Goal: Task Accomplishment & Management: Manage account settings

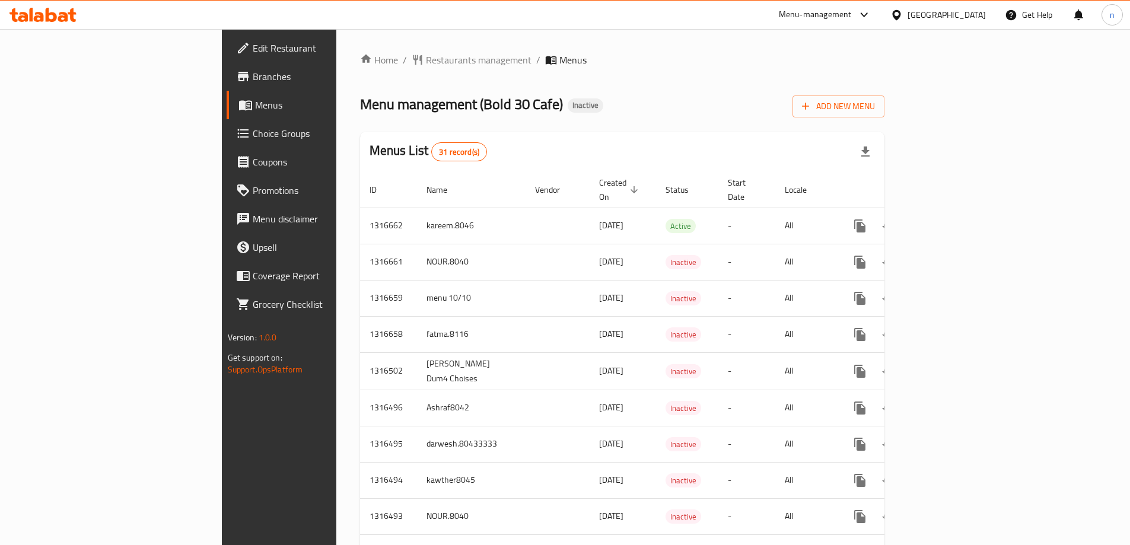
click at [255, 99] on span "Menus" at bounding box center [328, 105] width 146 height 14
click at [884, 114] on button "Add New Menu" at bounding box center [838, 106] width 92 height 22
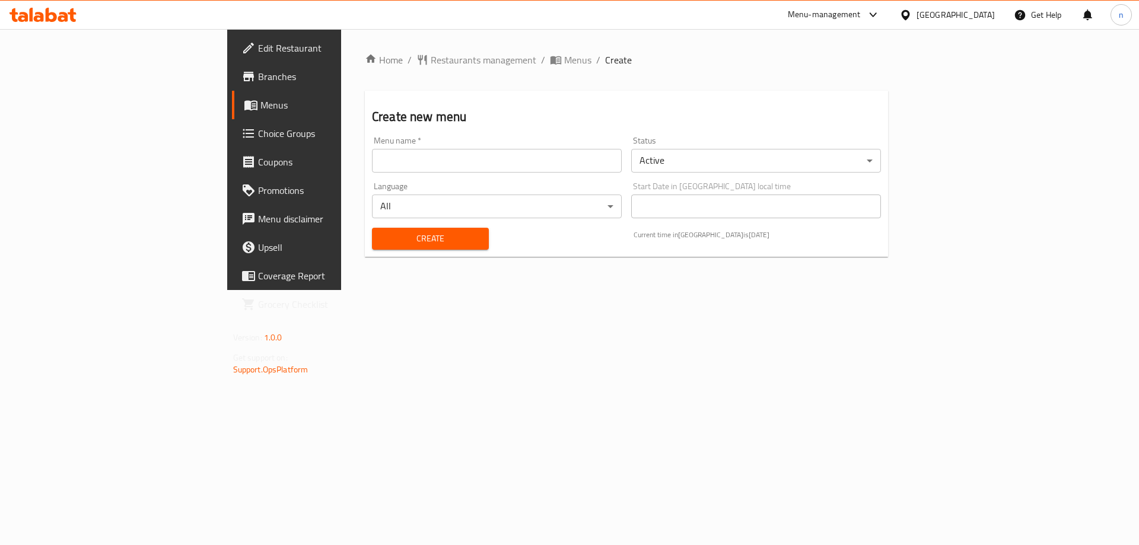
click at [372, 157] on input "text" at bounding box center [497, 161] width 250 height 24
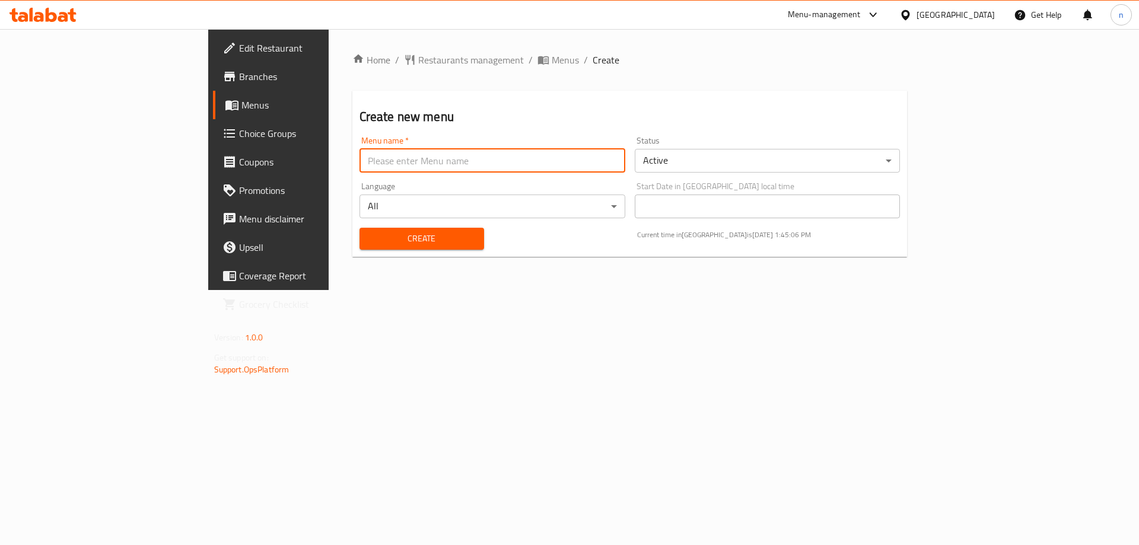
type input "nada.8034"
click at [402, 233] on span "Create" at bounding box center [422, 238] width 106 height 15
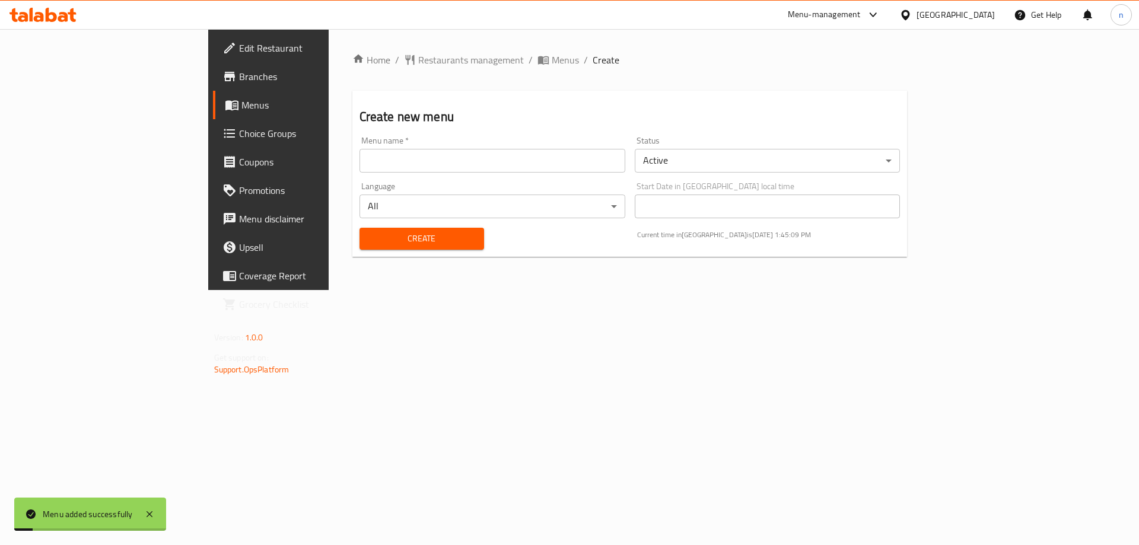
click at [241, 100] on span "Menus" at bounding box center [315, 105] width 148 height 14
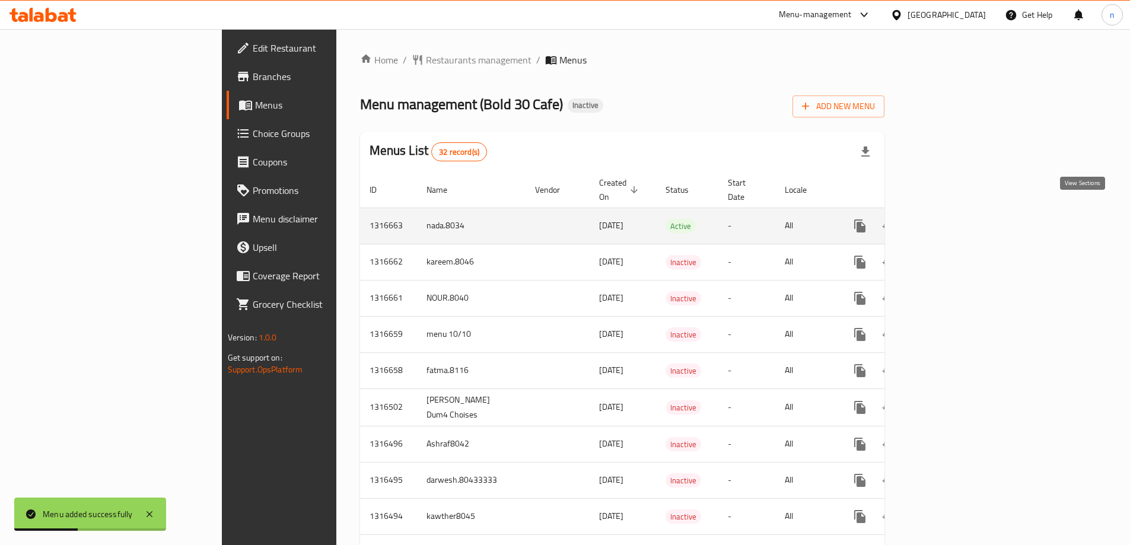
click at [952, 219] on icon "enhanced table" at bounding box center [945, 226] width 14 height 14
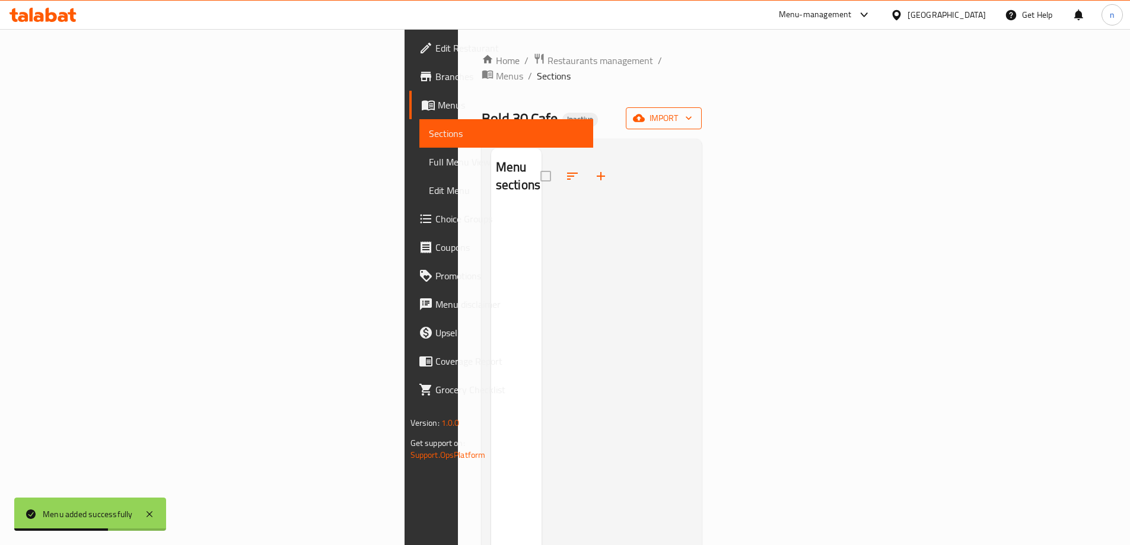
click at [692, 111] on span "import" at bounding box center [663, 118] width 57 height 15
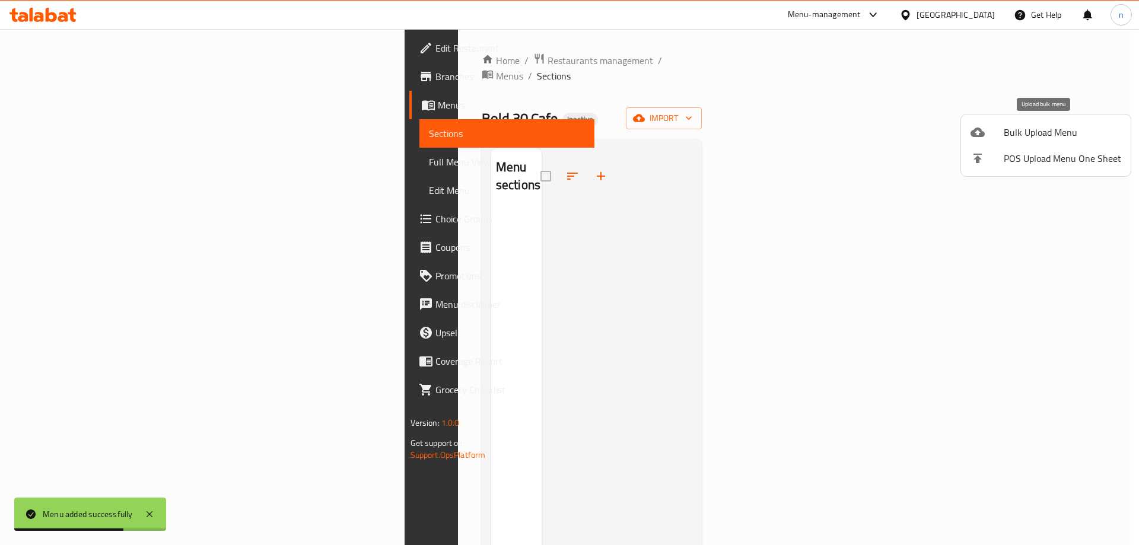
click at [1035, 128] on span "Bulk Upload Menu" at bounding box center [1061, 132] width 117 height 14
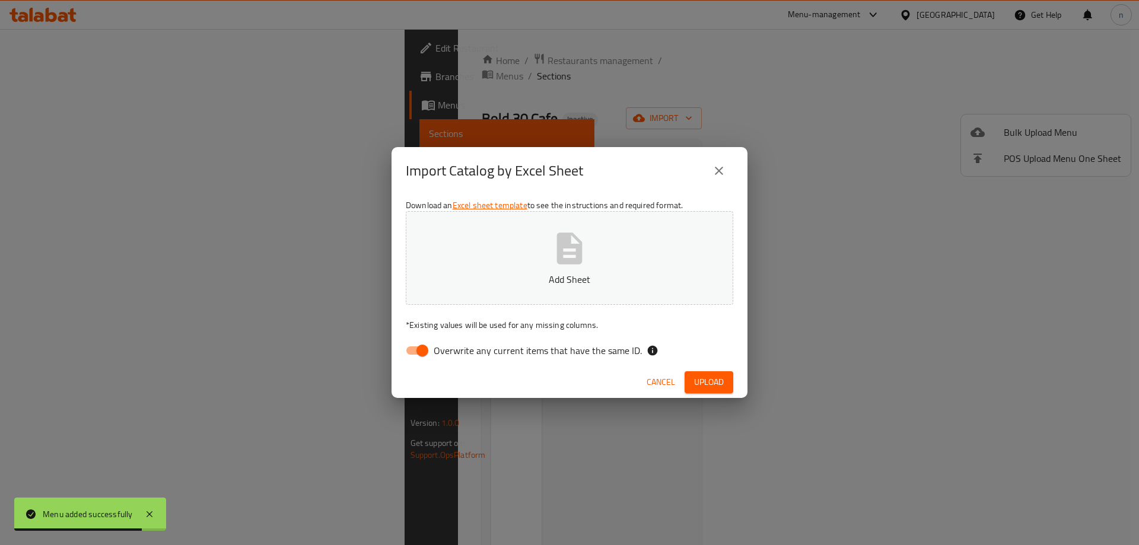
drag, startPoint x: 417, startPoint y: 352, endPoint x: 431, endPoint y: 349, distance: 14.5
click at [419, 352] on input "Overwrite any current items that have the same ID." at bounding box center [422, 350] width 68 height 23
checkbox input "false"
click at [565, 256] on icon "button" at bounding box center [569, 249] width 38 height 38
click at [700, 384] on span "Upload" at bounding box center [709, 382] width 30 height 15
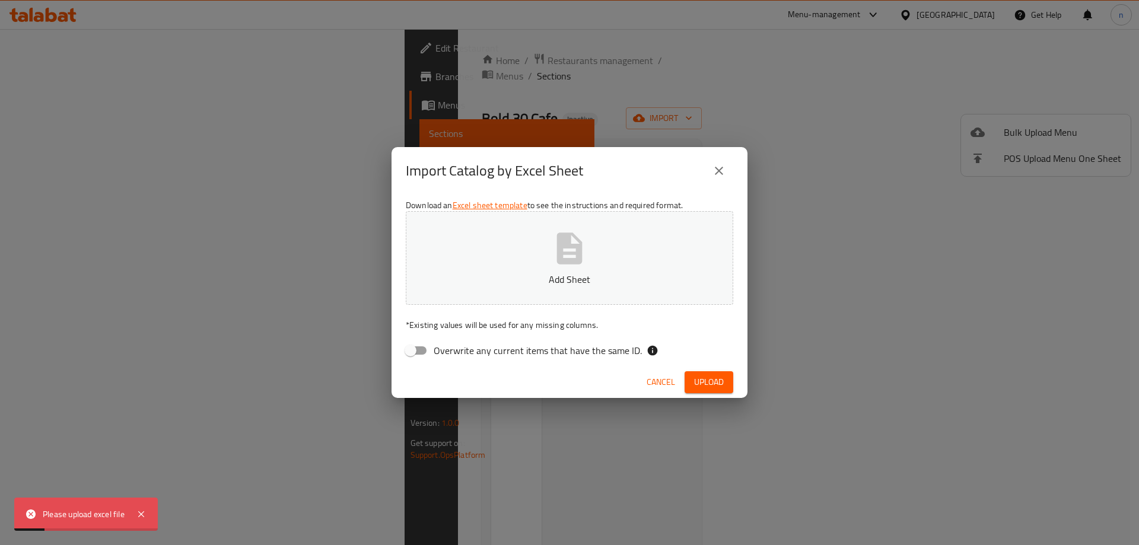
click at [638, 231] on button "Add Sheet" at bounding box center [569, 258] width 327 height 94
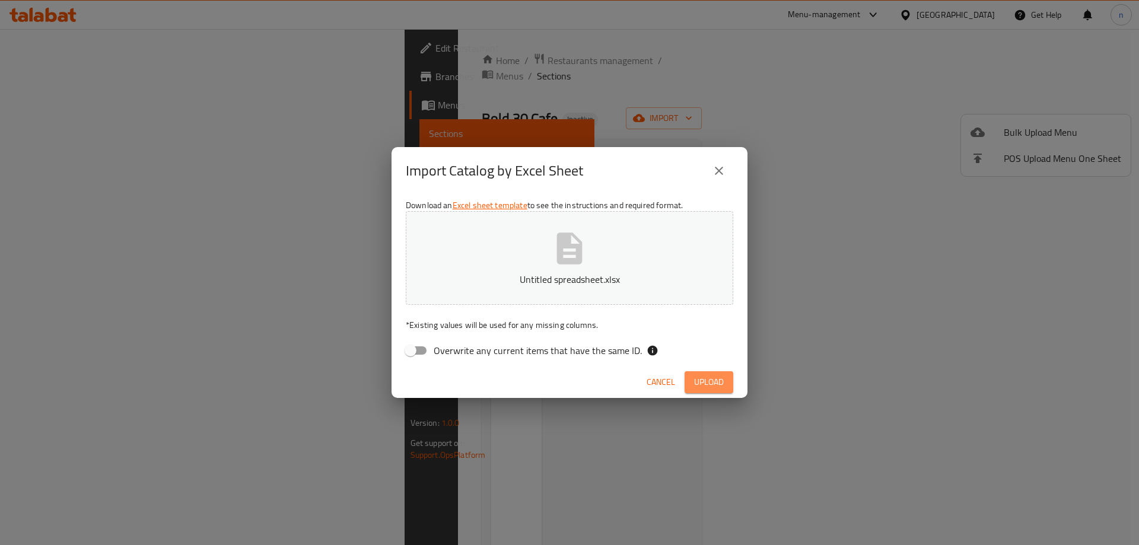
click at [705, 388] on span "Upload" at bounding box center [709, 382] width 30 height 15
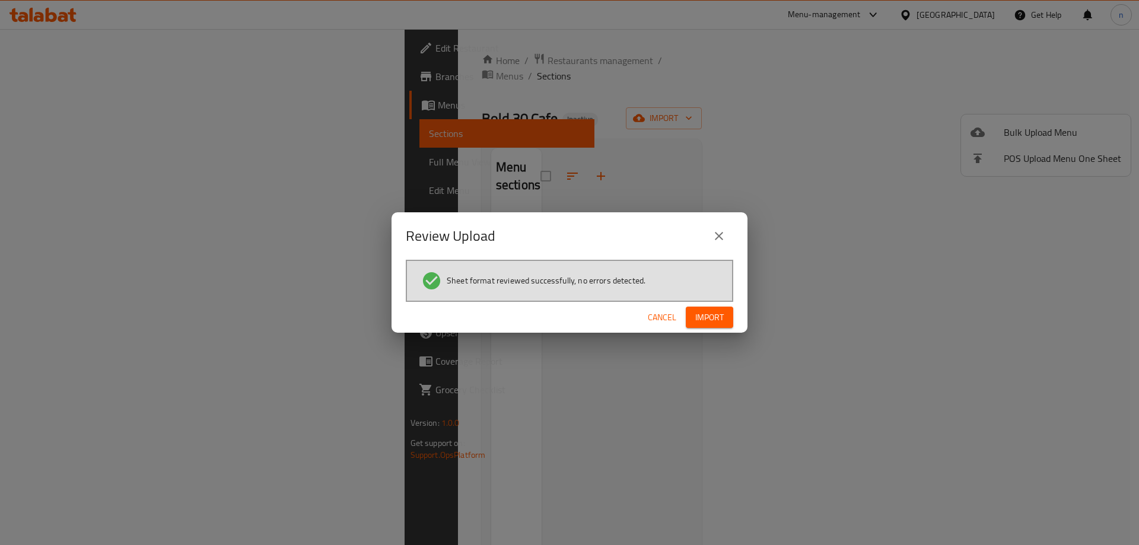
click at [700, 318] on span "Import" at bounding box center [709, 317] width 28 height 15
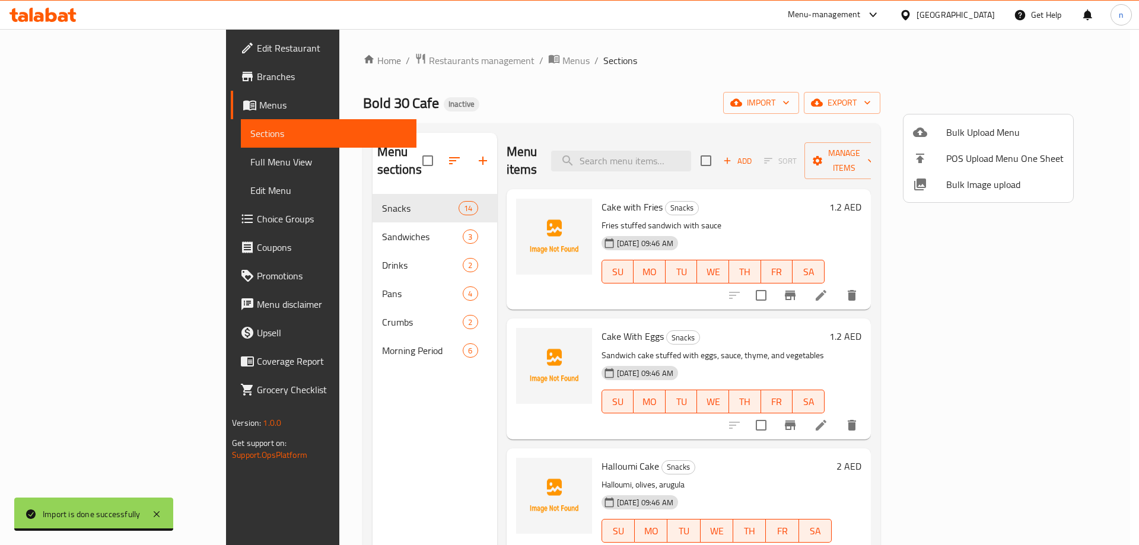
click at [734, 151] on div at bounding box center [569, 272] width 1139 height 545
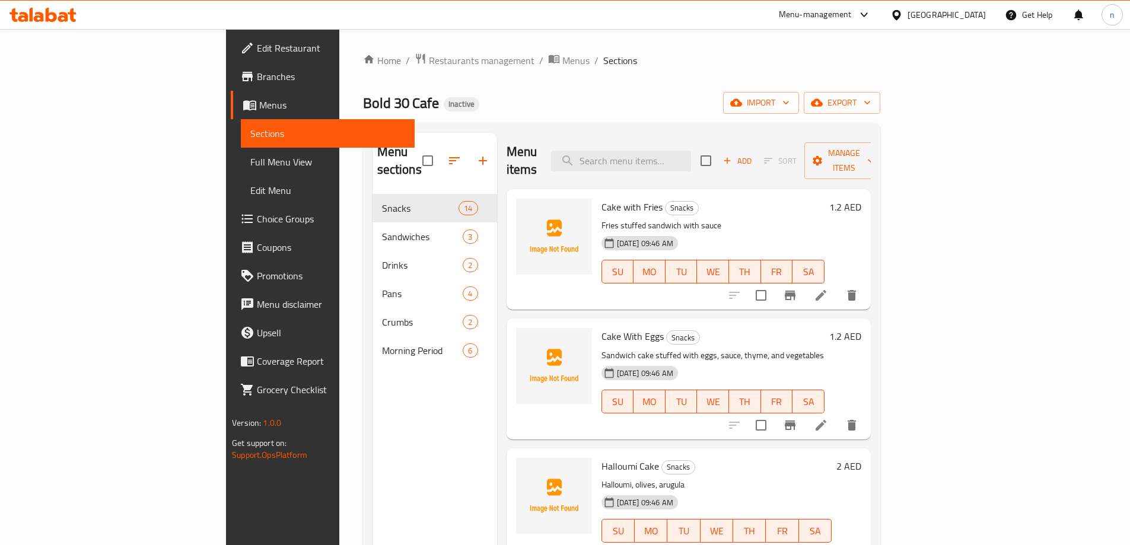
click at [691, 151] on input "search" at bounding box center [621, 161] width 140 height 21
paste input "Hummus"
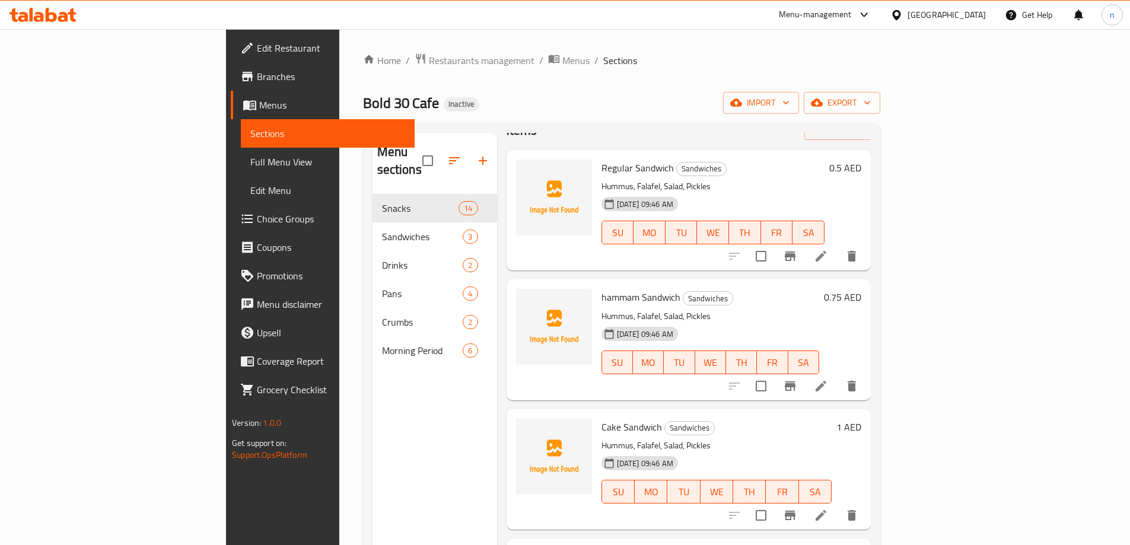
scroll to position [59, 0]
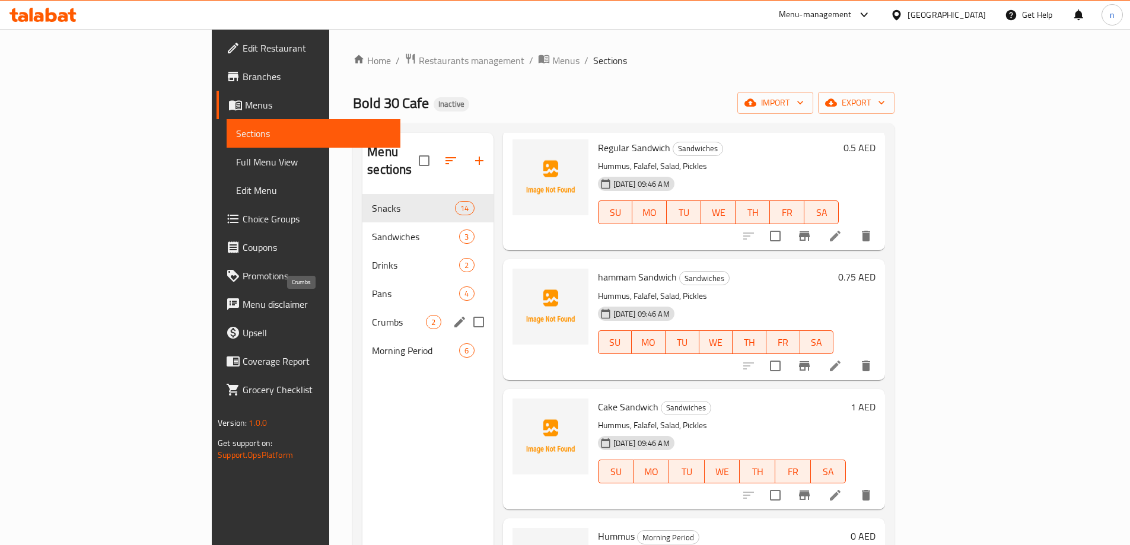
type input "Hummus"
click at [372, 343] on span "Morning Period" at bounding box center [399, 350] width 54 height 14
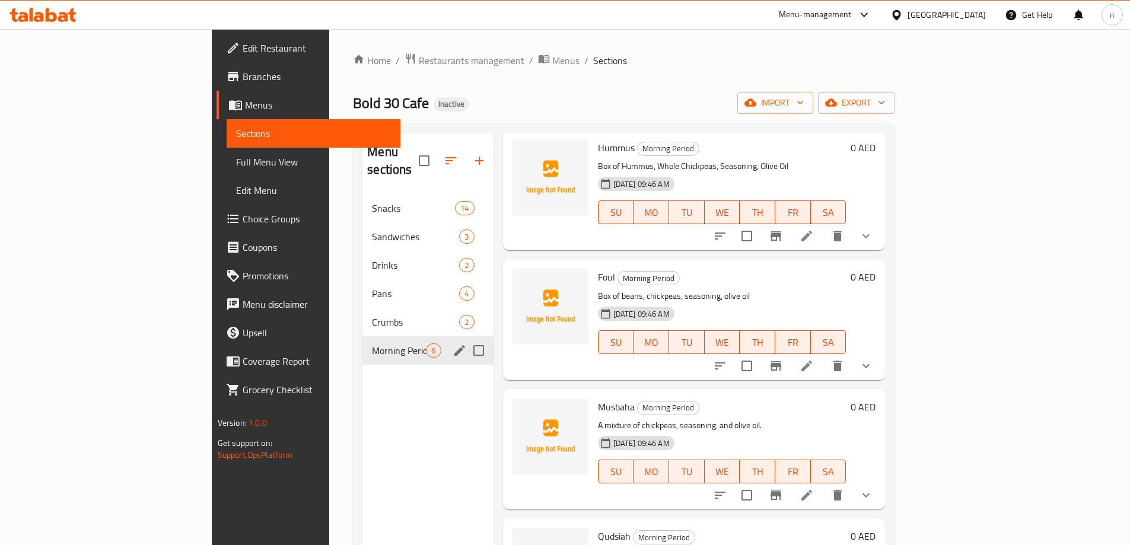
click at [371, 342] on div "Morning Period 6" at bounding box center [427, 350] width 130 height 28
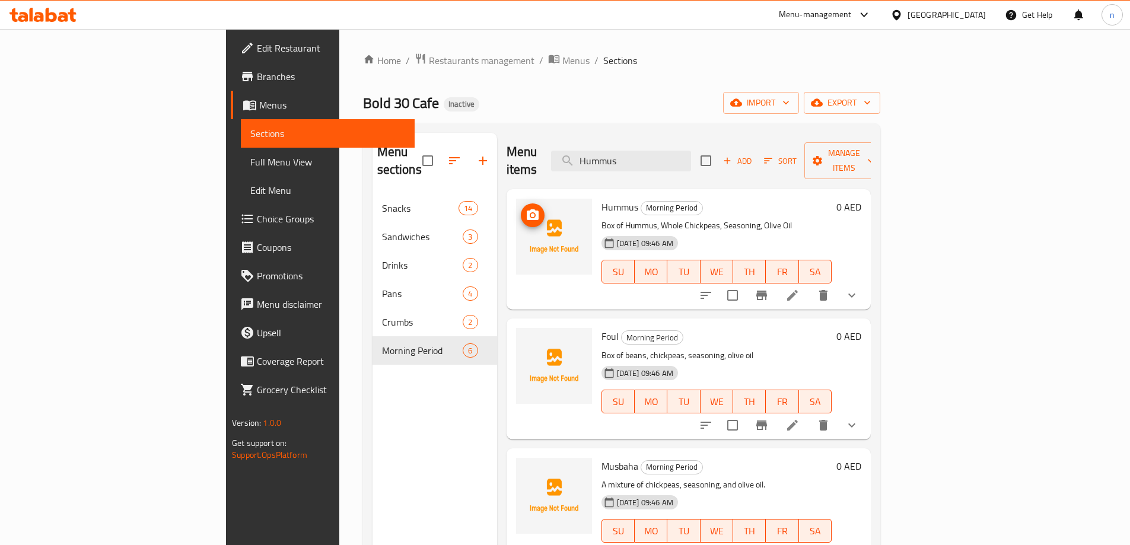
click at [516, 200] on img at bounding box center [554, 237] width 76 height 76
click at [732, 199] on div "Hummus Morning Period Box of Hummus, Whole Chickpeas, Seasoning, Olive Oil [DAT…" at bounding box center [717, 249] width 240 height 111
click at [601, 198] on span "Hummus" at bounding box center [619, 207] width 37 height 18
click at [798, 290] on icon at bounding box center [792, 295] width 11 height 11
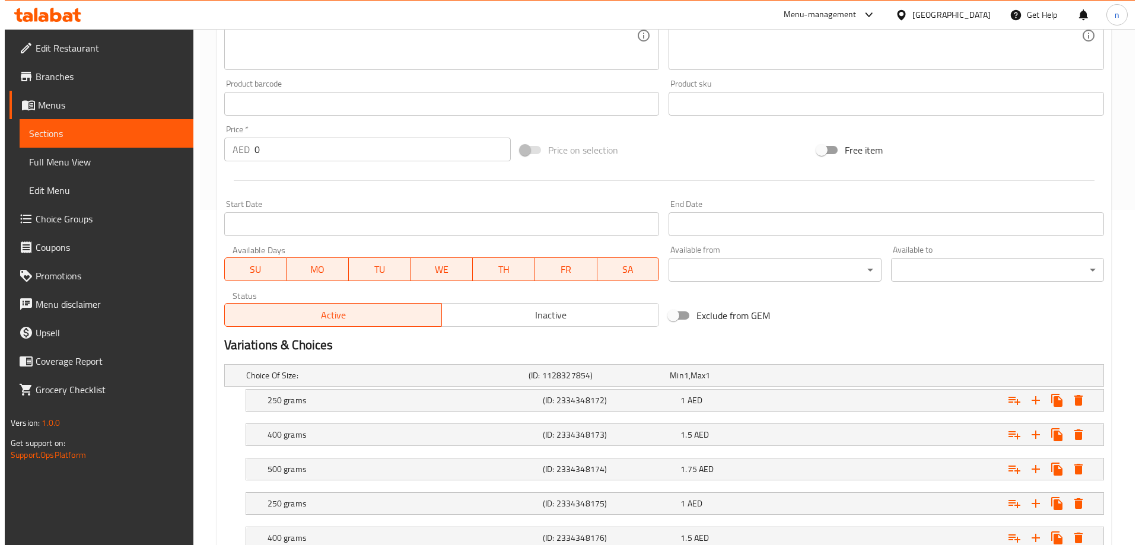
scroll to position [356, 0]
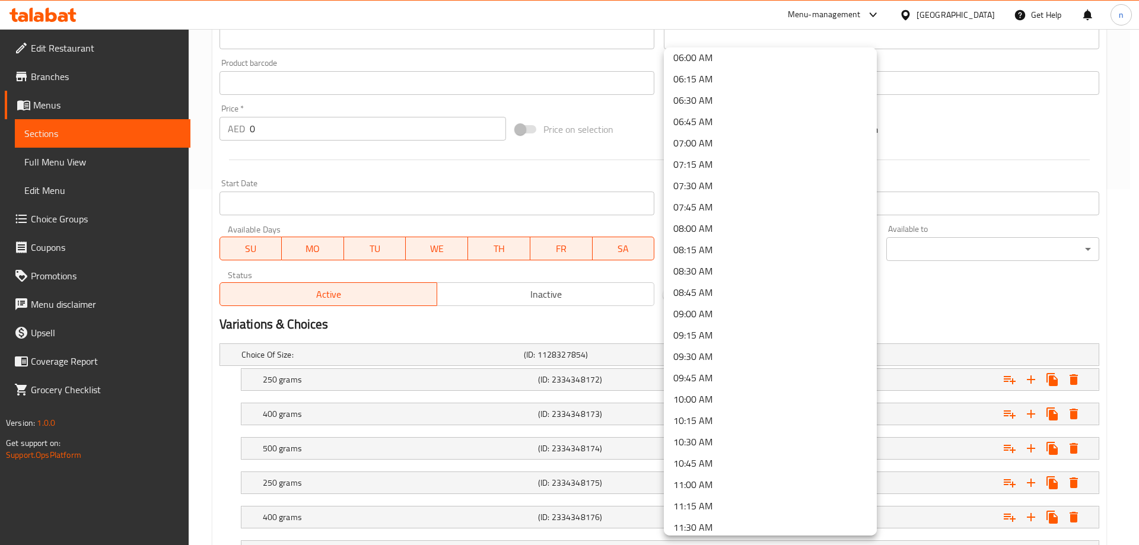
scroll to position [593, 0]
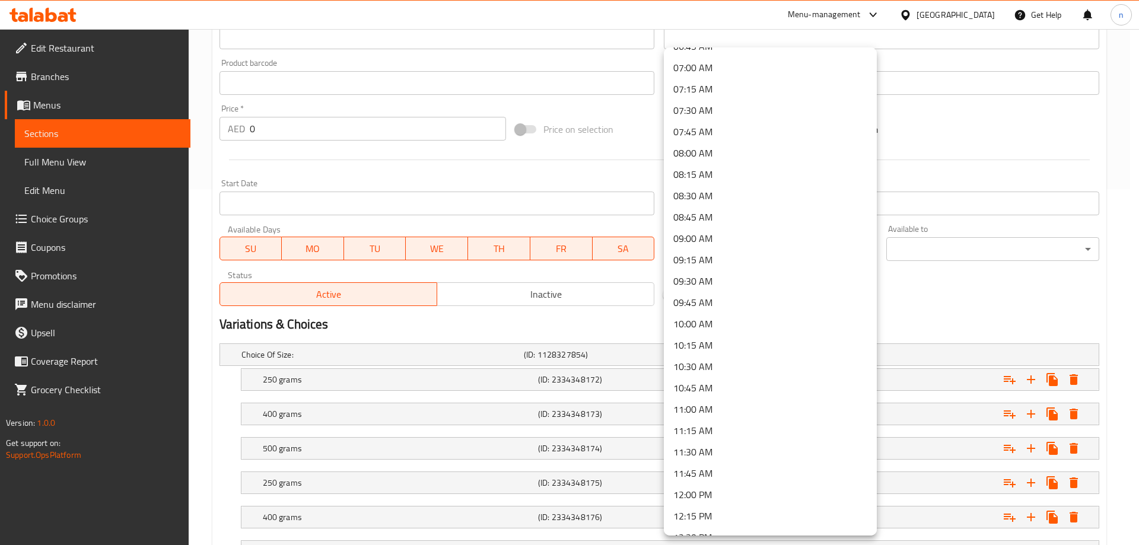
click at [694, 233] on li "09:00 AM" at bounding box center [770, 238] width 213 height 21
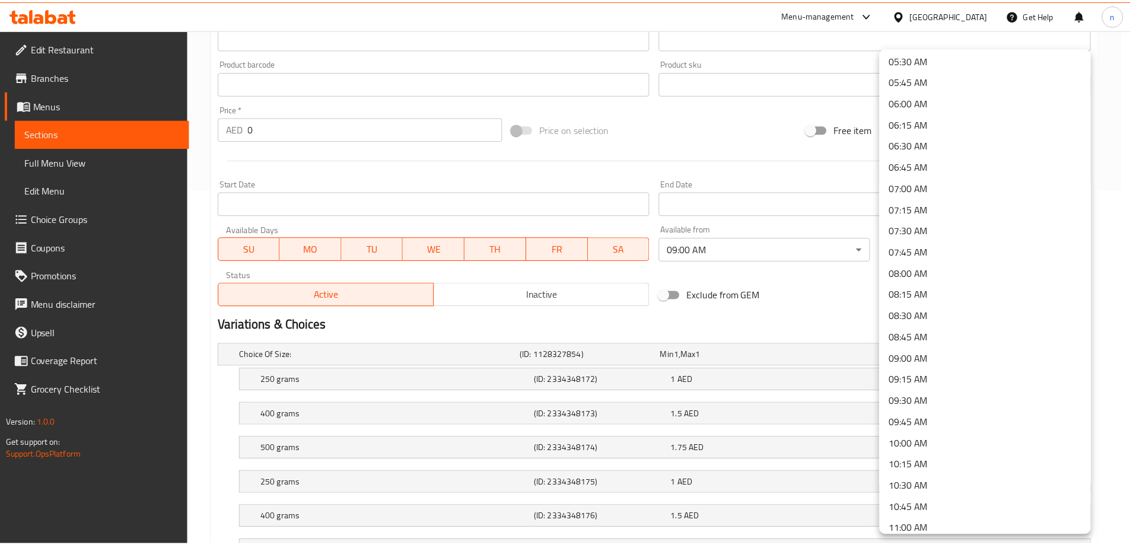
scroll to position [652, 0]
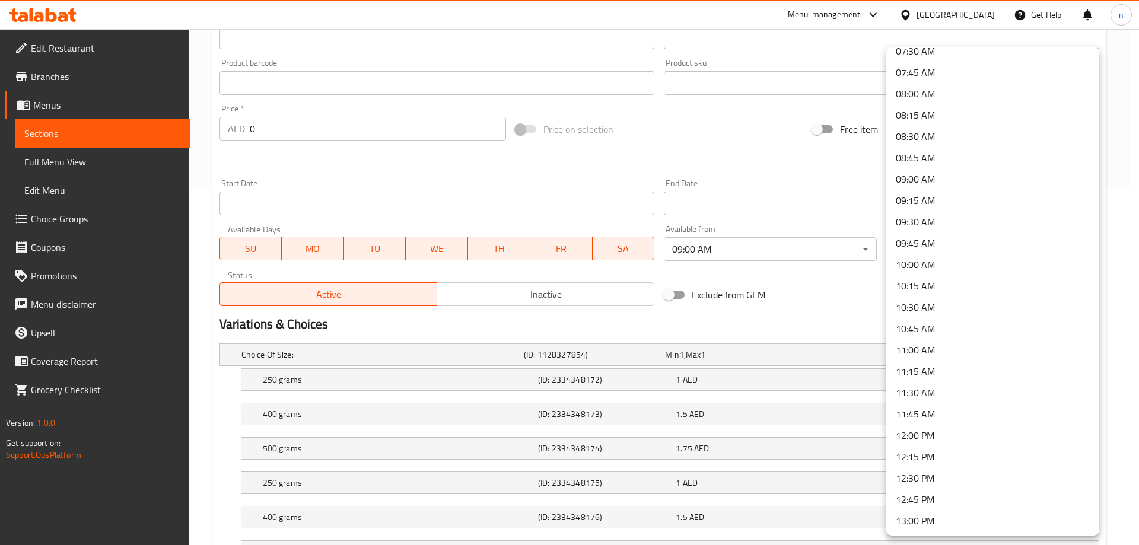
click at [920, 349] on li "11:00 AM" at bounding box center [992, 349] width 213 height 21
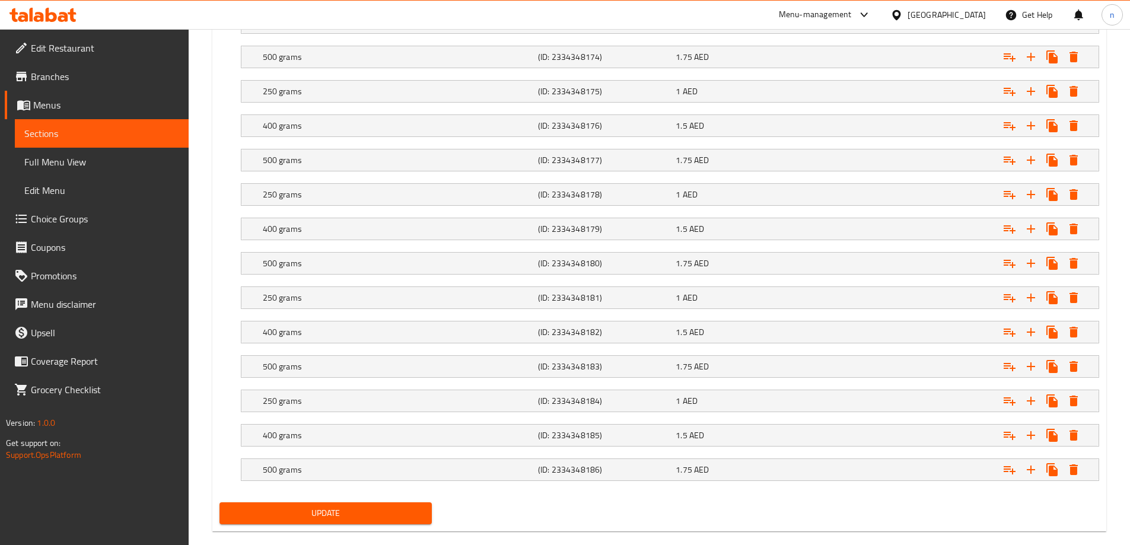
scroll to position [767, 0]
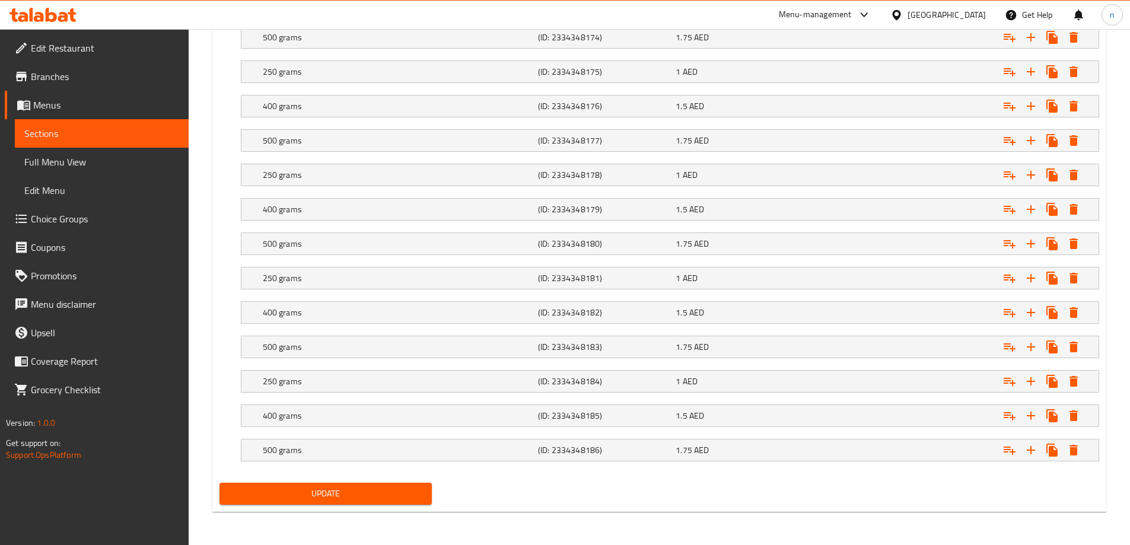
click at [353, 494] on span "Update" at bounding box center [326, 493] width 194 height 15
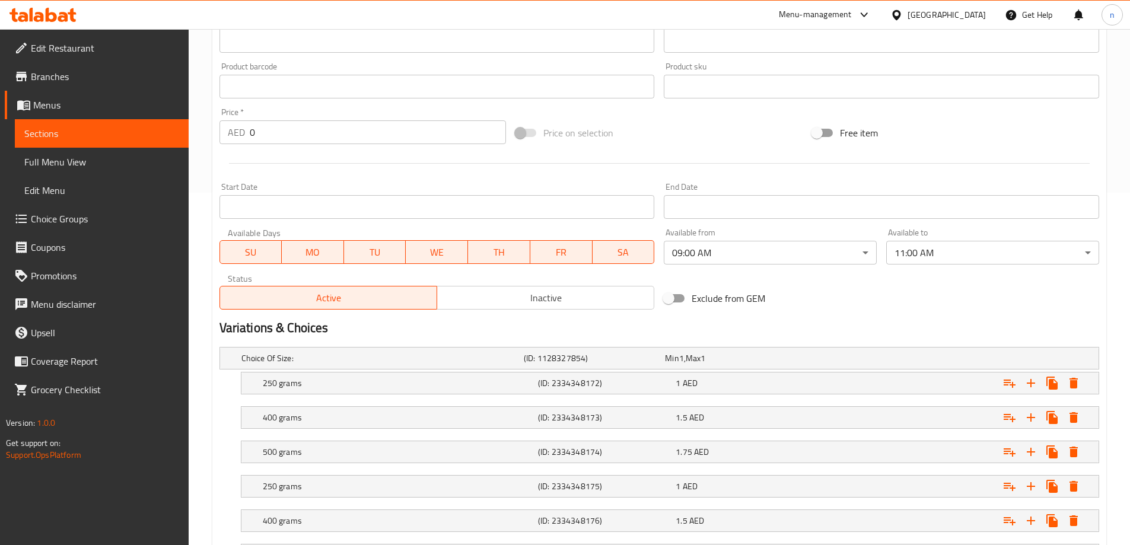
scroll to position [114, 0]
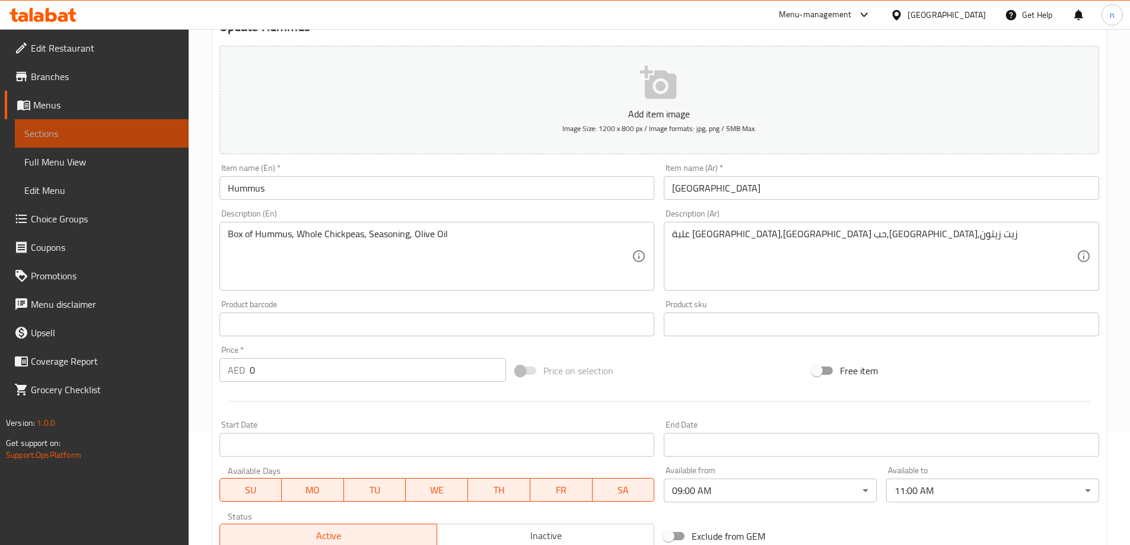
click at [115, 141] on link "Sections" at bounding box center [102, 133] width 174 height 28
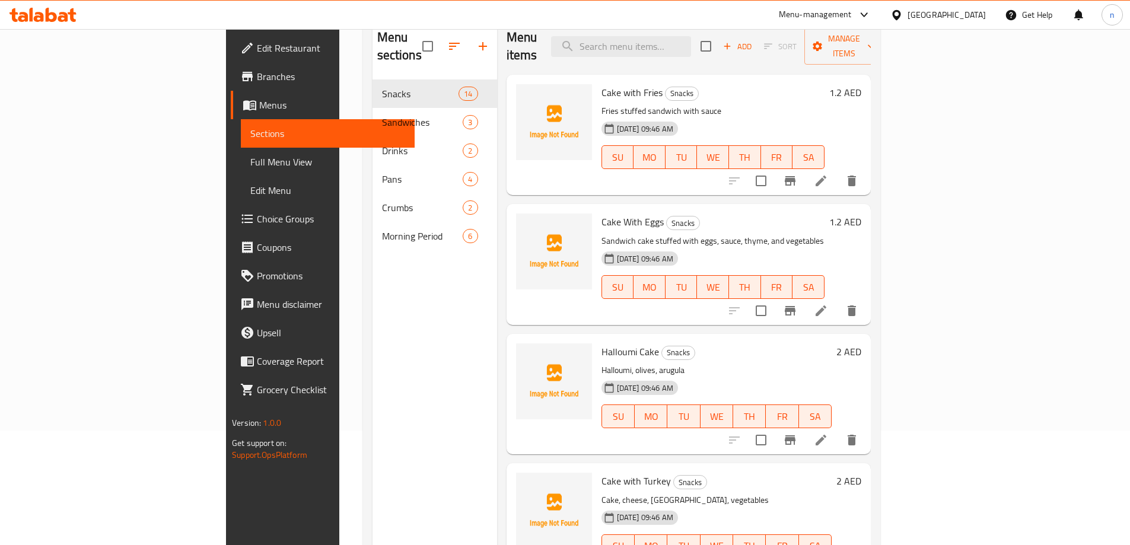
click at [250, 158] on span "Full Menu View" at bounding box center [327, 162] width 155 height 14
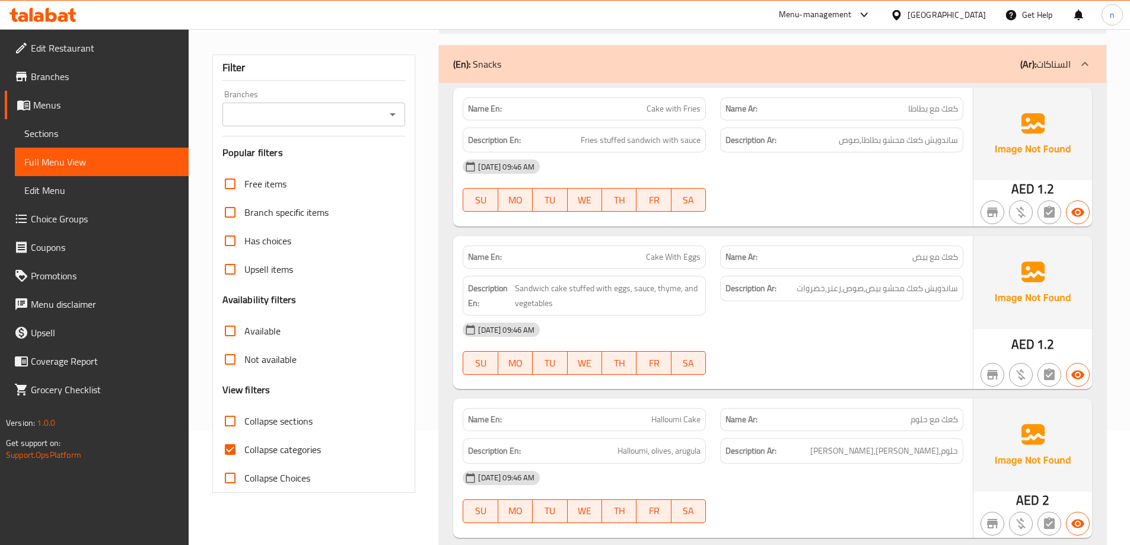
click at [228, 450] on input "Collapse categories" at bounding box center [230, 449] width 28 height 28
checkbox input "false"
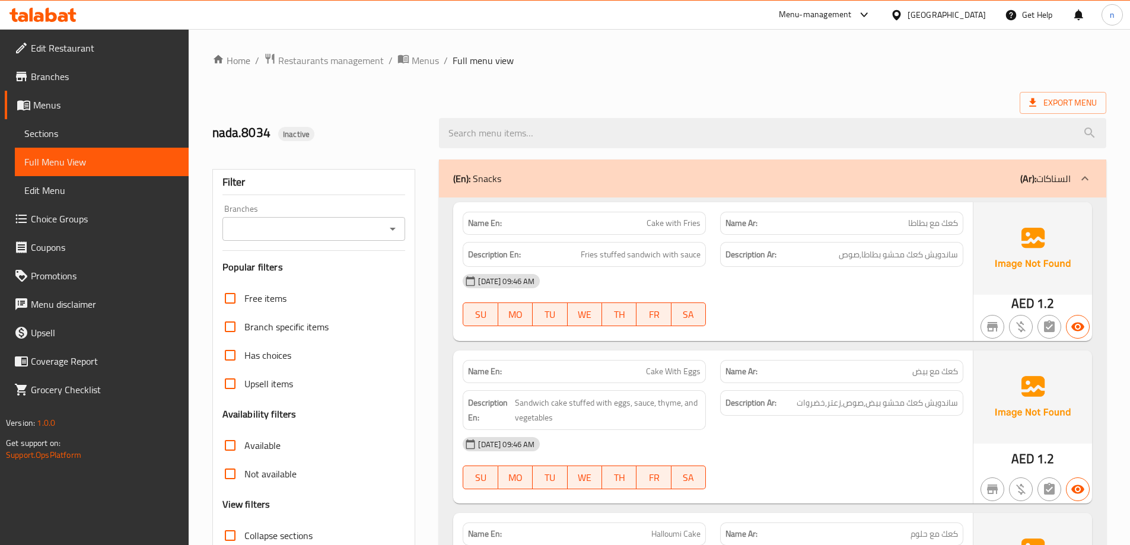
click at [134, 114] on link "Menus" at bounding box center [97, 105] width 184 height 28
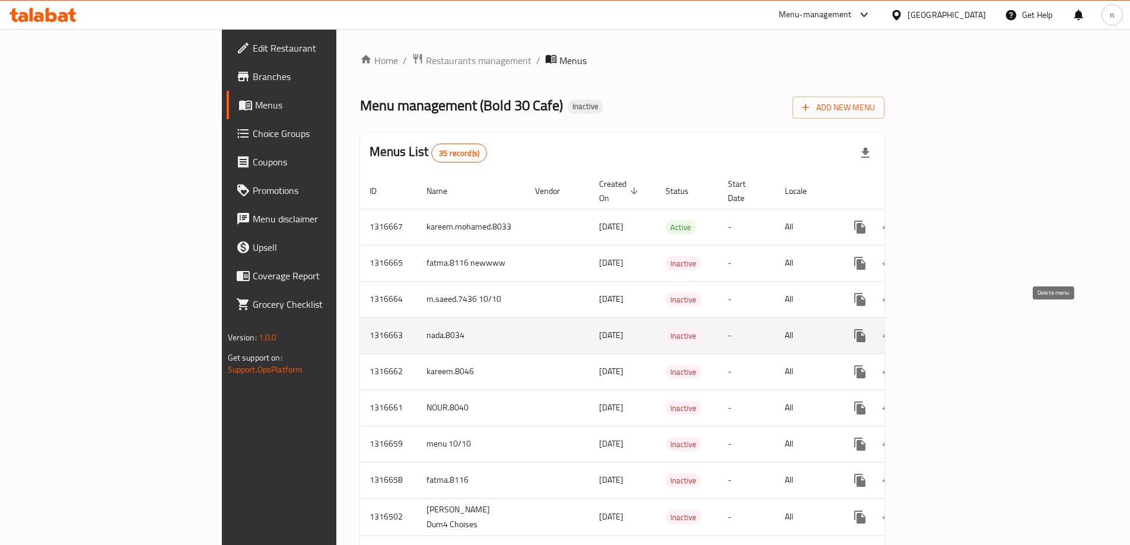
click at [924, 329] on icon "enhanced table" at bounding box center [917, 336] width 14 height 14
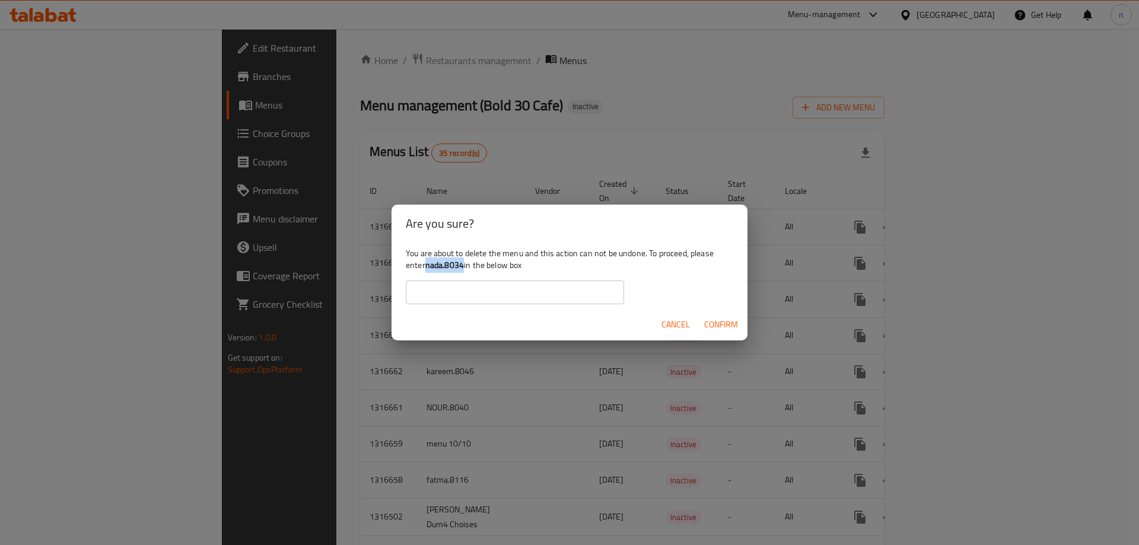
drag, startPoint x: 463, startPoint y: 266, endPoint x: 429, endPoint y: 270, distance: 34.7
click at [429, 270] on b "nada.8034" at bounding box center [444, 264] width 39 height 15
copy b "nada.8034"
click at [443, 294] on input "text" at bounding box center [515, 293] width 218 height 24
paste input "nada.8034"
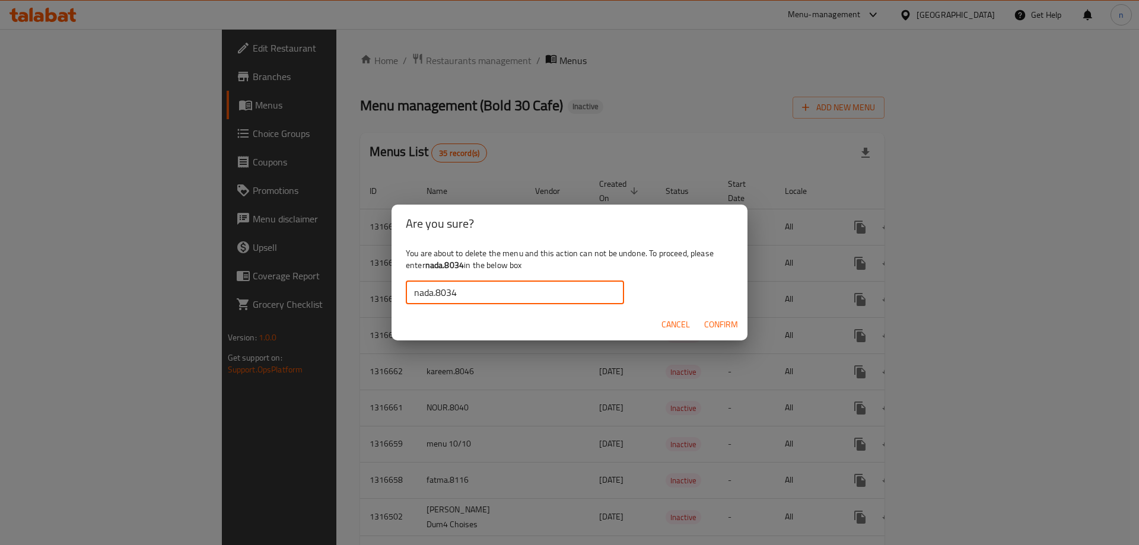
type input "nada.8034"
click at [705, 320] on span "Confirm" at bounding box center [721, 324] width 34 height 15
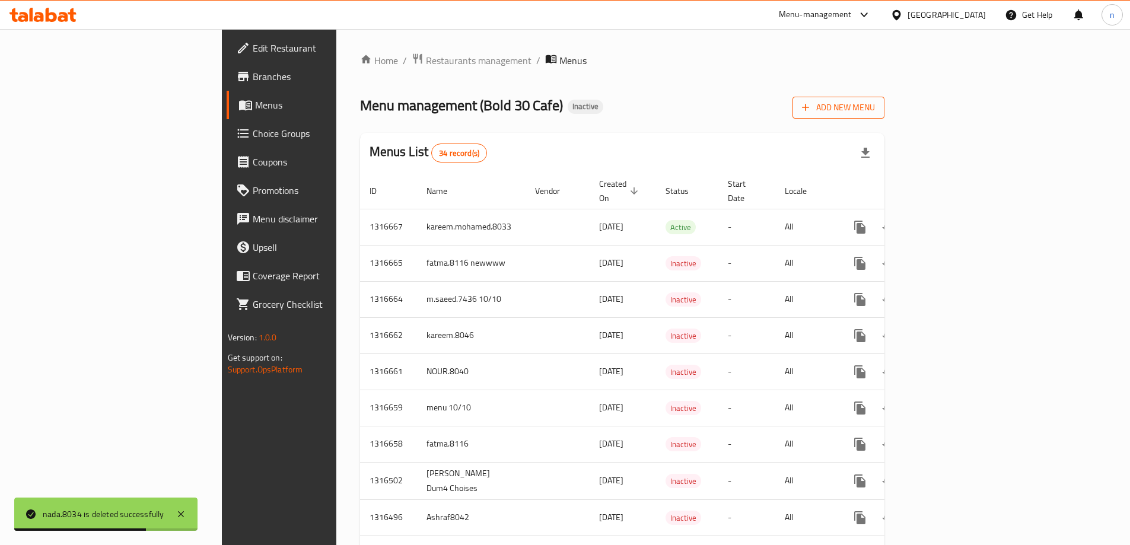
click at [875, 110] on span "Add New Menu" at bounding box center [838, 107] width 73 height 15
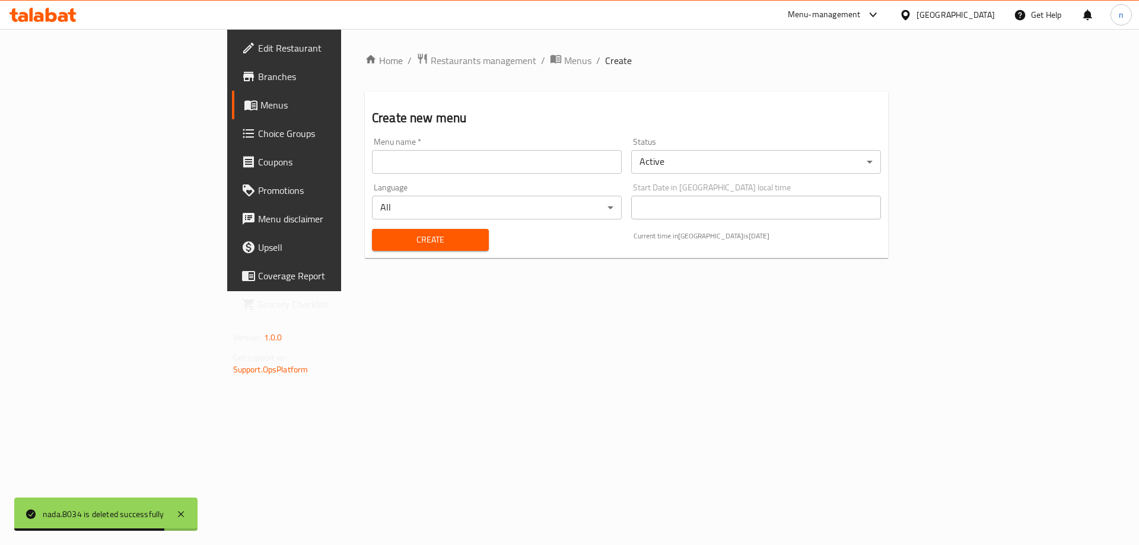
click at [367, 176] on div "Menu name   * Menu name *" at bounding box center [496, 156] width 259 height 46
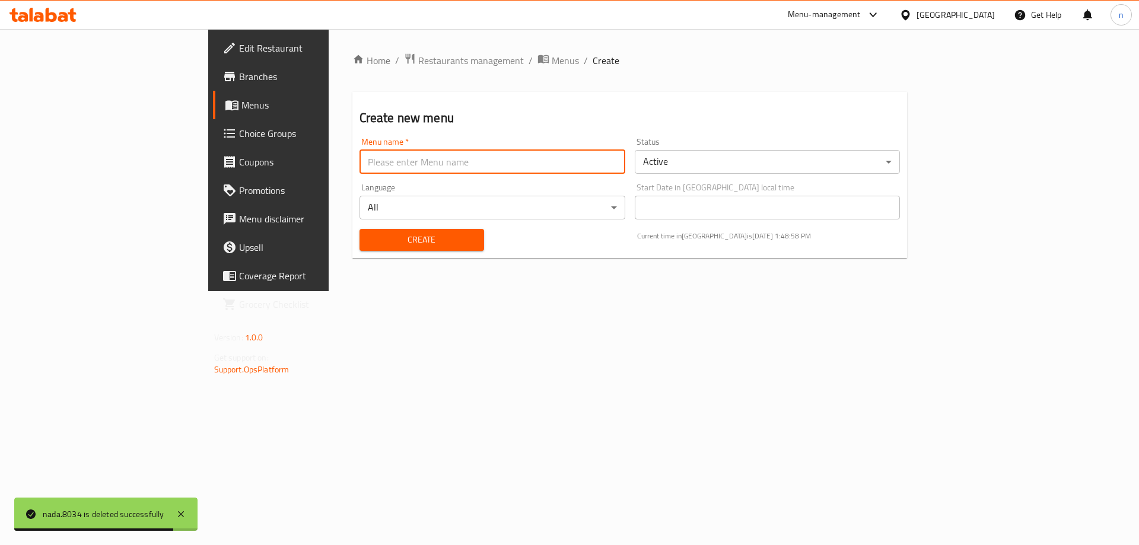
drag, startPoint x: 356, startPoint y: 165, endPoint x: 351, endPoint y: 169, distance: 6.8
click at [359, 165] on input "text" at bounding box center [492, 162] width 266 height 24
type input "nada.8034"
click at [369, 247] on span "Create" at bounding box center [422, 239] width 106 height 15
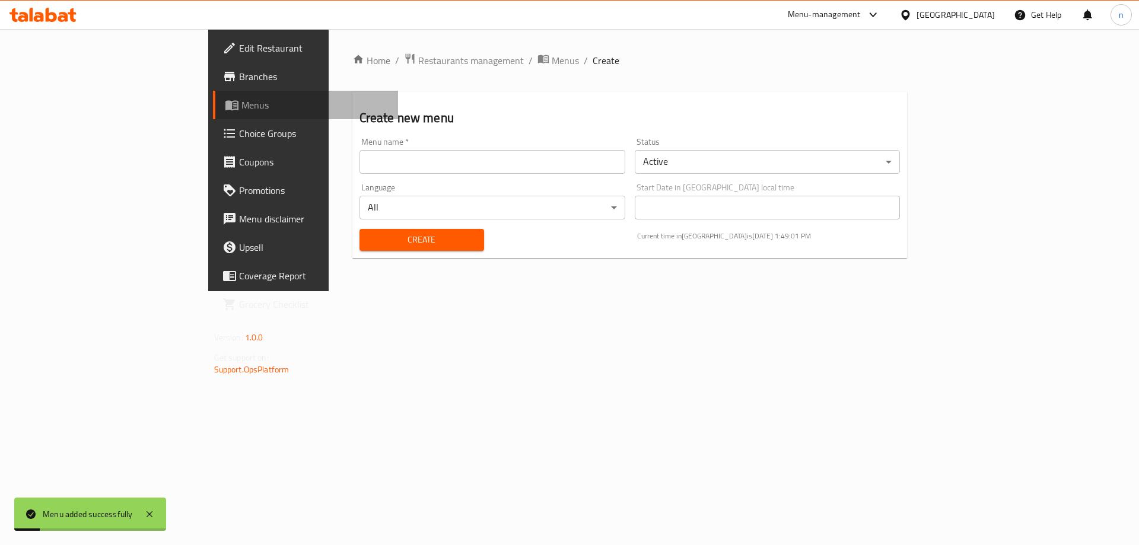
click at [241, 106] on span "Menus" at bounding box center [315, 105] width 148 height 14
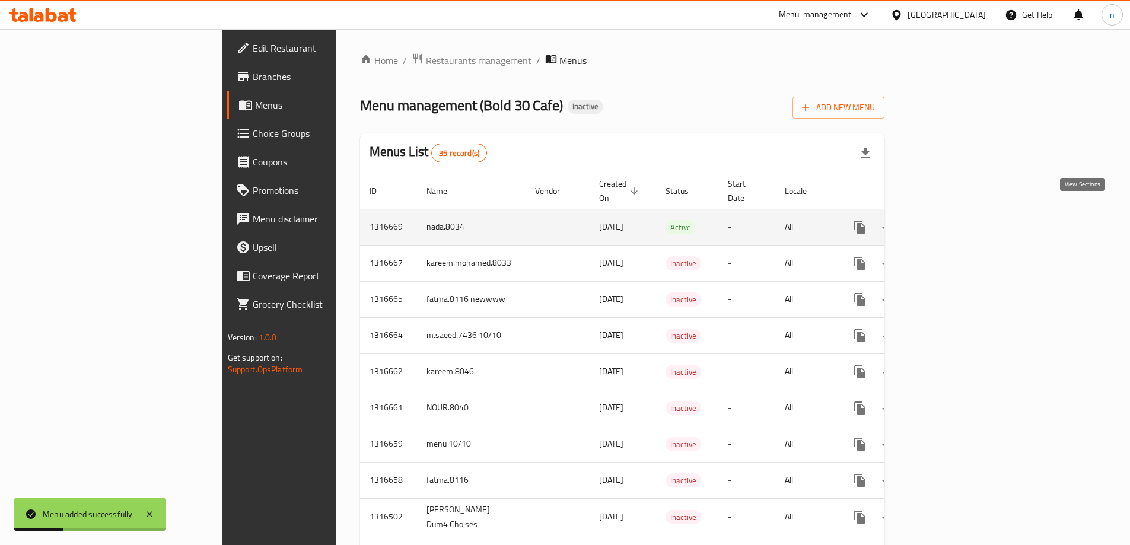
click at [960, 216] on link "enhanced table" at bounding box center [945, 227] width 28 height 28
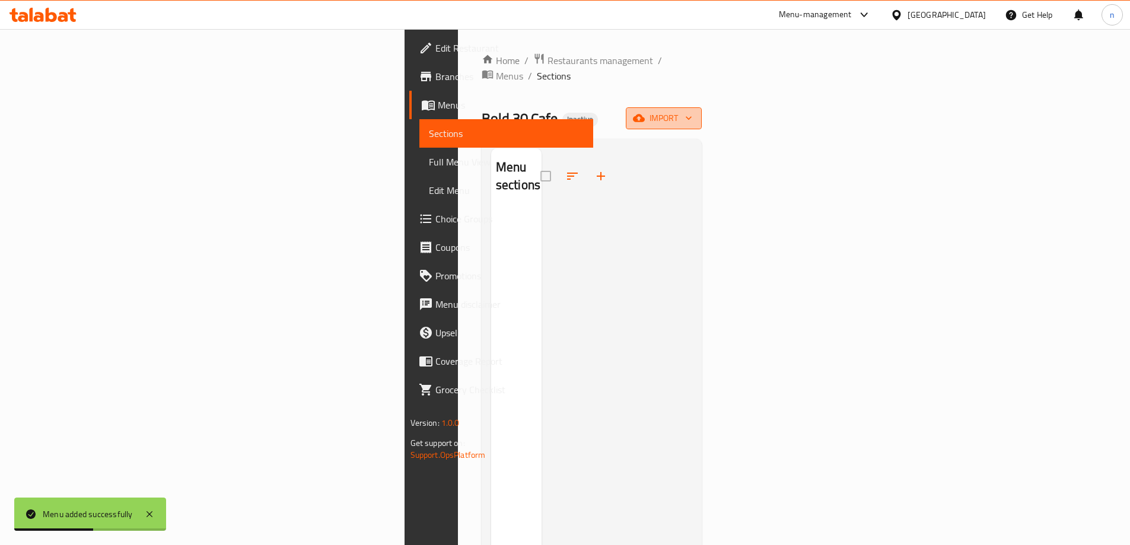
click at [702, 110] on button "import" at bounding box center [664, 118] width 76 height 22
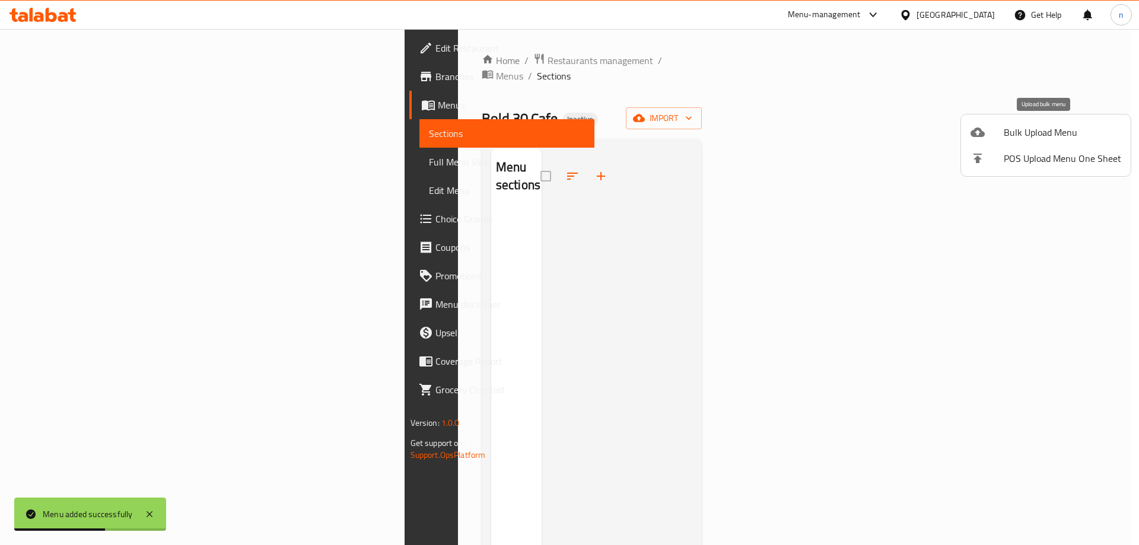
click at [1023, 136] on span "Bulk Upload Menu" at bounding box center [1061, 132] width 117 height 14
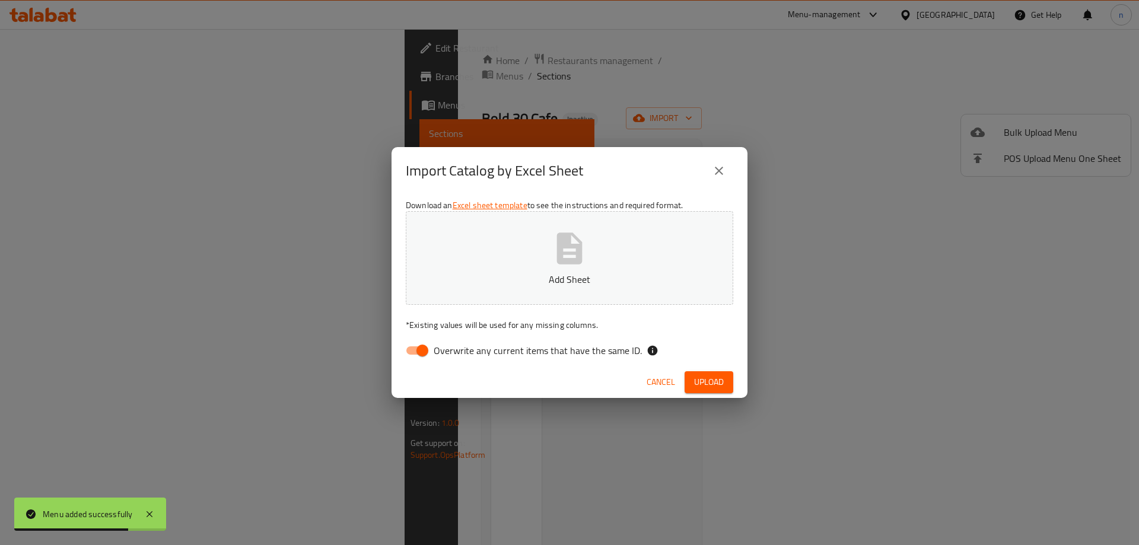
click at [404, 351] on input "Overwrite any current items that have the same ID." at bounding box center [422, 350] width 68 height 23
checkbox input "false"
click at [698, 380] on span "Upload" at bounding box center [709, 382] width 30 height 15
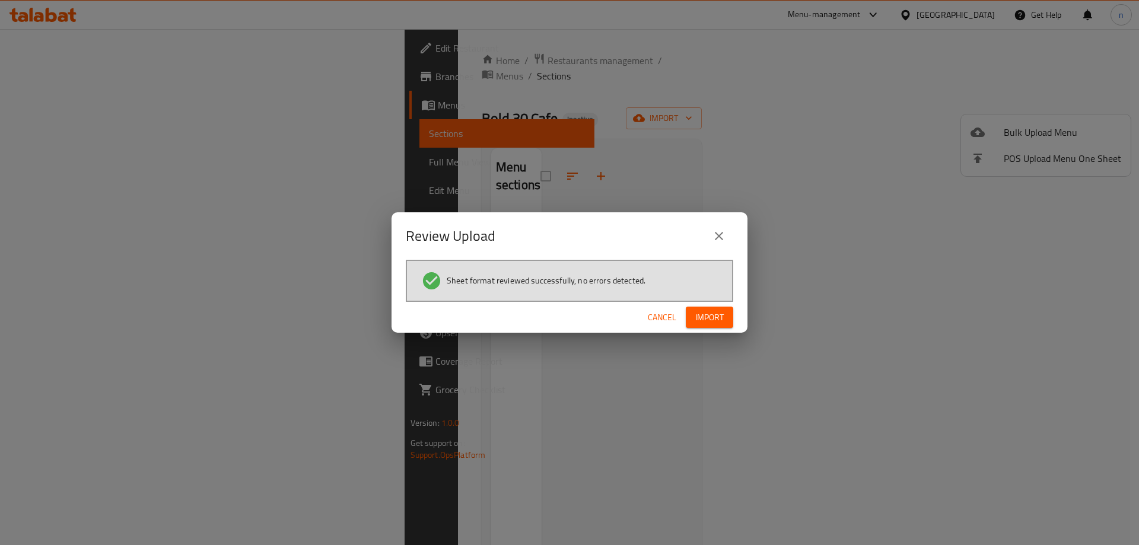
click at [713, 324] on span "Import" at bounding box center [709, 317] width 28 height 15
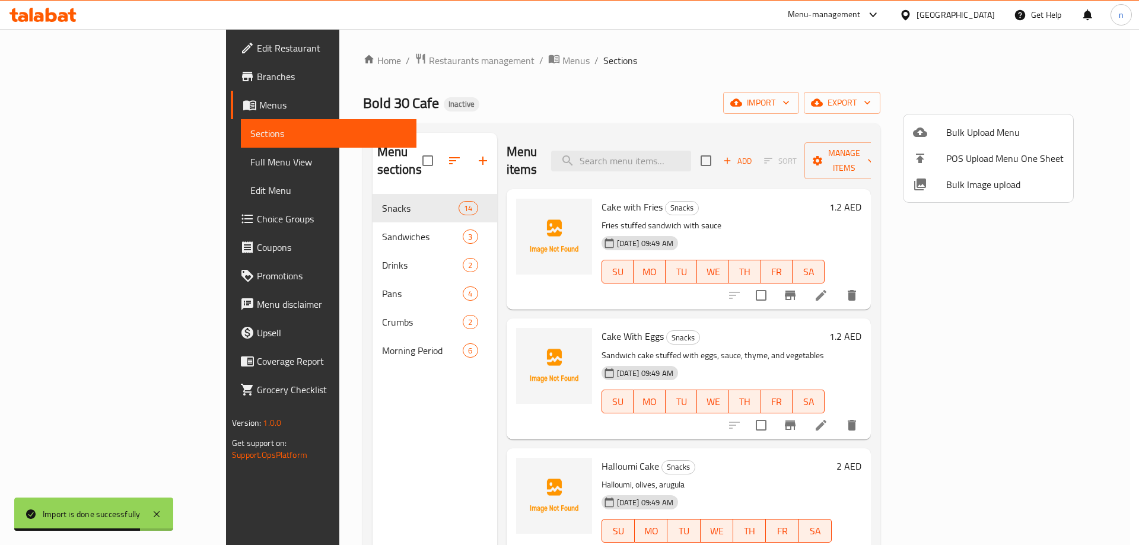
click at [256, 341] on div at bounding box center [569, 272] width 1139 height 545
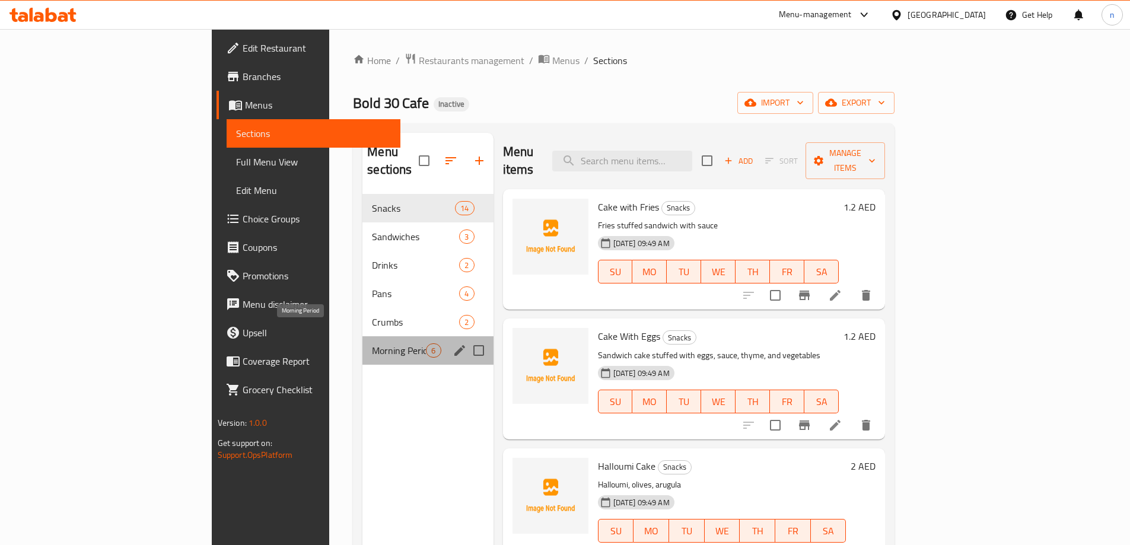
click at [372, 343] on span "Morning Period" at bounding box center [399, 350] width 54 height 14
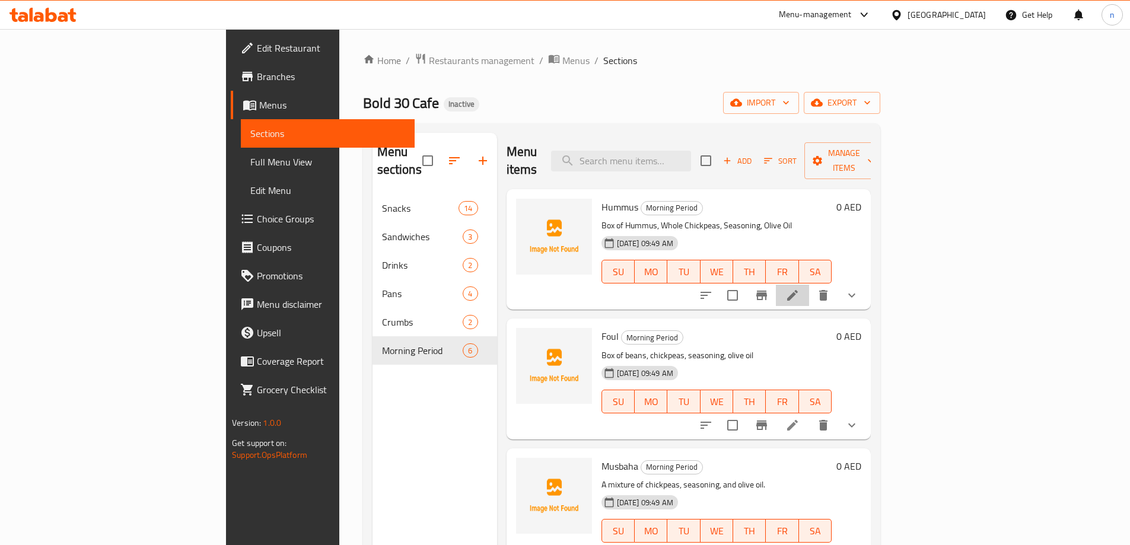
click at [809, 286] on li at bounding box center [792, 295] width 33 height 21
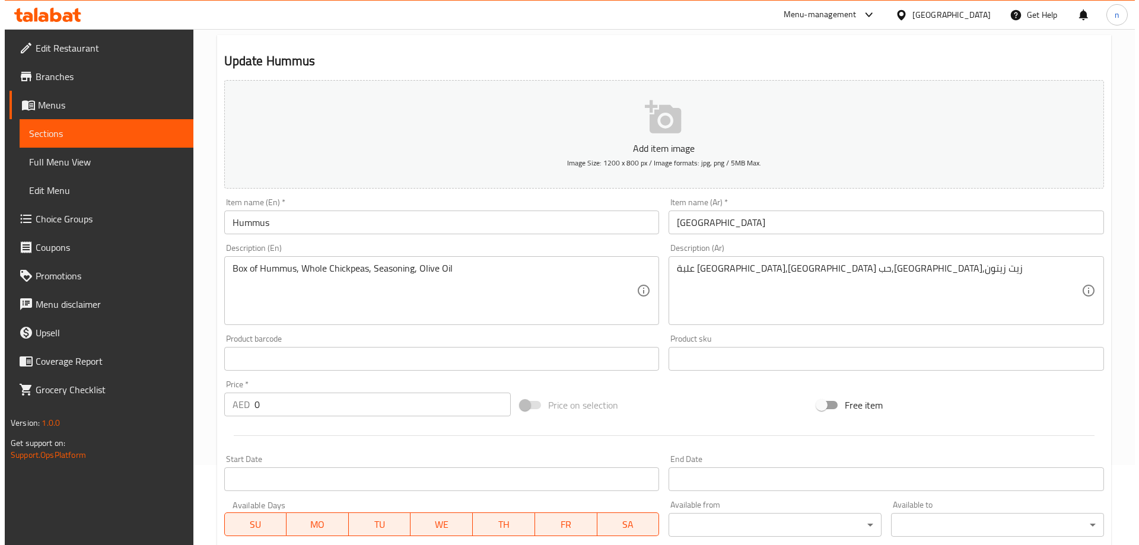
scroll to position [178, 0]
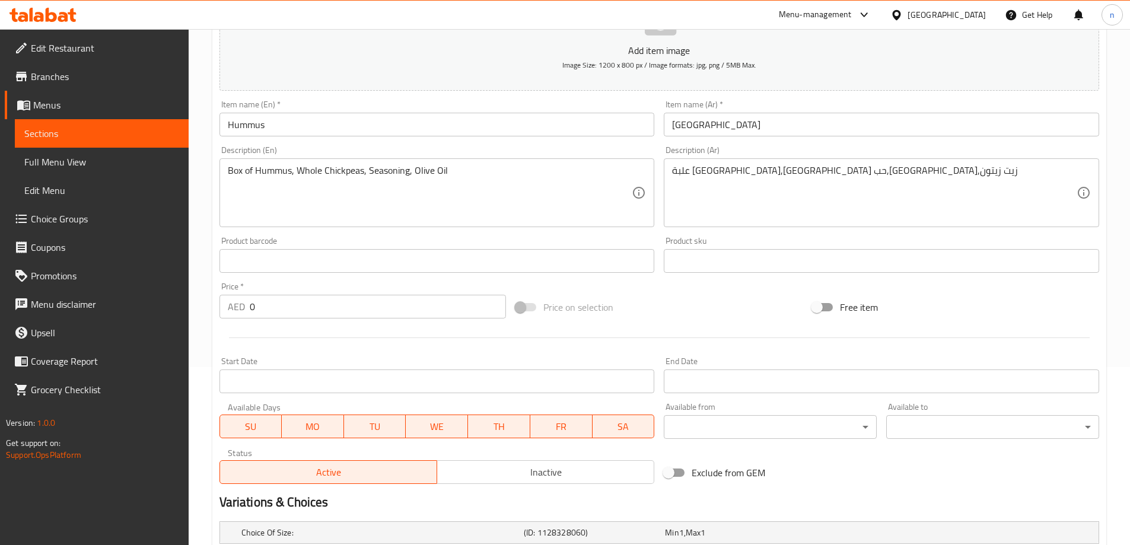
click at [699, 367] on body "​ Menu-management [GEOGRAPHIC_DATA] Get Help n Edit Restaurant Branches Menus S…" at bounding box center [565, 109] width 1130 height 516
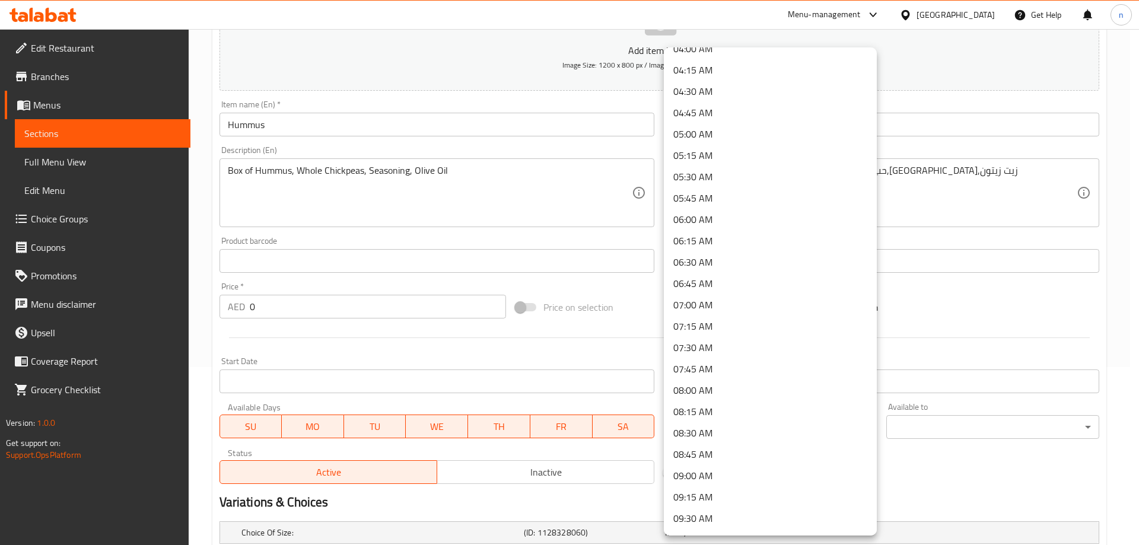
scroll to position [652, 0]
click at [705, 185] on li "09:00 AM" at bounding box center [770, 178] width 213 height 21
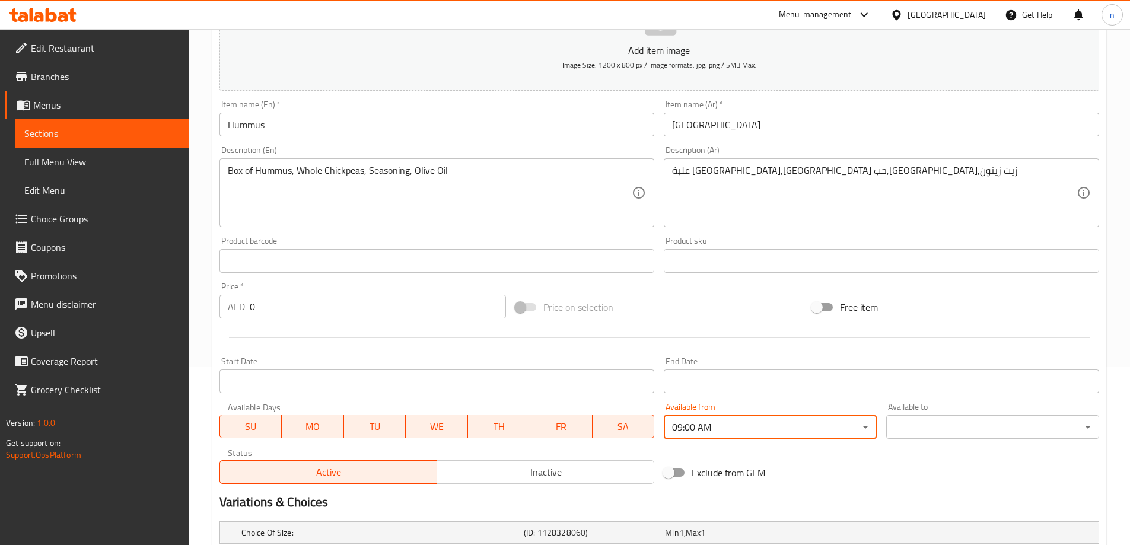
click at [917, 367] on body "​ Menu-management [GEOGRAPHIC_DATA] Get Help n Edit Restaurant Branches Menus S…" at bounding box center [565, 109] width 1130 height 516
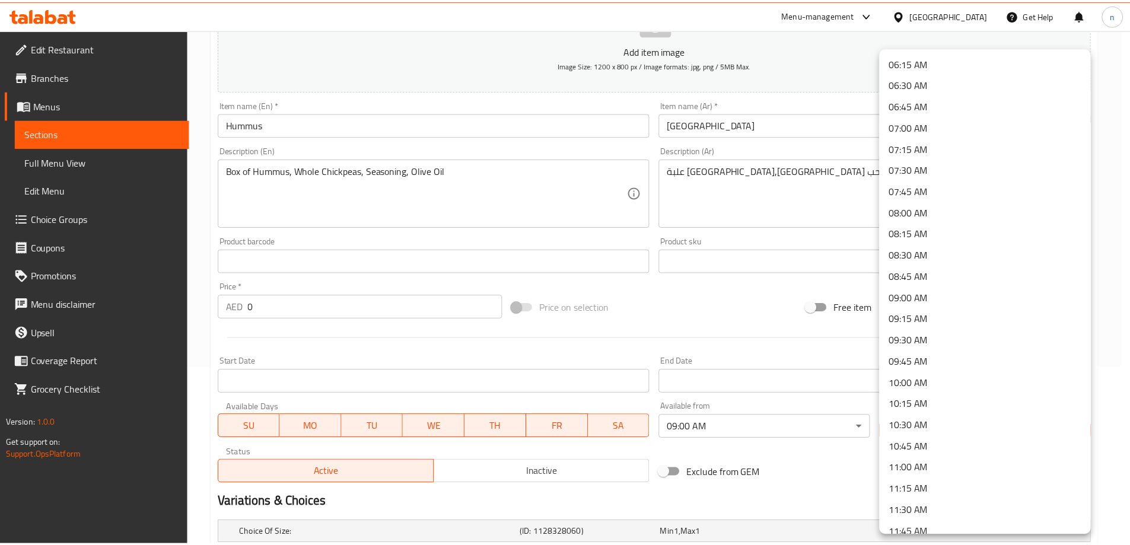
scroll to position [712, 0]
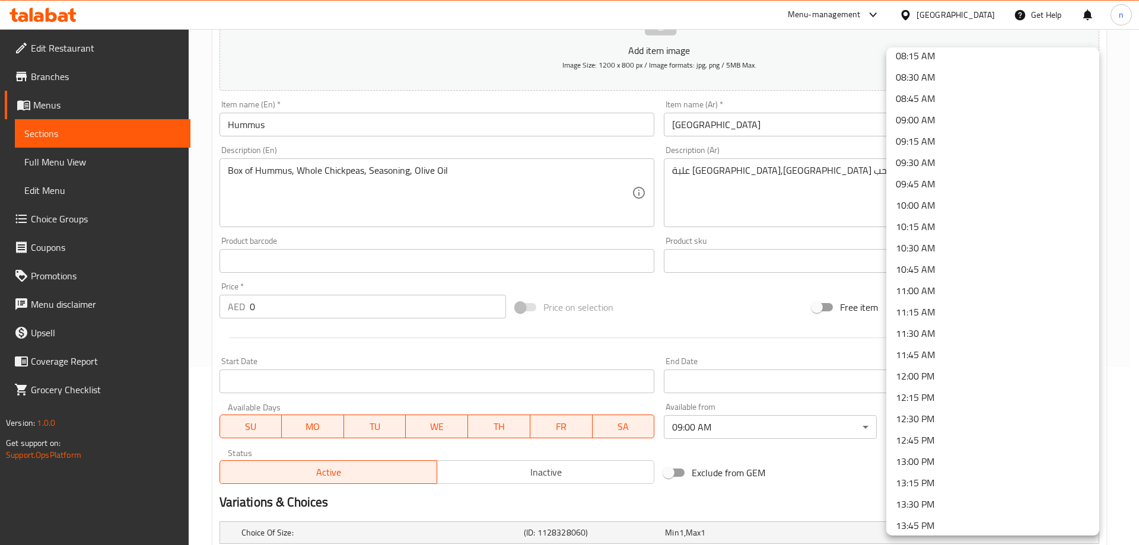
click at [926, 292] on li "11:00 AM" at bounding box center [992, 290] width 213 height 21
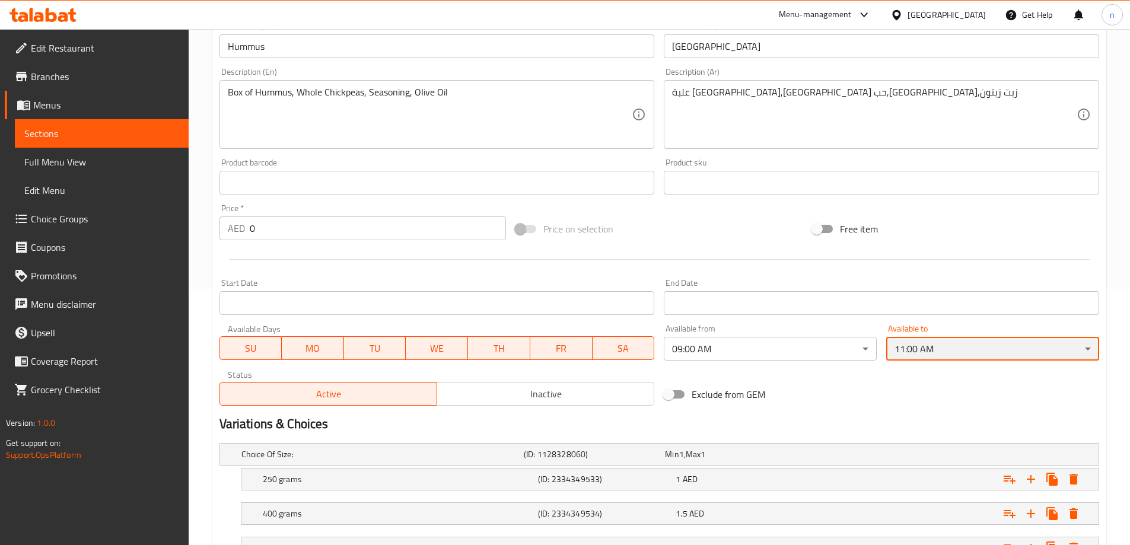
scroll to position [354, 0]
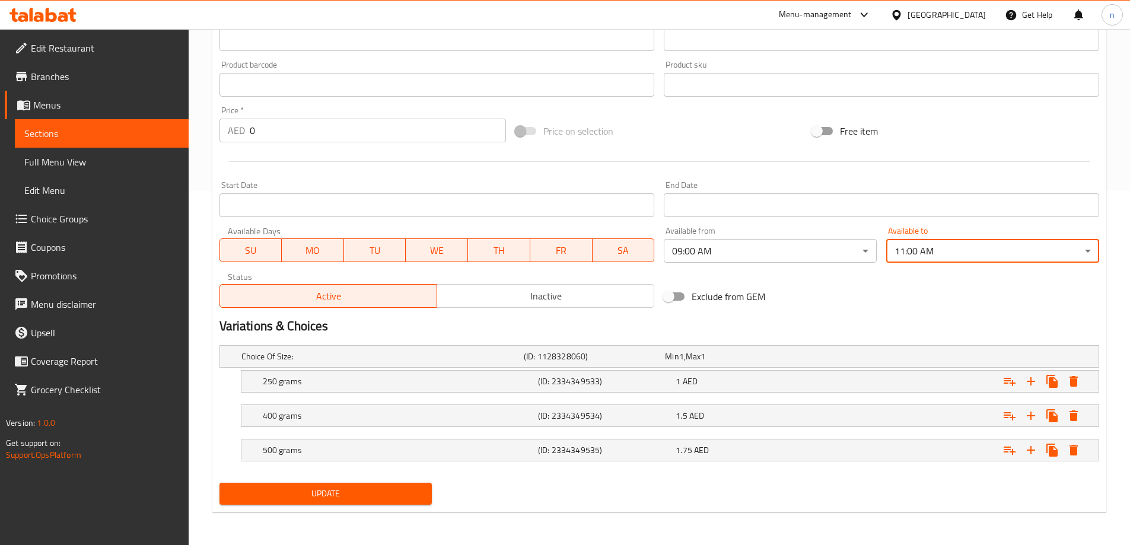
click at [318, 489] on span "Update" at bounding box center [326, 493] width 194 height 15
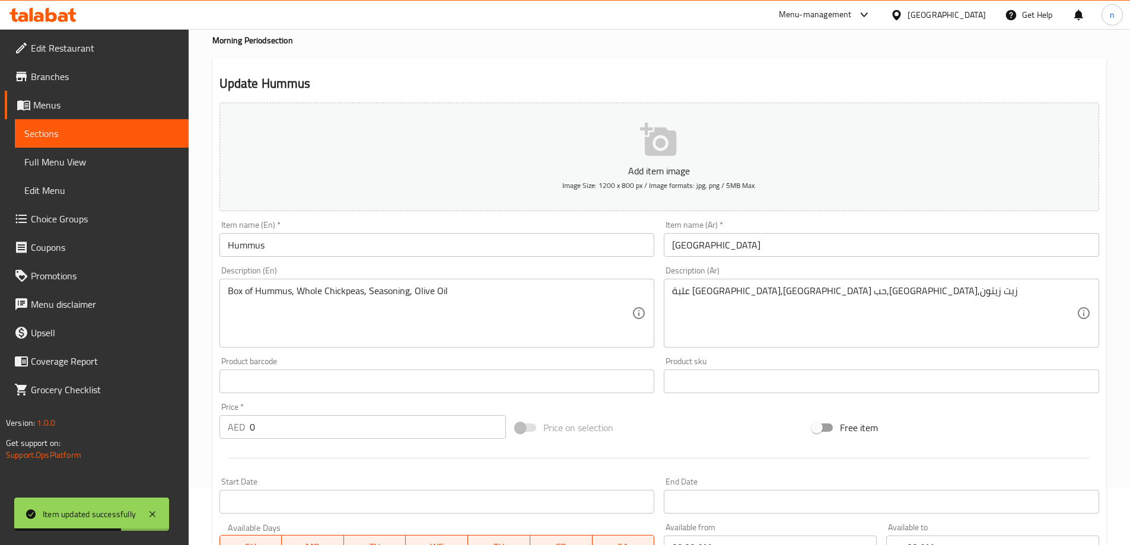
scroll to position [0, 0]
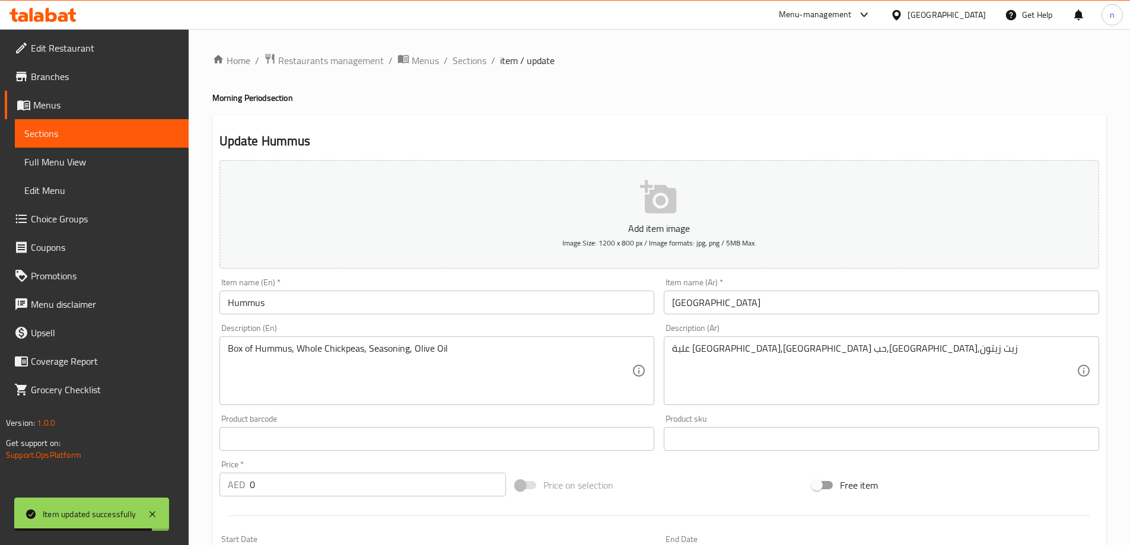
click at [505, 60] on span "item / update" at bounding box center [527, 60] width 55 height 14
click at [472, 59] on span "Sections" at bounding box center [470, 60] width 34 height 14
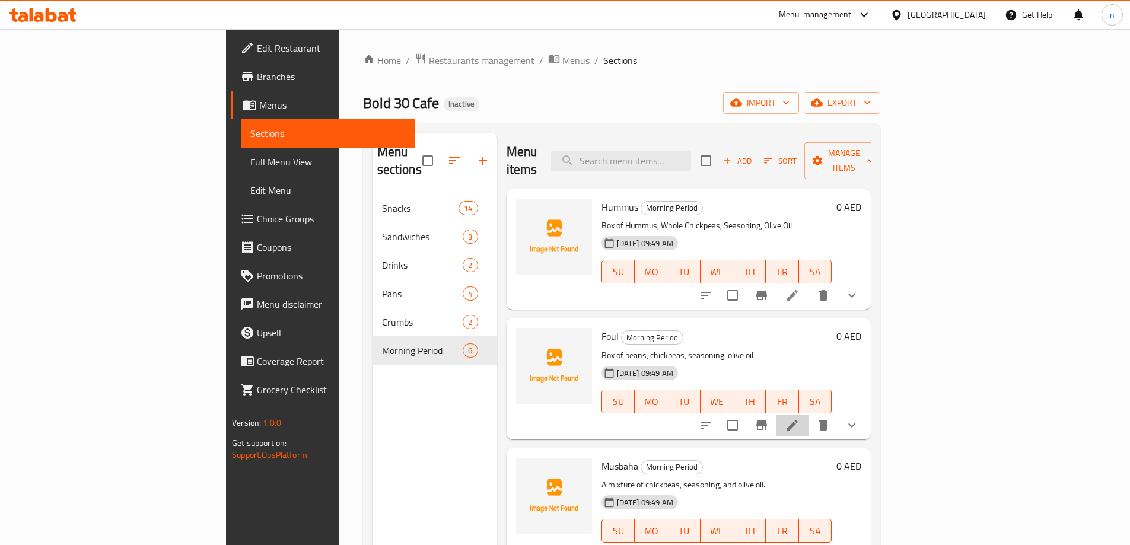
click at [809, 415] on li at bounding box center [792, 425] width 33 height 21
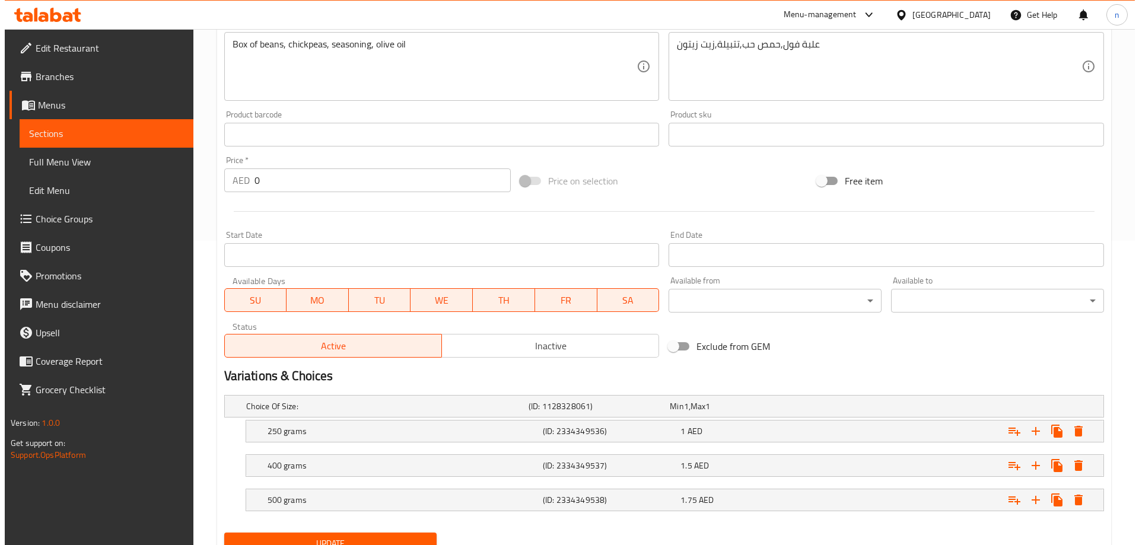
scroll to position [354, 0]
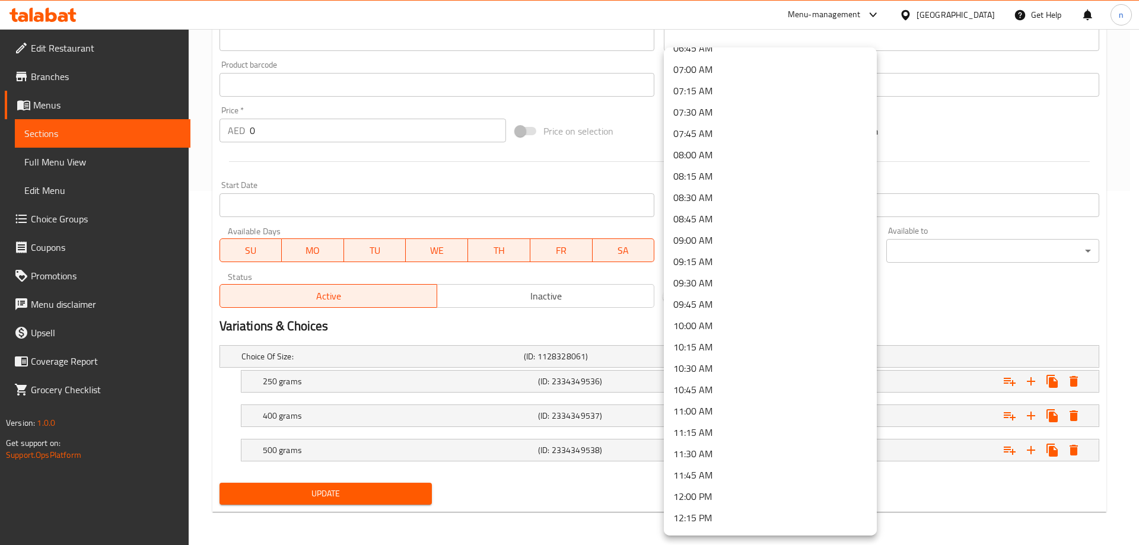
scroll to position [593, 0]
click at [699, 241] on li "09:00 AM" at bounding box center [770, 238] width 213 height 21
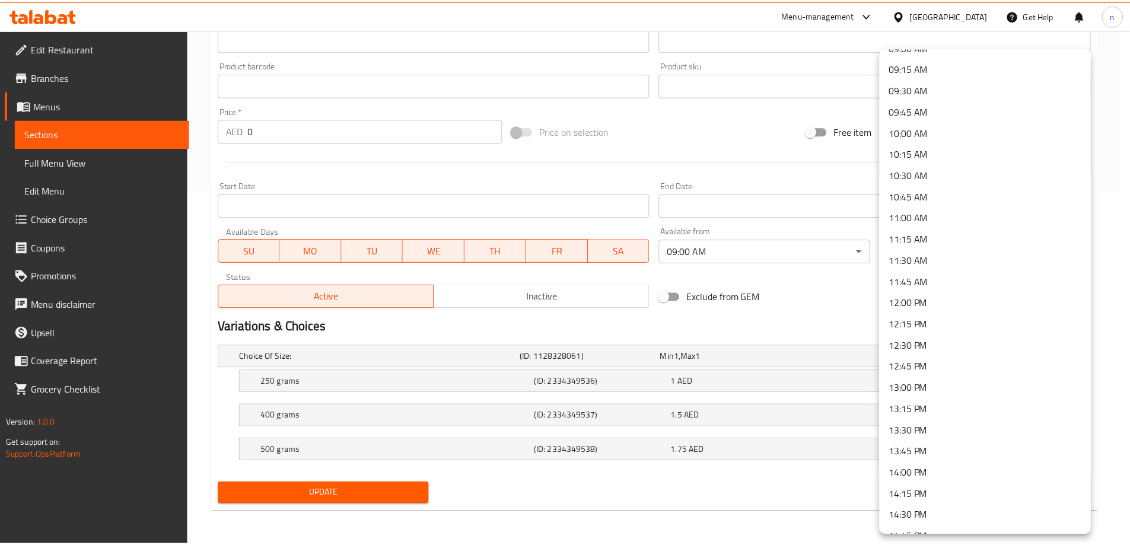
scroll to position [771, 0]
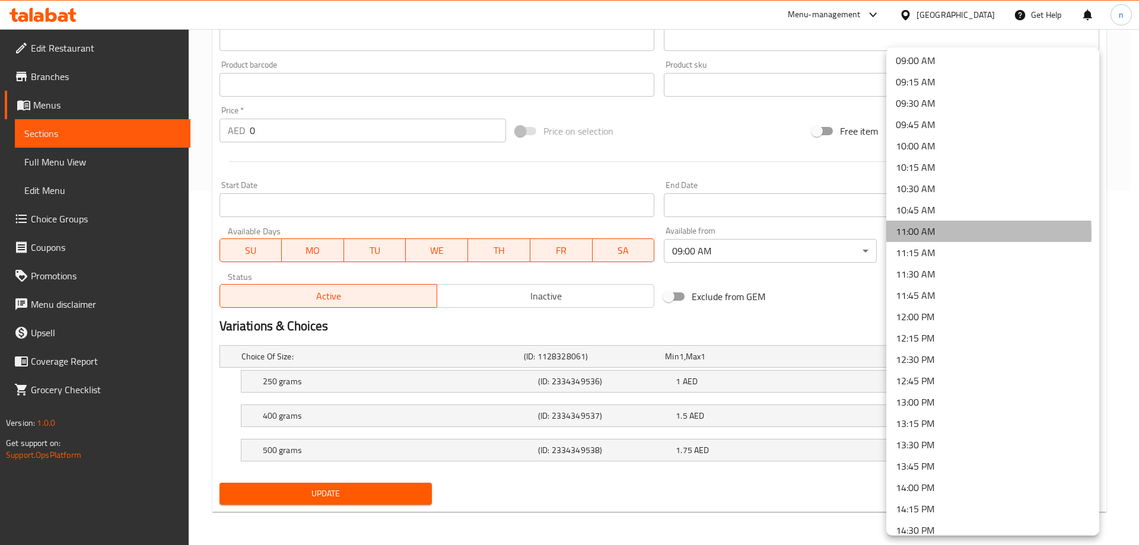
click at [909, 234] on li "11:00 AM" at bounding box center [992, 231] width 213 height 21
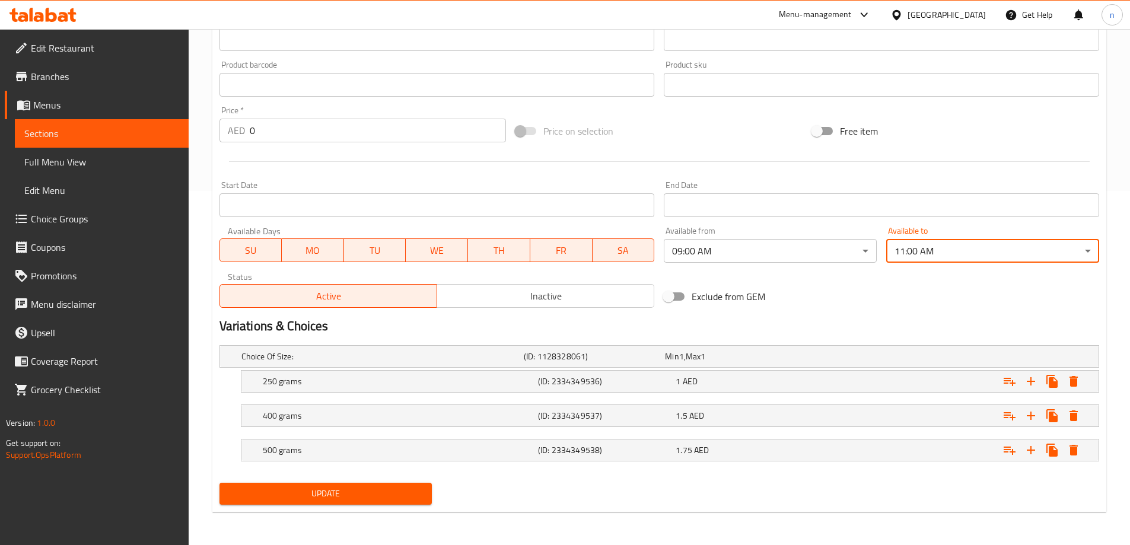
click at [344, 496] on span "Update" at bounding box center [326, 493] width 194 height 15
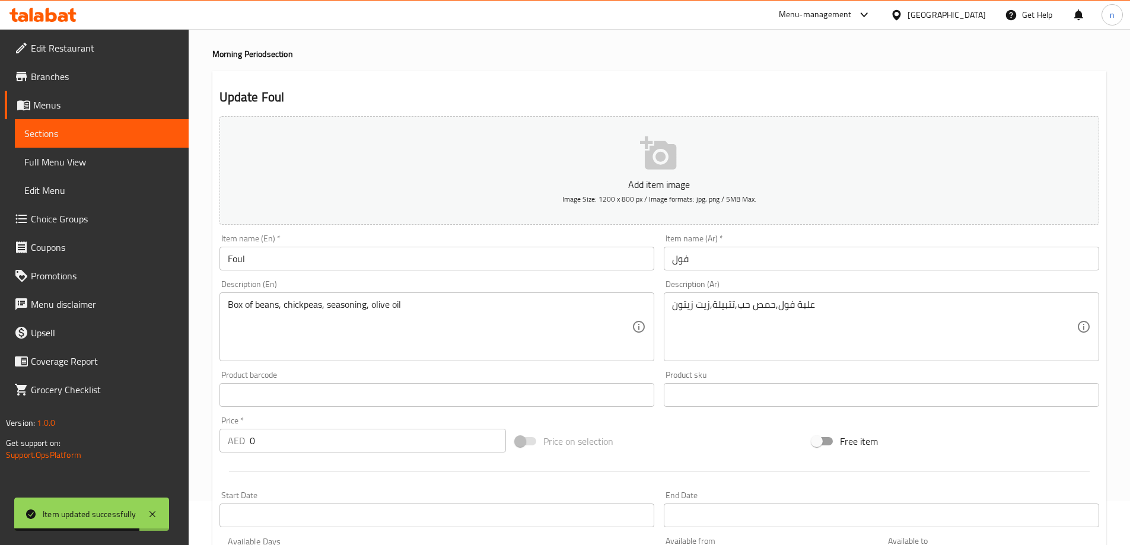
scroll to position [0, 0]
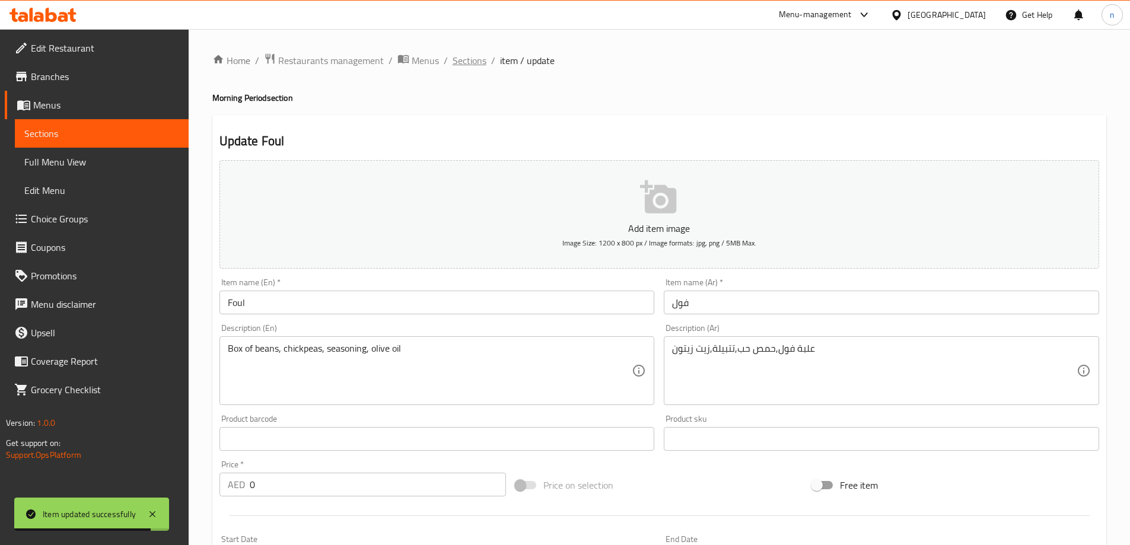
click at [466, 63] on span "Sections" at bounding box center [470, 60] width 34 height 14
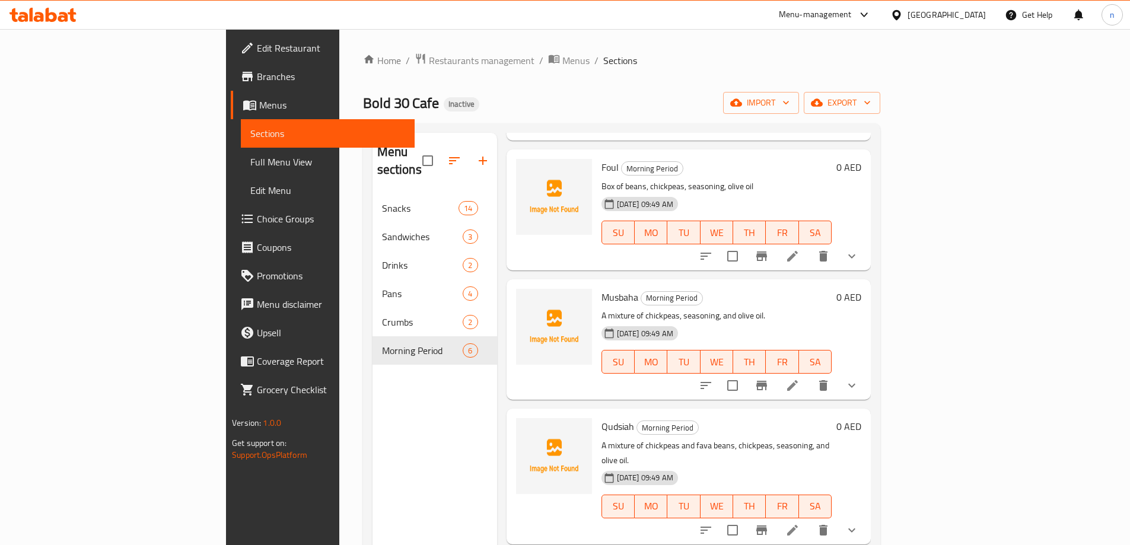
scroll to position [178, 0]
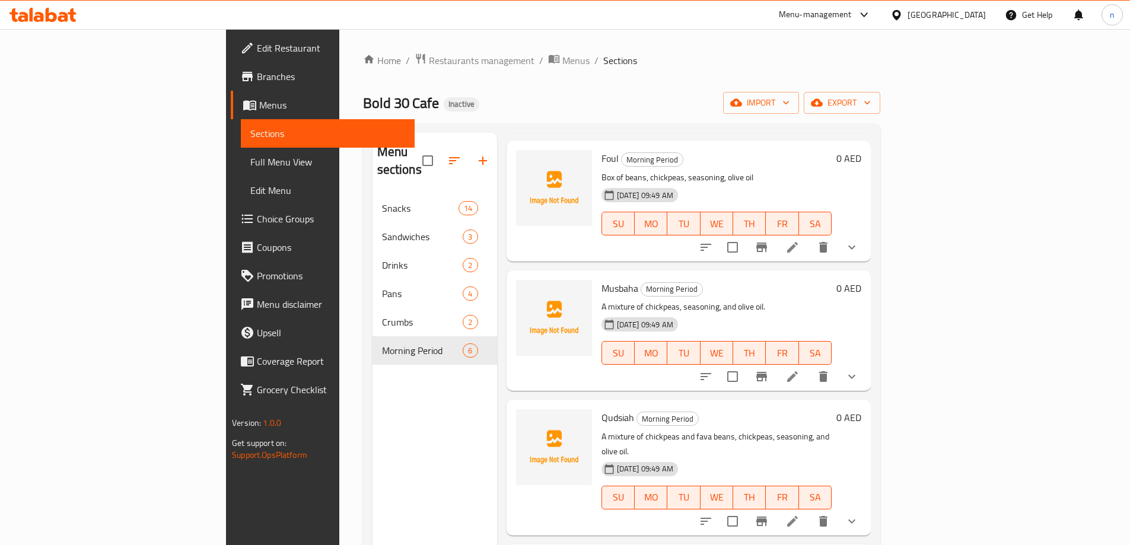
click at [809, 366] on li at bounding box center [792, 376] width 33 height 21
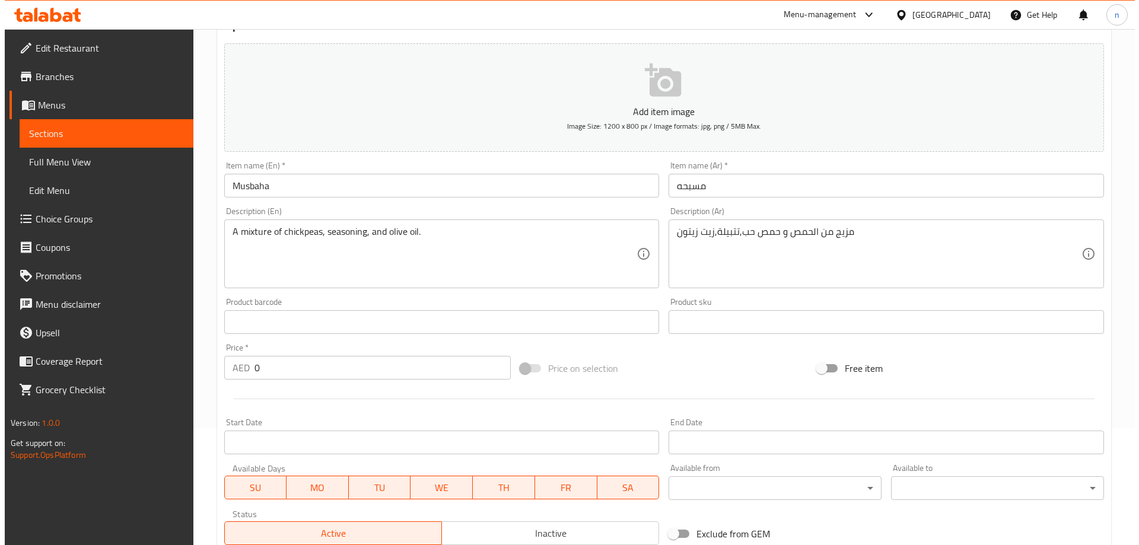
scroll to position [237, 0]
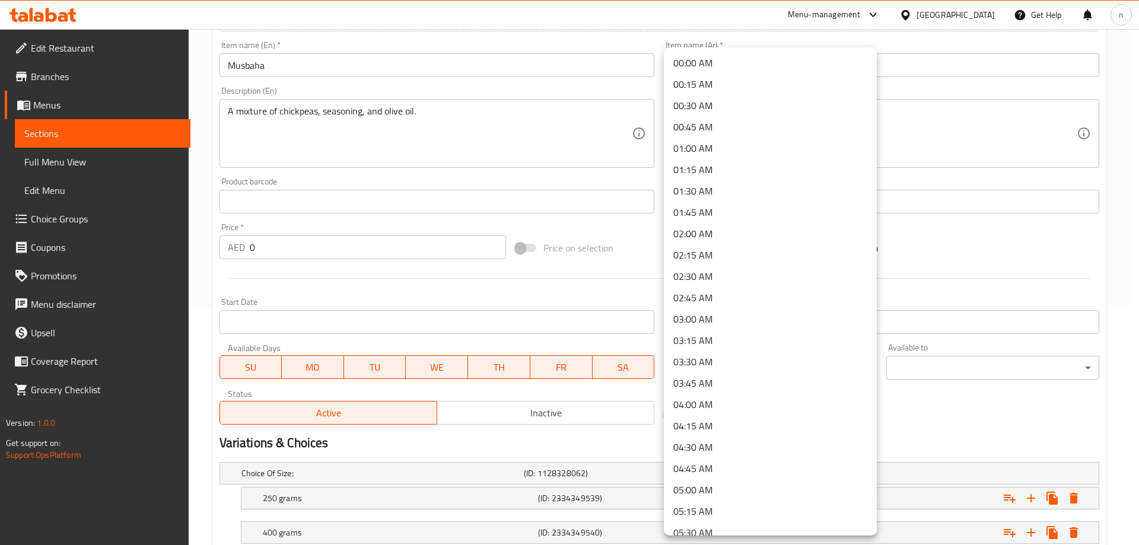
click at [739, 308] on body "​ Menu-management [GEOGRAPHIC_DATA] Get Help n Edit Restaurant Branches Menus S…" at bounding box center [569, 50] width 1139 height 516
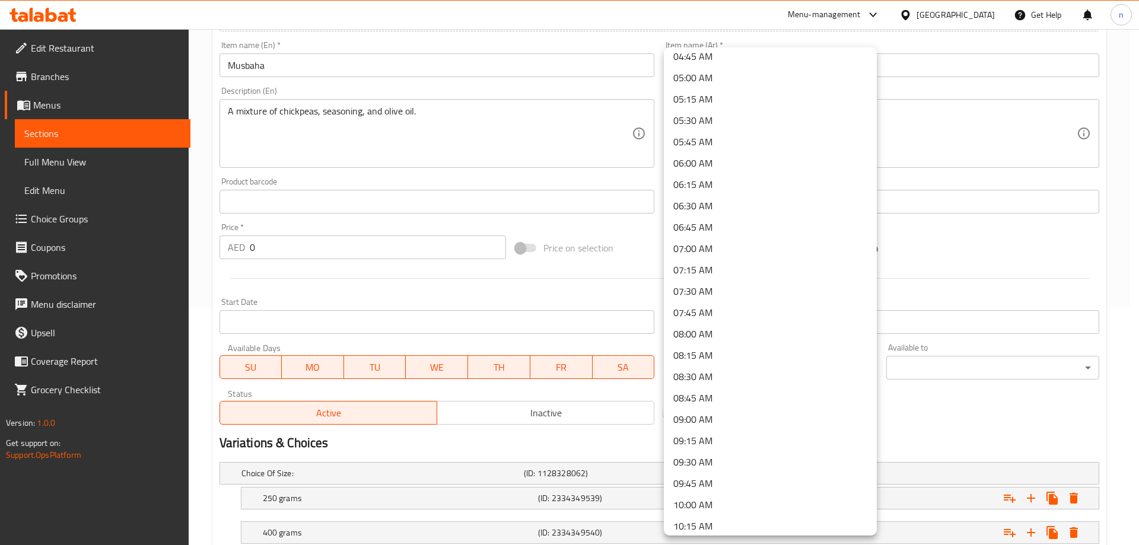
scroll to position [415, 0]
click at [703, 406] on li "09:00 AM" at bounding box center [770, 416] width 213 height 21
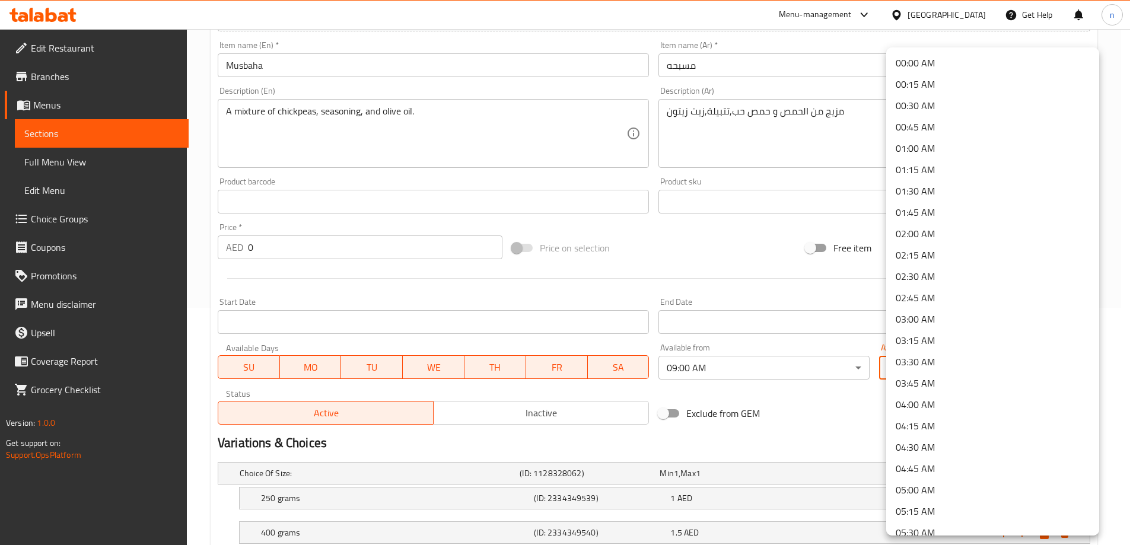
click at [922, 308] on body "​ Menu-management [GEOGRAPHIC_DATA] Get Help n Edit Restaurant Branches Menus S…" at bounding box center [565, 50] width 1130 height 516
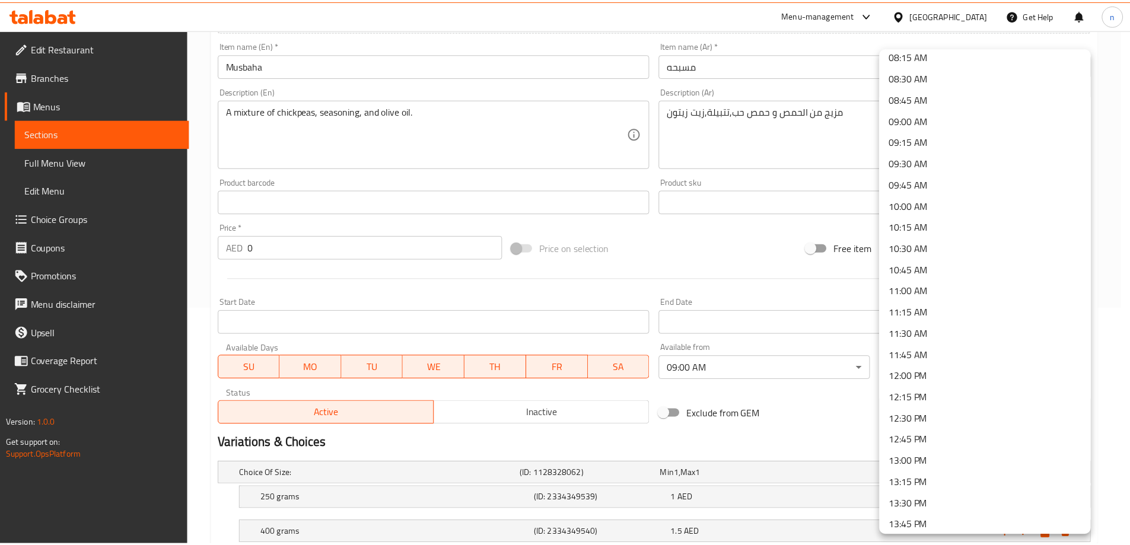
scroll to position [771, 0]
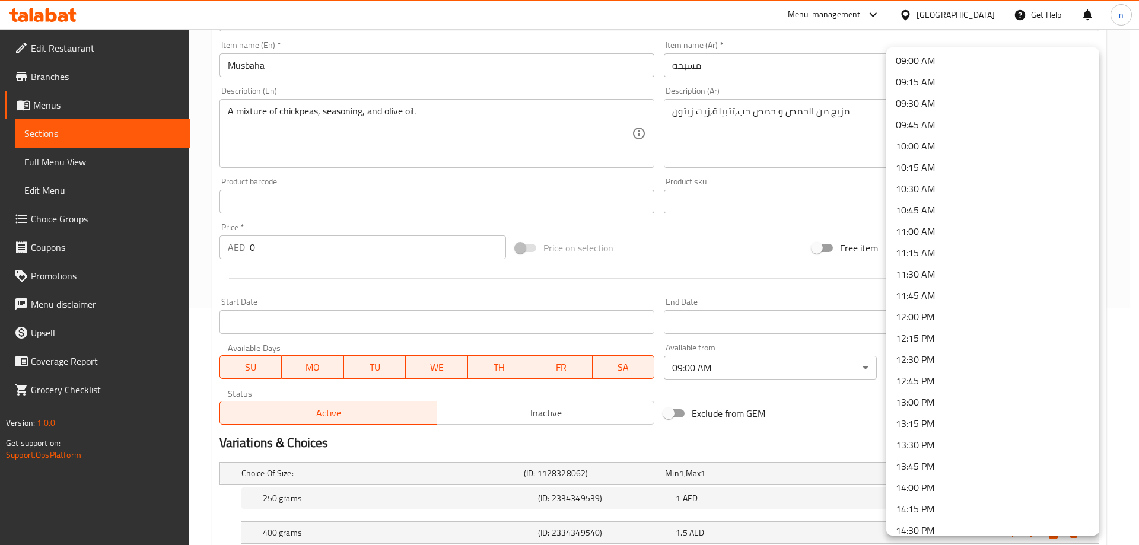
click at [916, 235] on li "11:00 AM" at bounding box center [992, 231] width 213 height 21
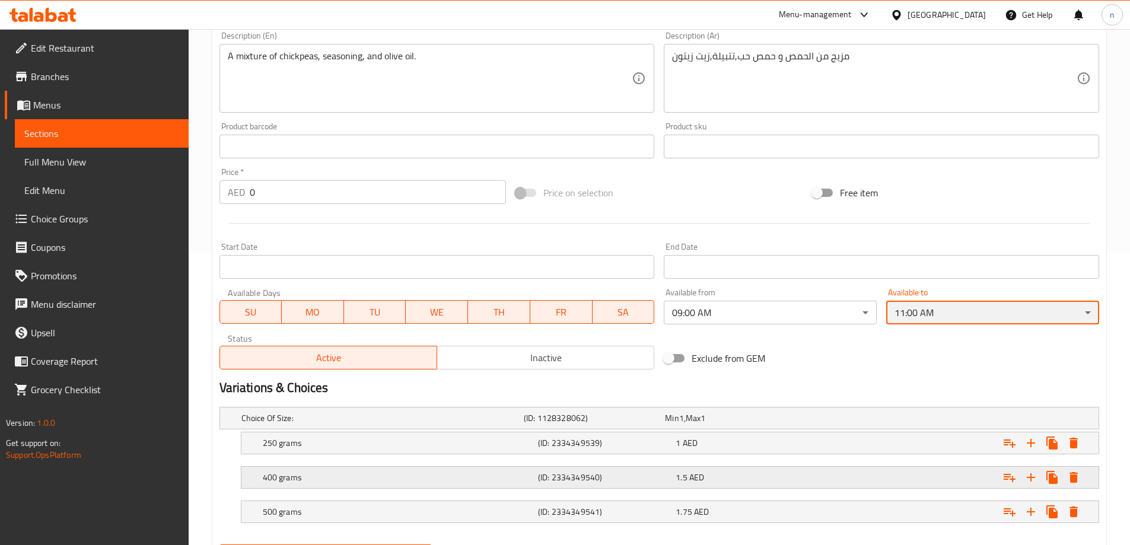
scroll to position [354, 0]
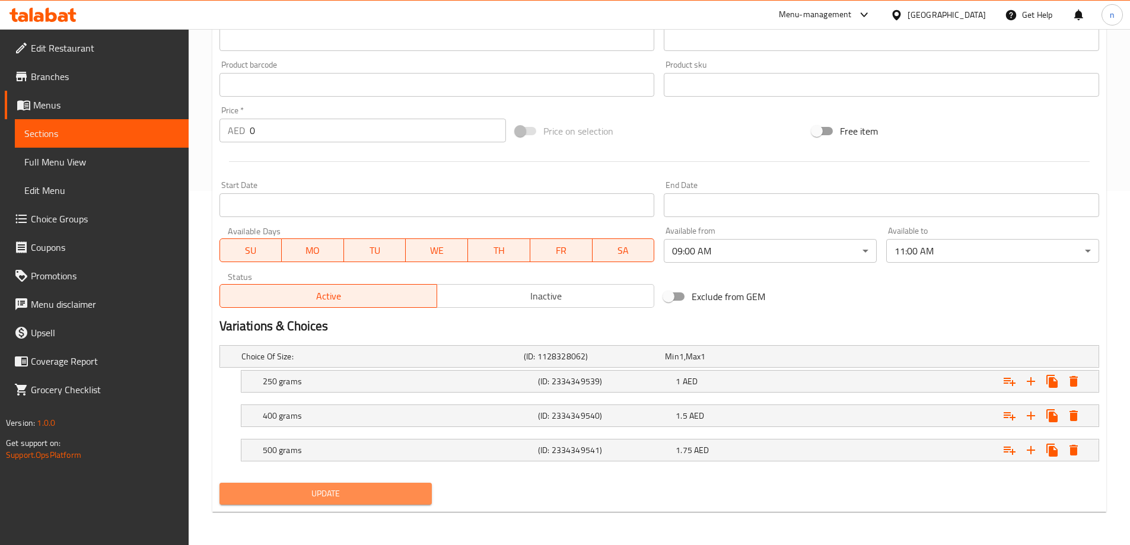
click at [402, 493] on span "Update" at bounding box center [326, 493] width 194 height 15
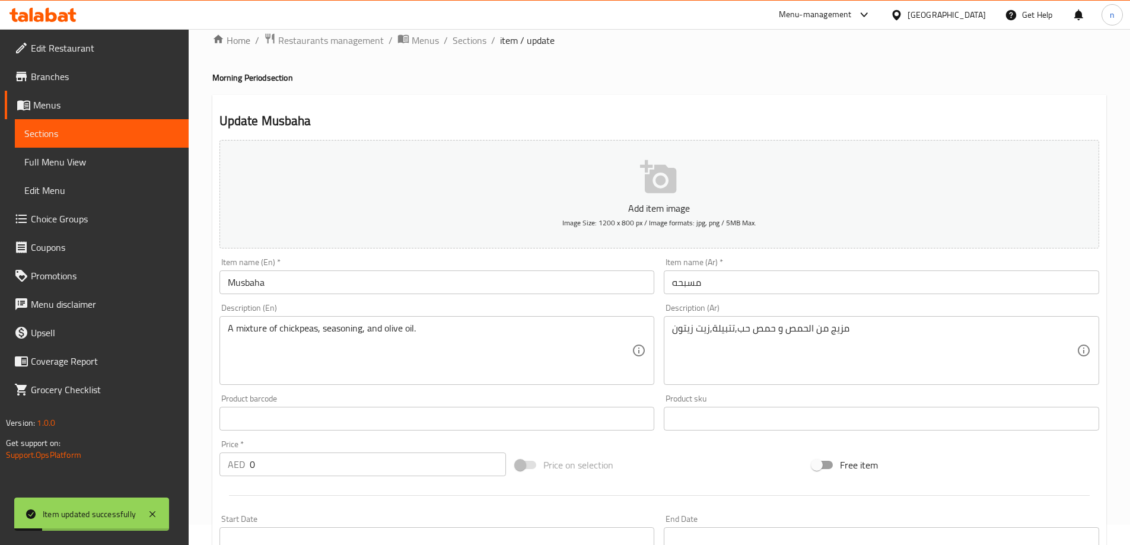
scroll to position [0, 0]
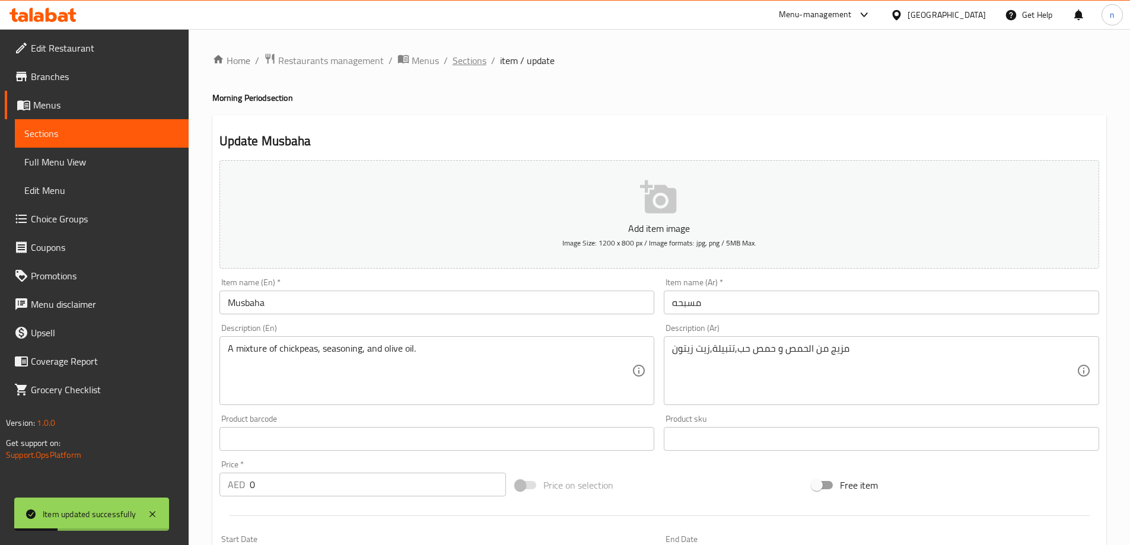
click at [467, 61] on span "Sections" at bounding box center [470, 60] width 34 height 14
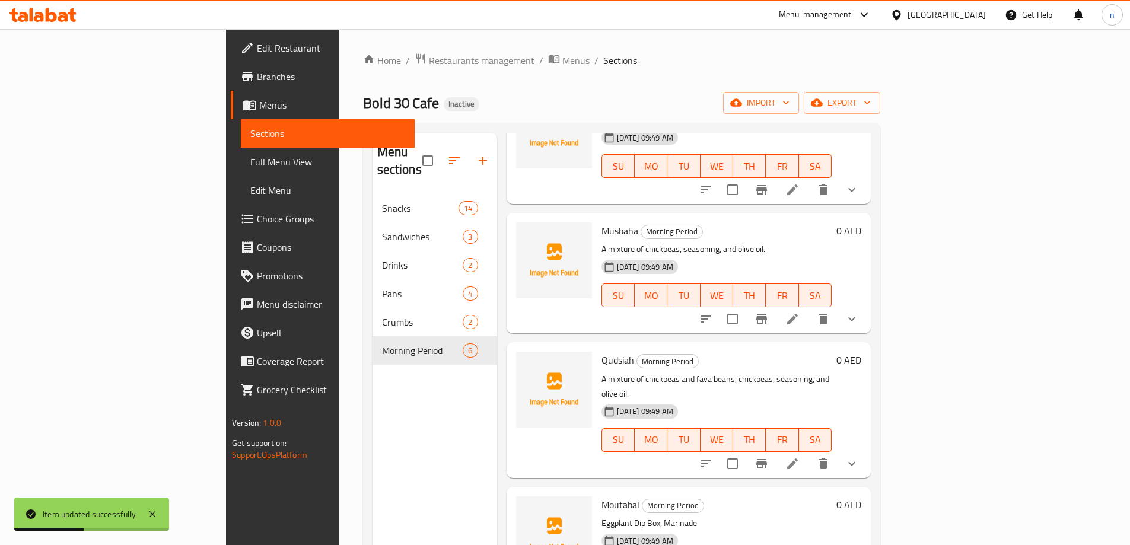
scroll to position [237, 0]
click at [799, 310] on icon at bounding box center [792, 317] width 14 height 14
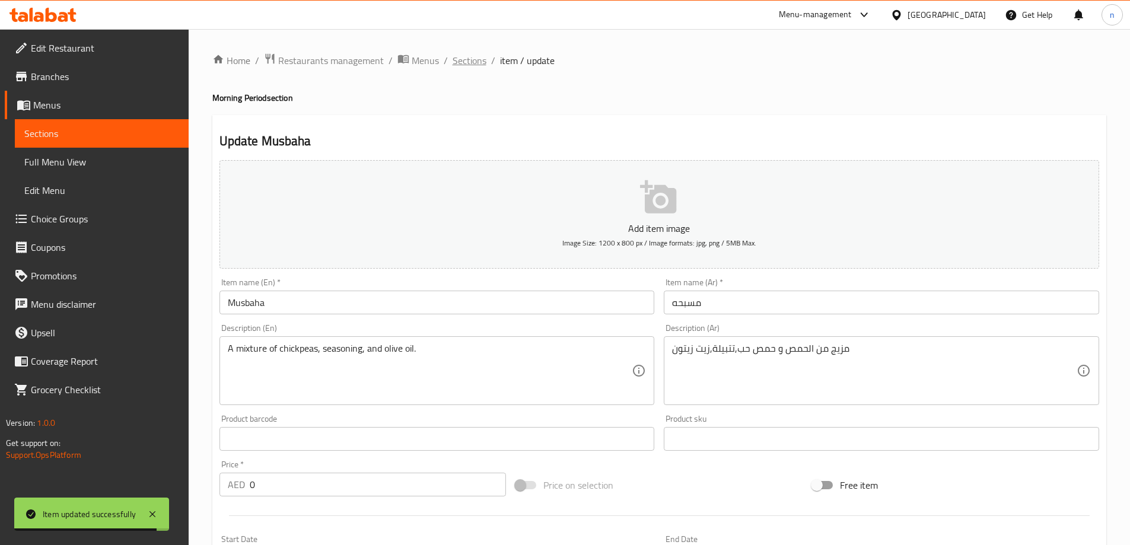
click at [457, 55] on span "Sections" at bounding box center [470, 60] width 34 height 14
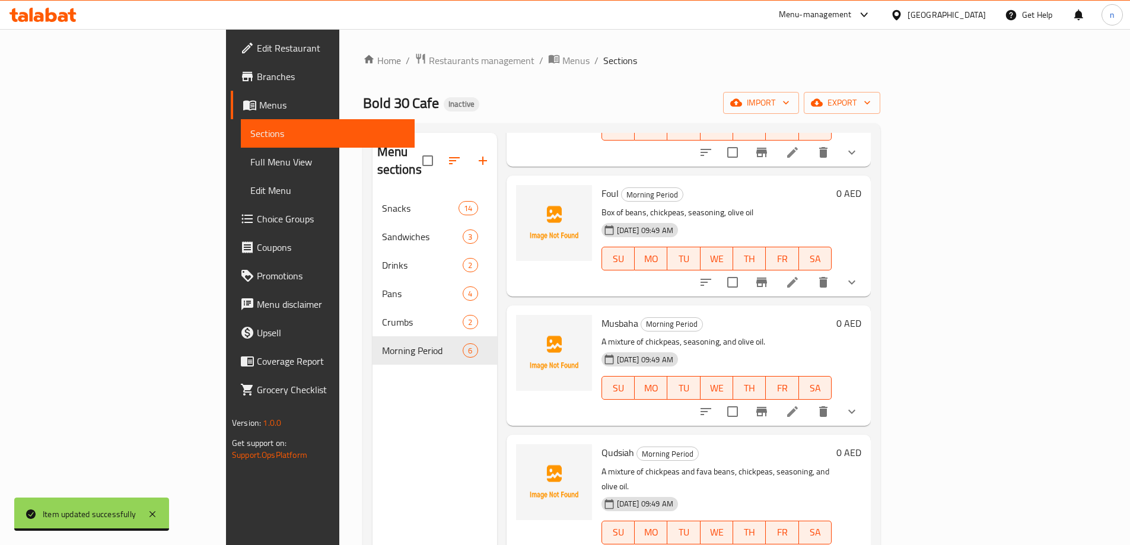
scroll to position [262, 0]
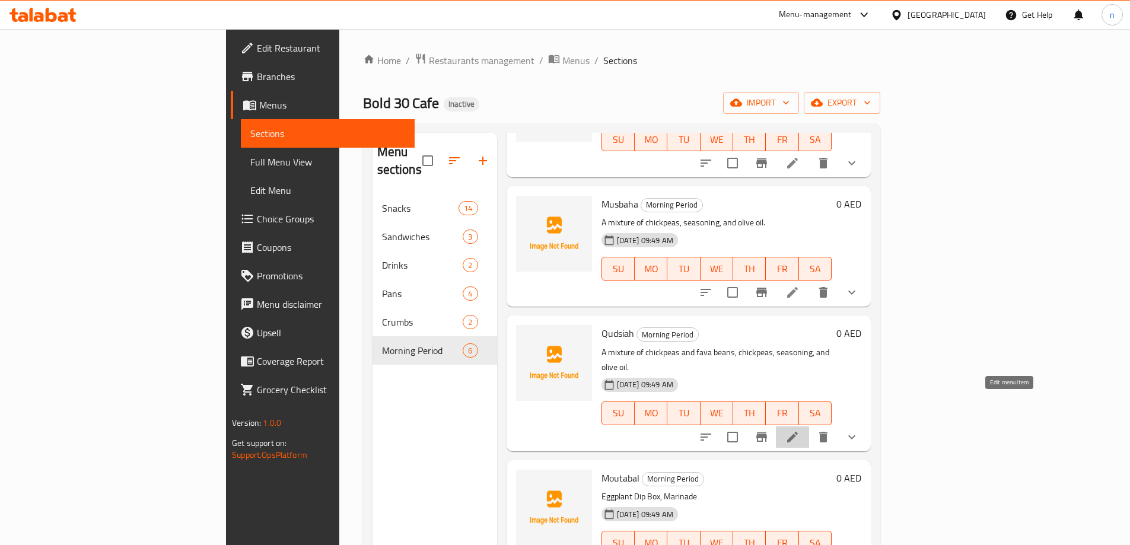
click at [799, 430] on icon at bounding box center [792, 437] width 14 height 14
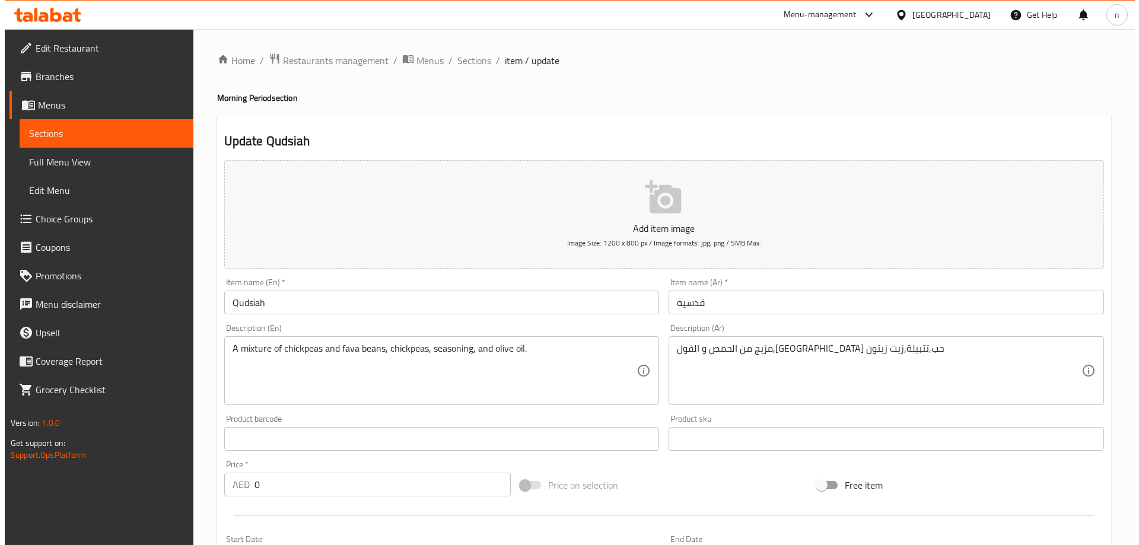
scroll to position [354, 0]
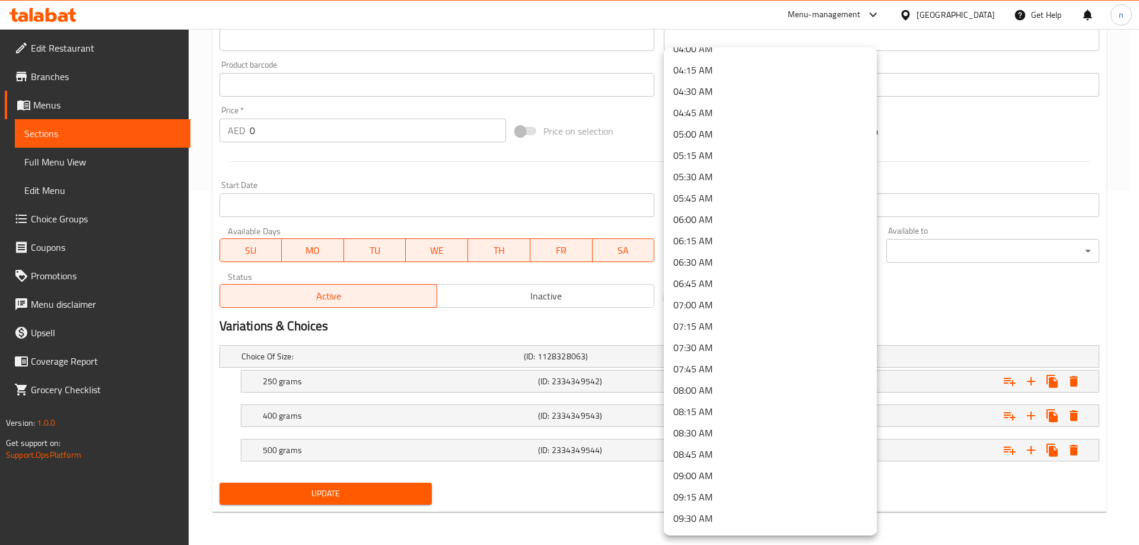
scroll to position [712, 0]
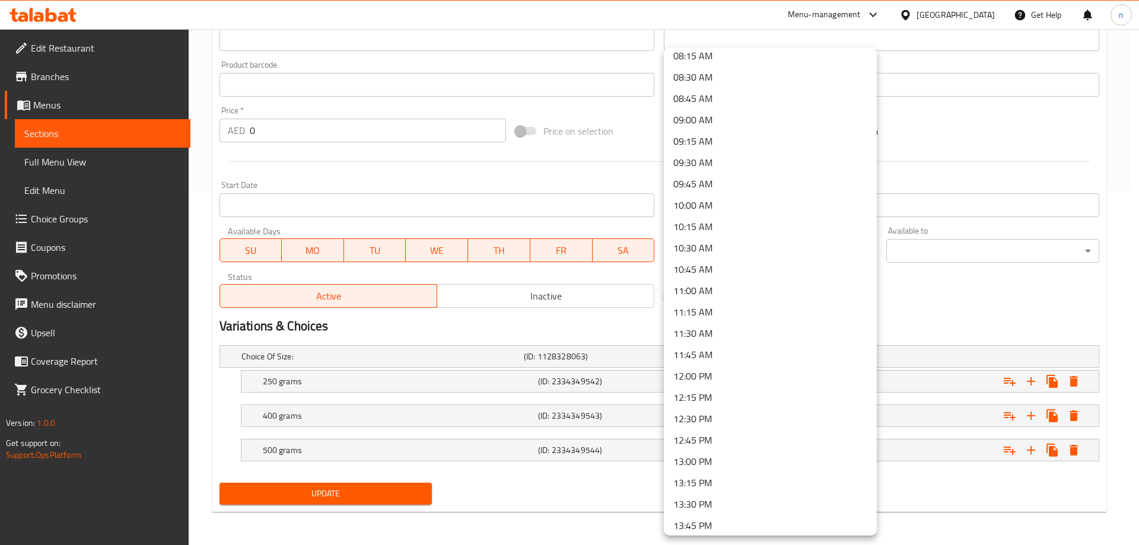
click at [683, 119] on li "09:00 AM" at bounding box center [770, 119] width 213 height 21
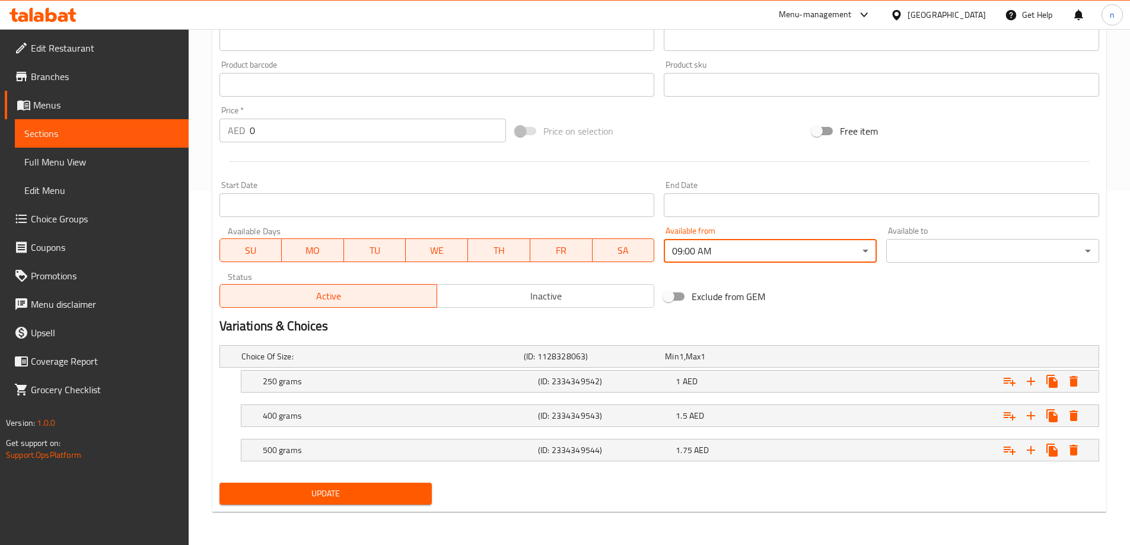
click at [921, 233] on div "Available to ​ ​" at bounding box center [992, 245] width 213 height 36
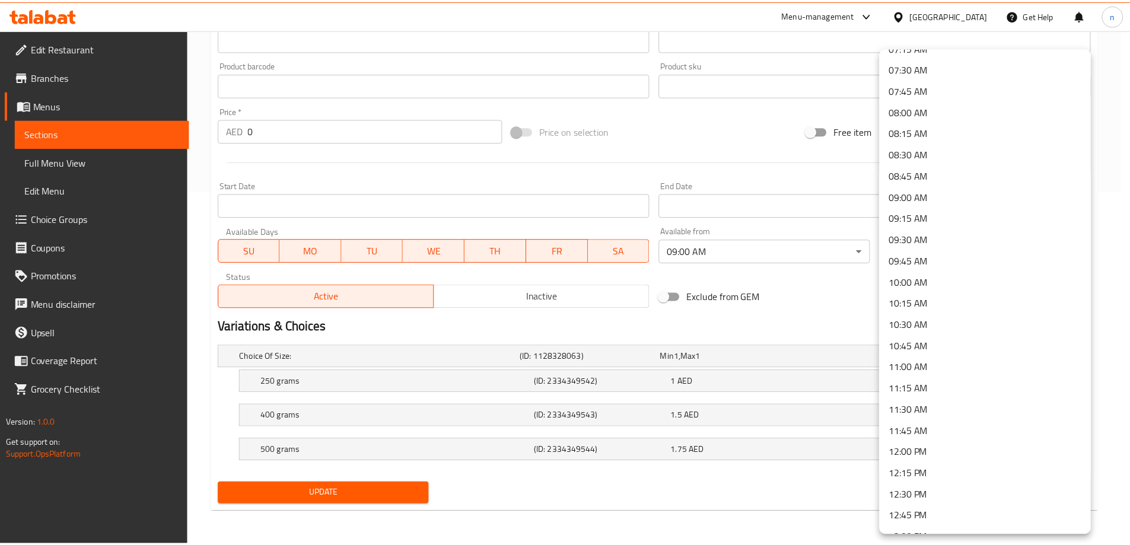
scroll to position [771, 0]
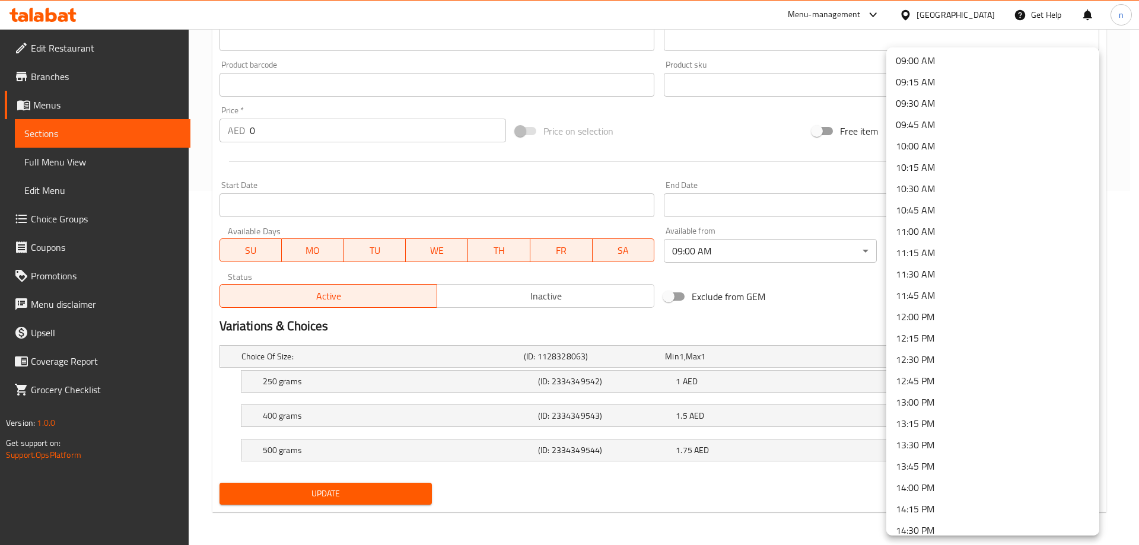
click at [912, 234] on li "11:00 AM" at bounding box center [992, 231] width 213 height 21
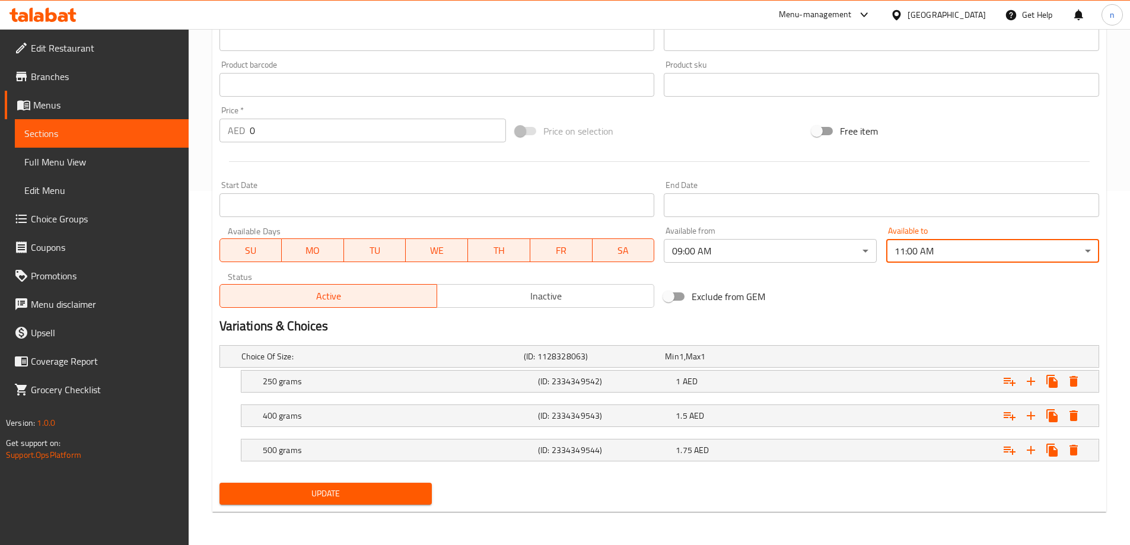
click at [302, 498] on span "Update" at bounding box center [326, 493] width 194 height 15
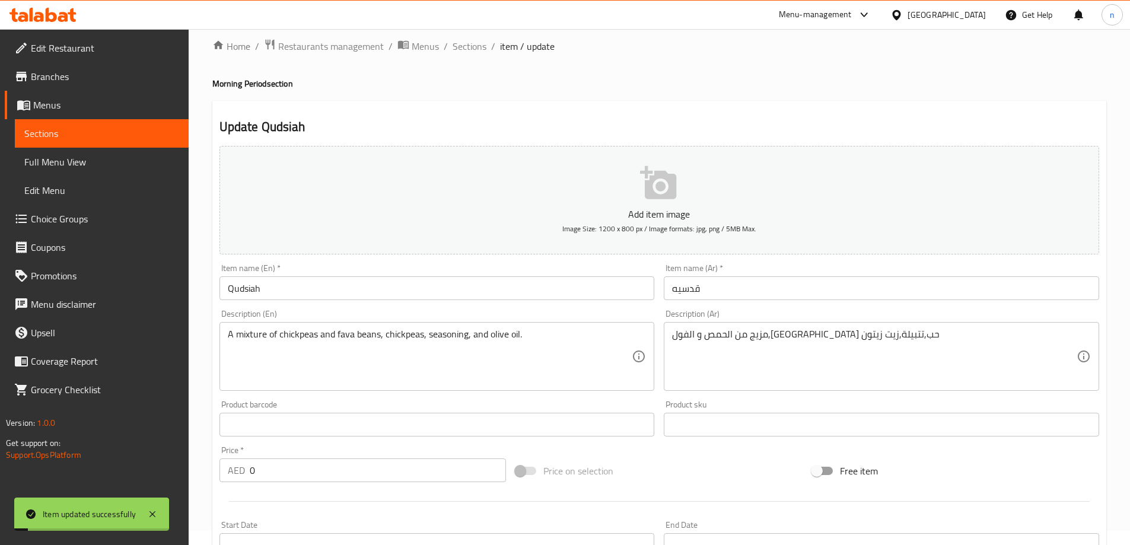
scroll to position [0, 0]
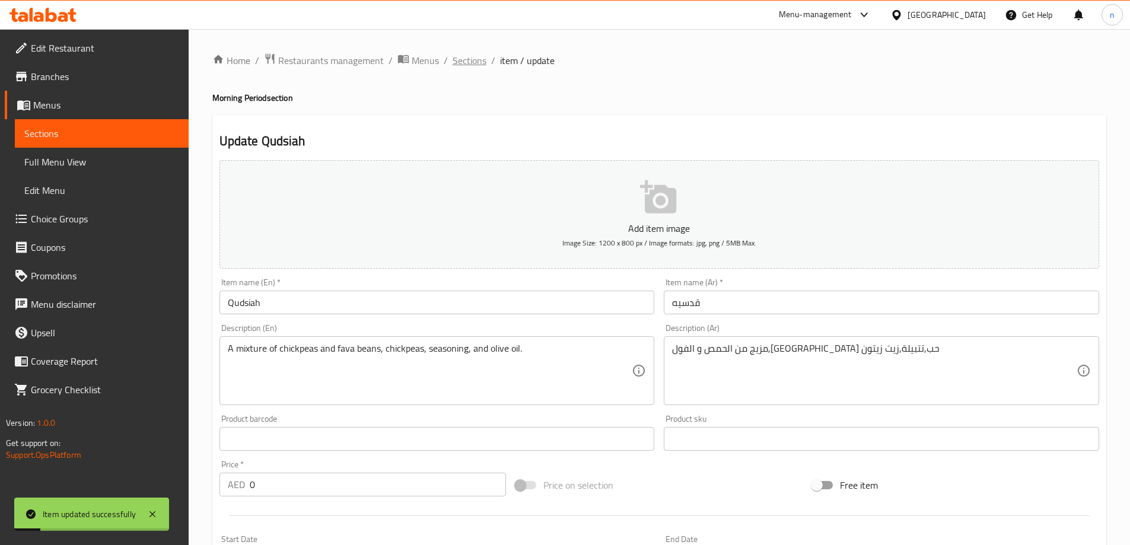
click at [472, 62] on span "Sections" at bounding box center [470, 60] width 34 height 14
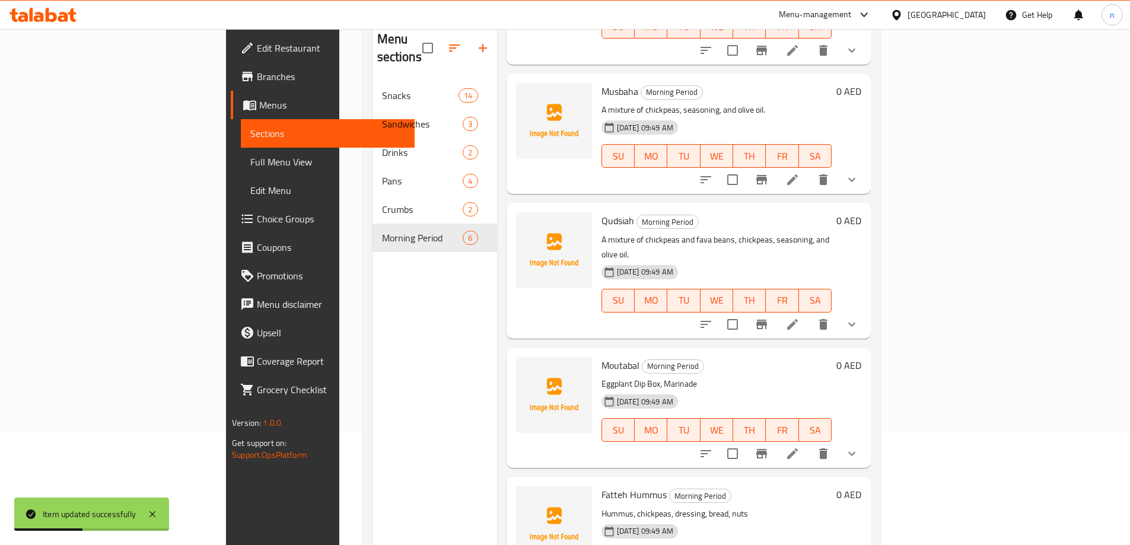
scroll to position [166, 0]
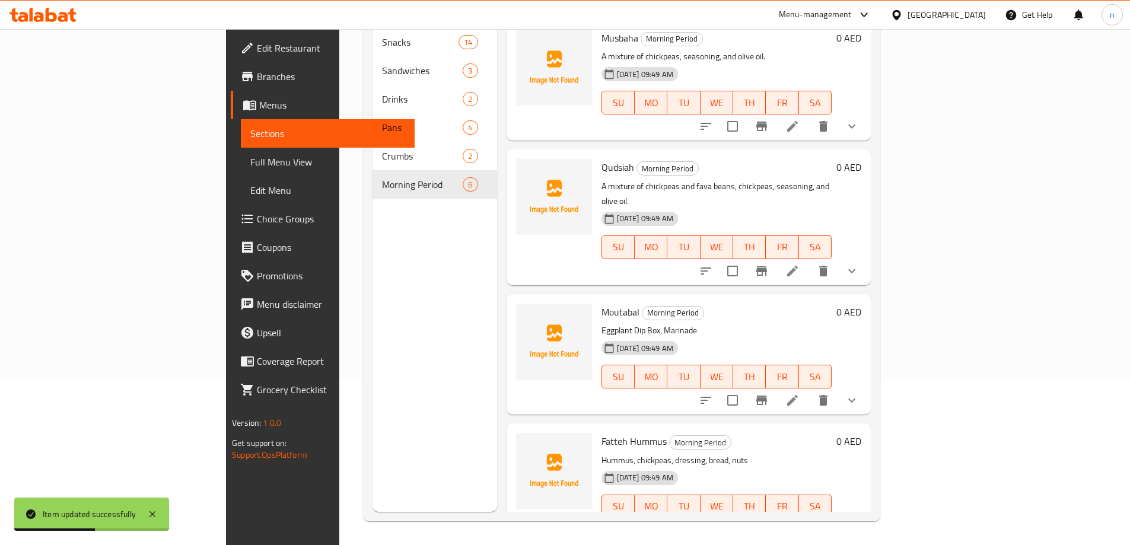
click at [809, 390] on li at bounding box center [792, 400] width 33 height 21
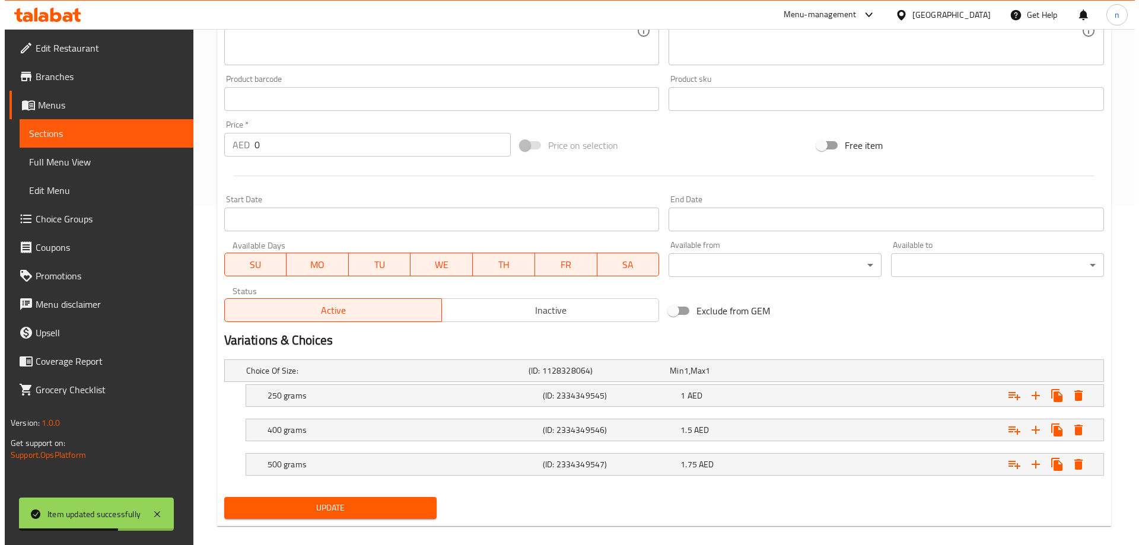
scroll to position [354, 0]
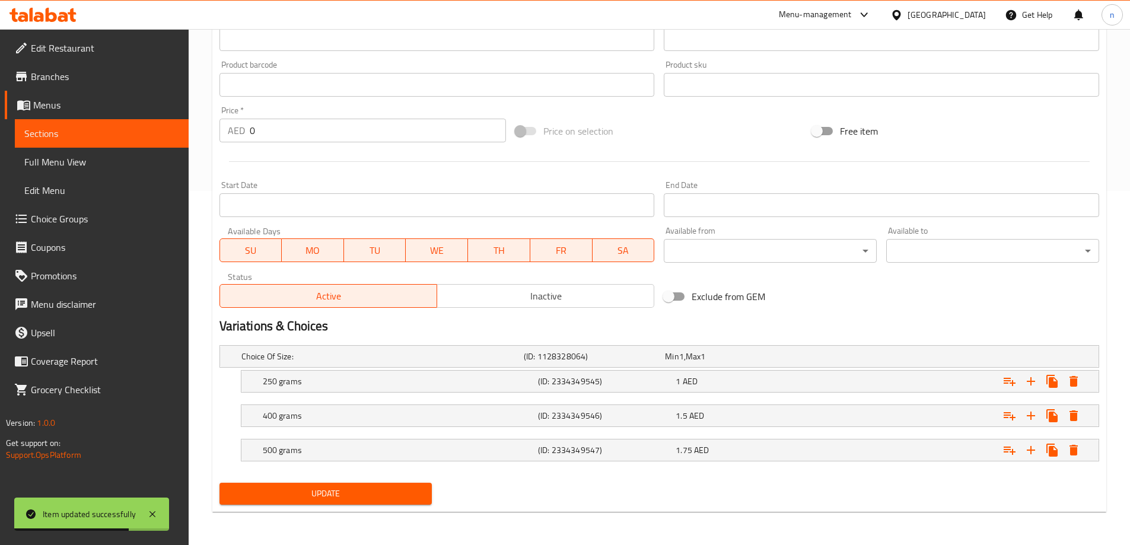
click at [732, 268] on div "Add item image Image Size: 1200 x 800 px / Image formats: jpg, png / 5MB Max. I…" at bounding box center [659, 56] width 889 height 511
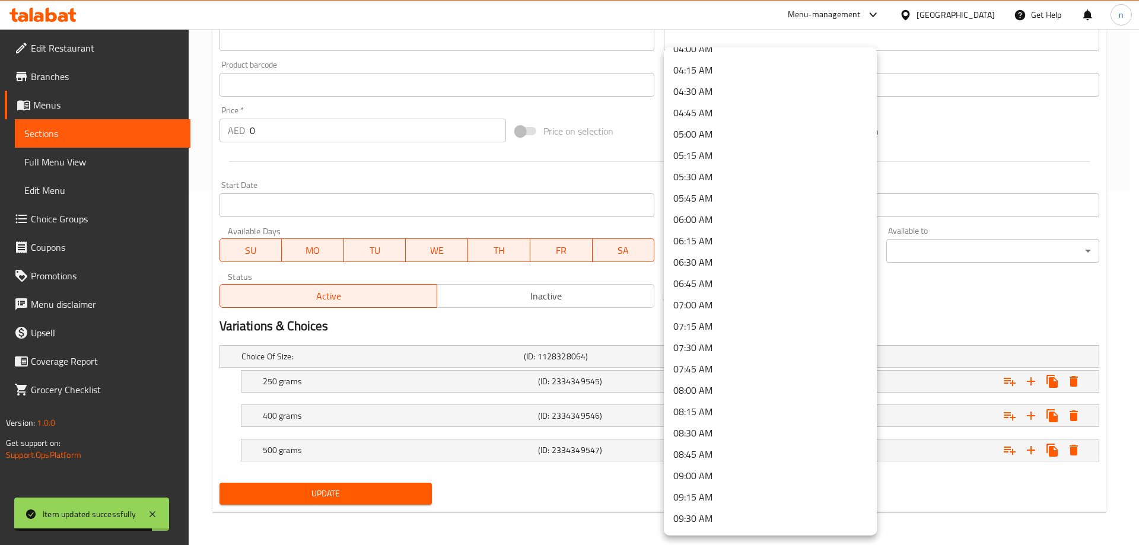
scroll to position [534, 0]
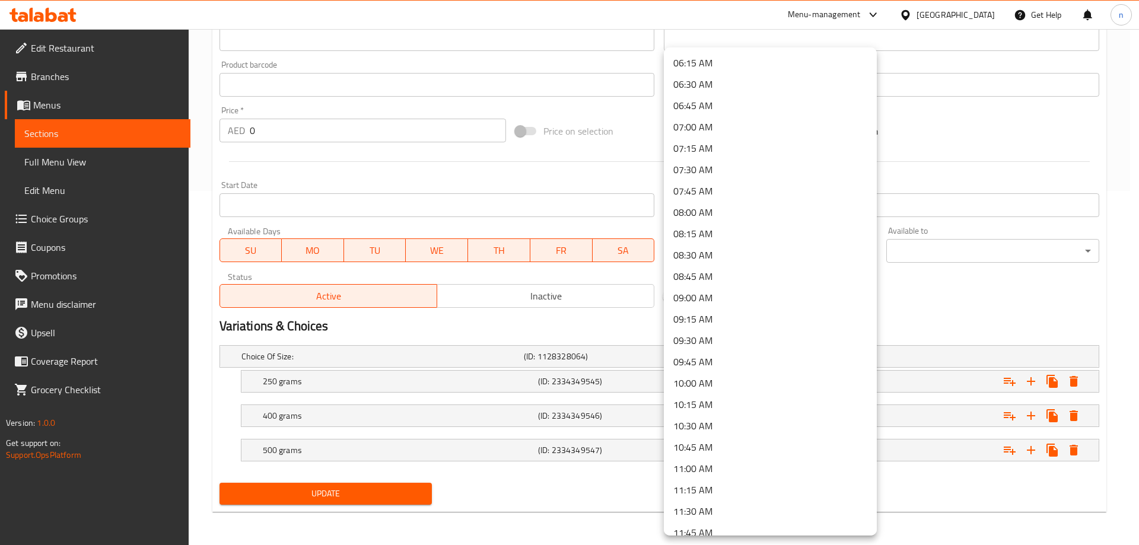
click at [703, 293] on li "09:00 AM" at bounding box center [770, 297] width 213 height 21
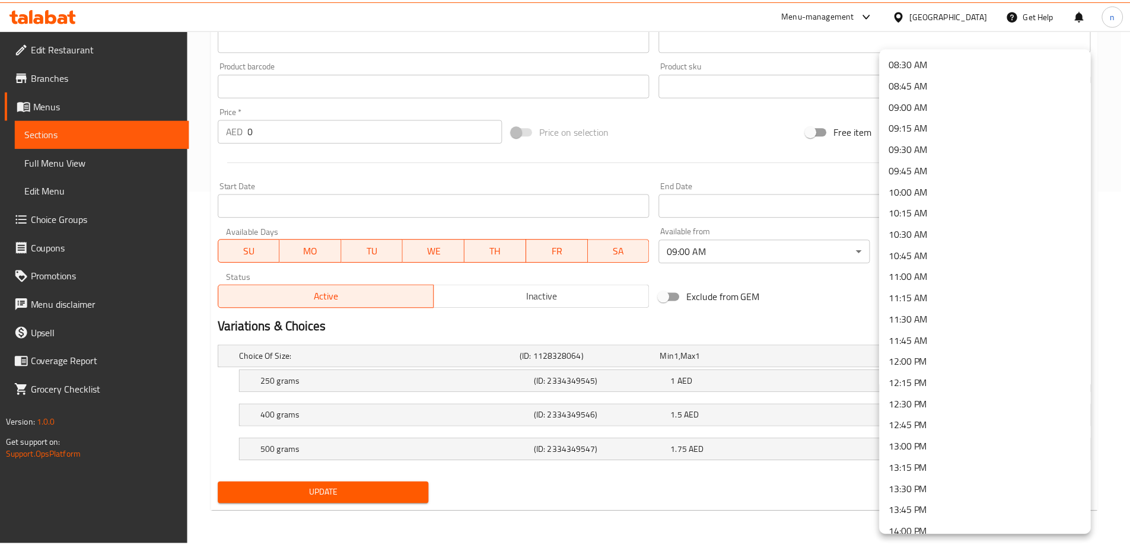
scroll to position [771, 0]
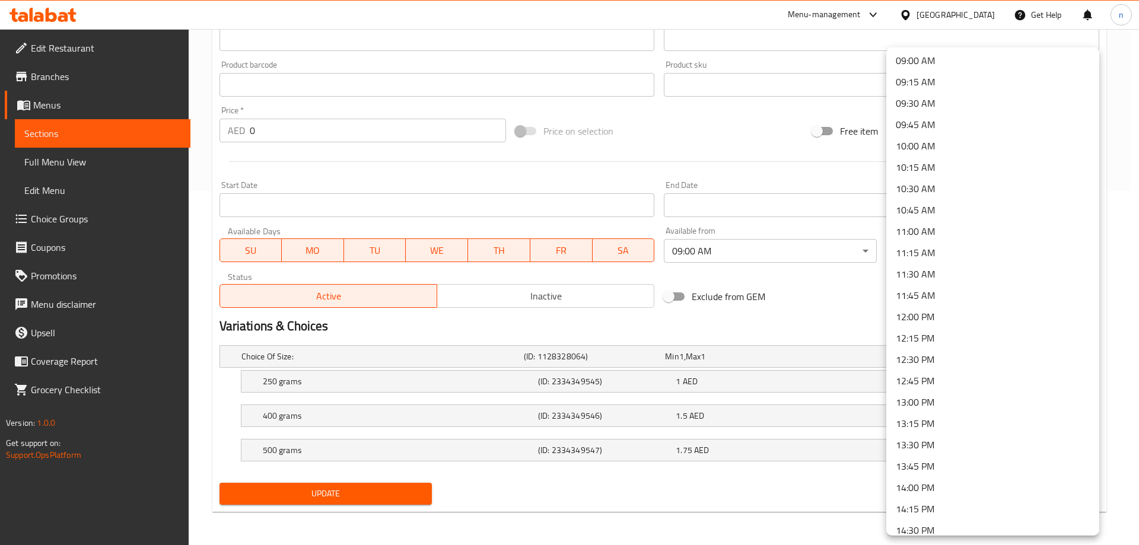
click at [922, 228] on li "11:00 AM" at bounding box center [992, 231] width 213 height 21
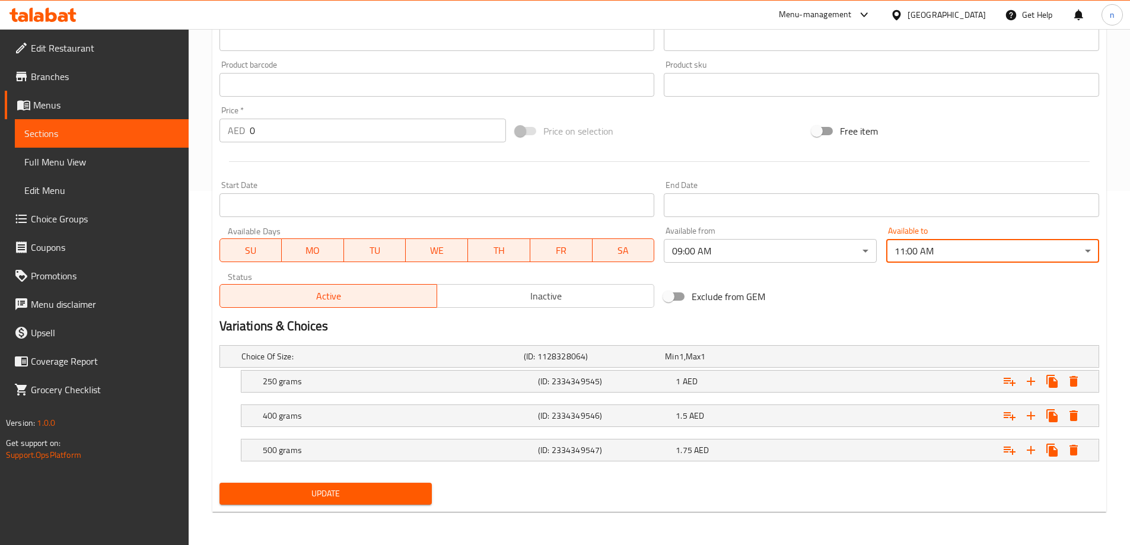
click at [265, 495] on span "Update" at bounding box center [326, 493] width 194 height 15
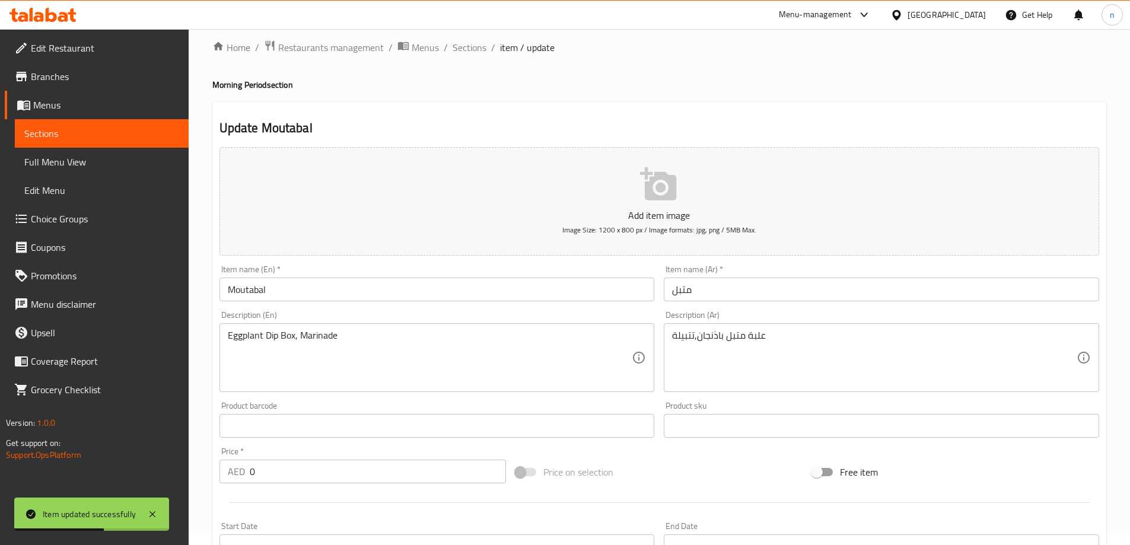
scroll to position [0, 0]
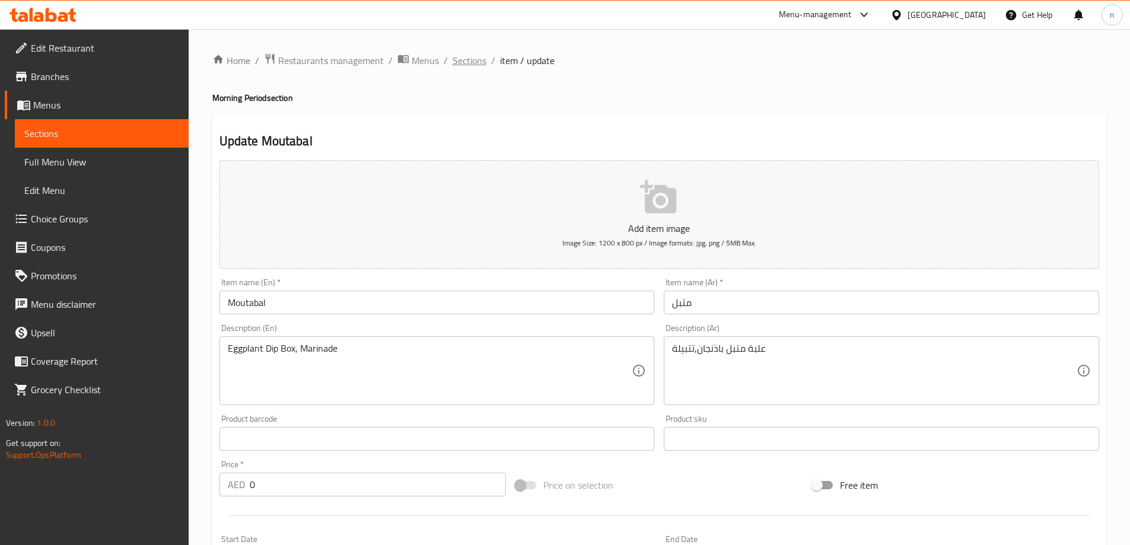
click at [467, 59] on span "Sections" at bounding box center [470, 60] width 34 height 14
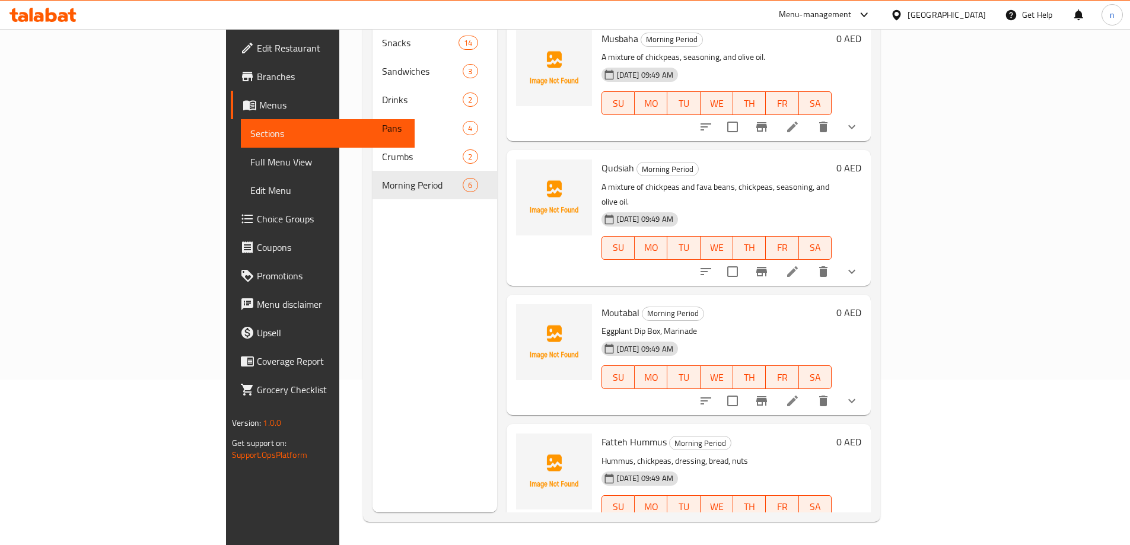
scroll to position [166, 0]
click at [799, 523] on icon at bounding box center [792, 530] width 14 height 14
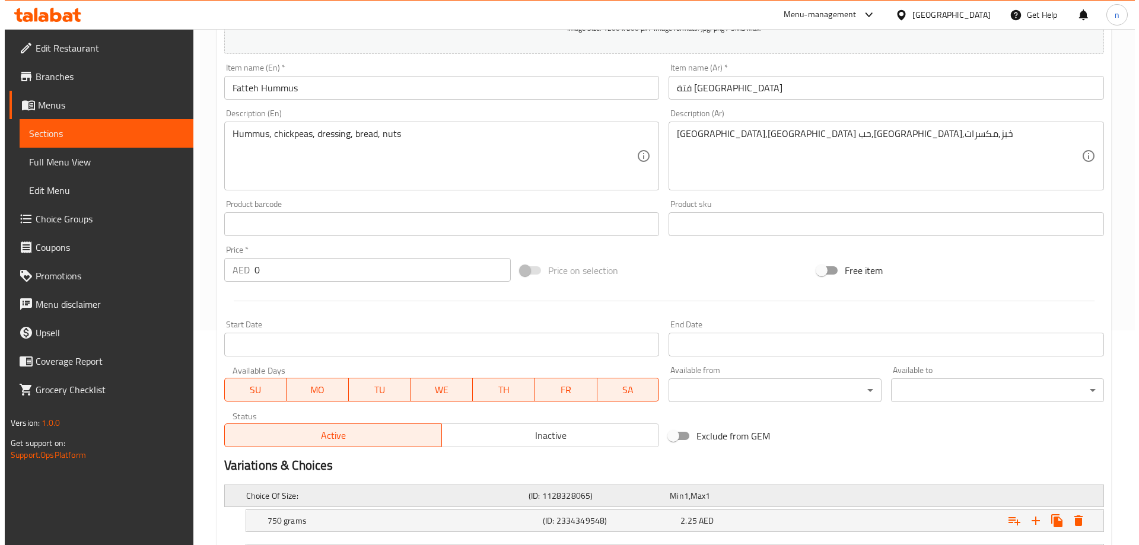
scroll to position [320, 0]
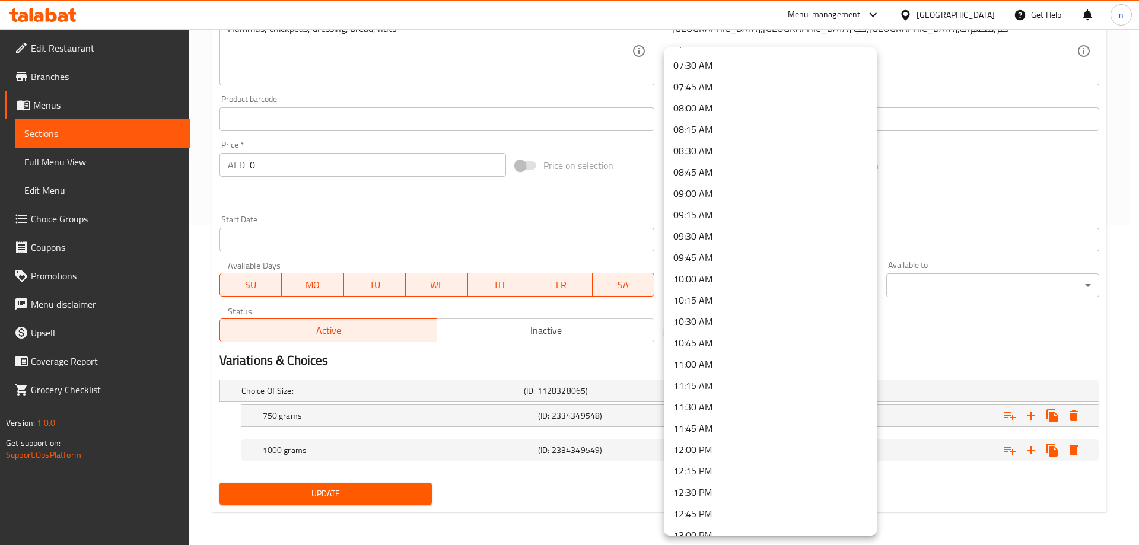
scroll to position [652, 0]
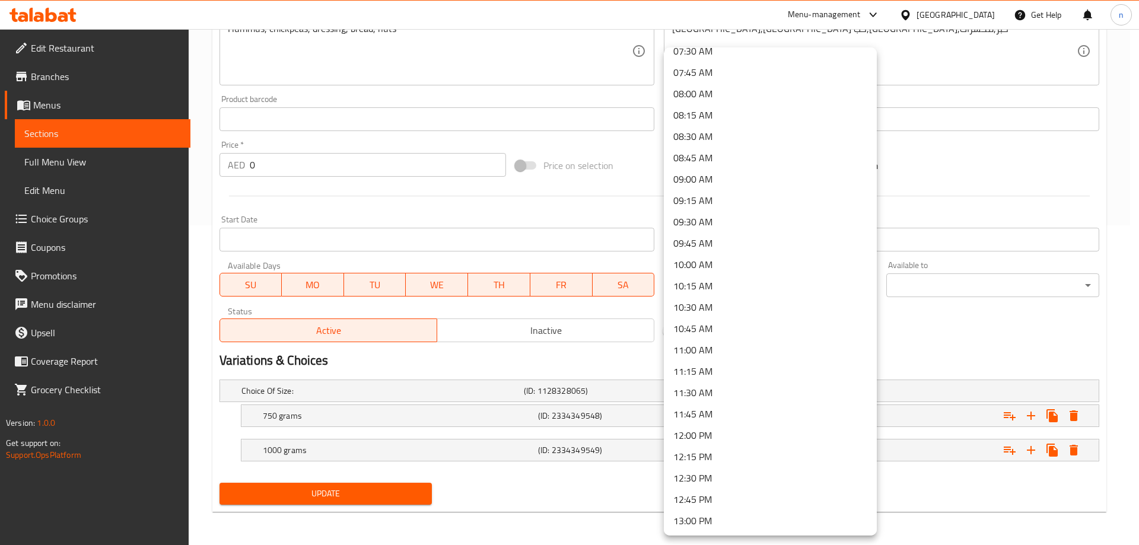
click at [699, 180] on li "09:00 AM" at bounding box center [770, 178] width 213 height 21
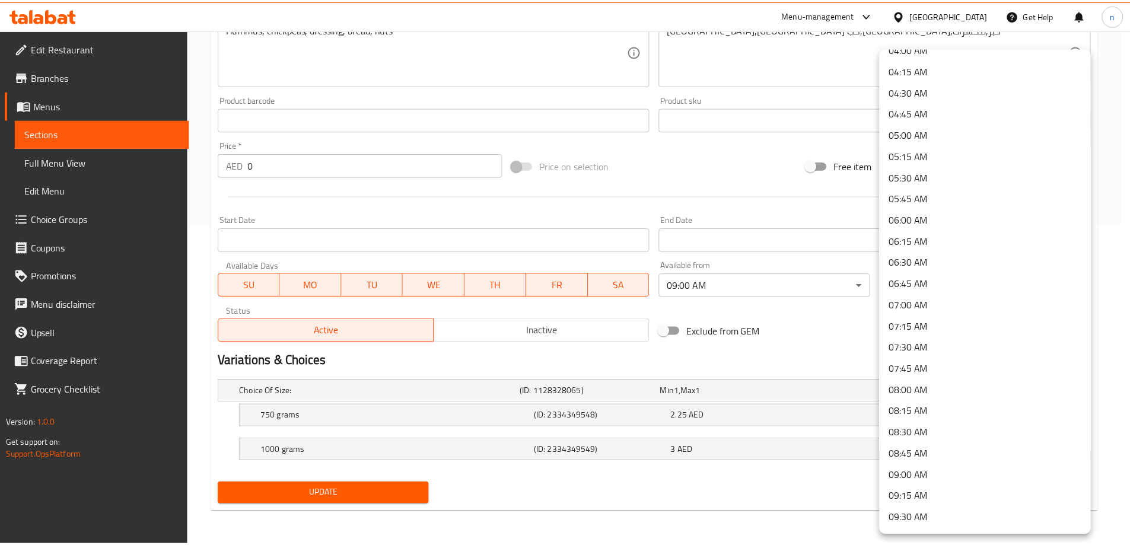
scroll to position [712, 0]
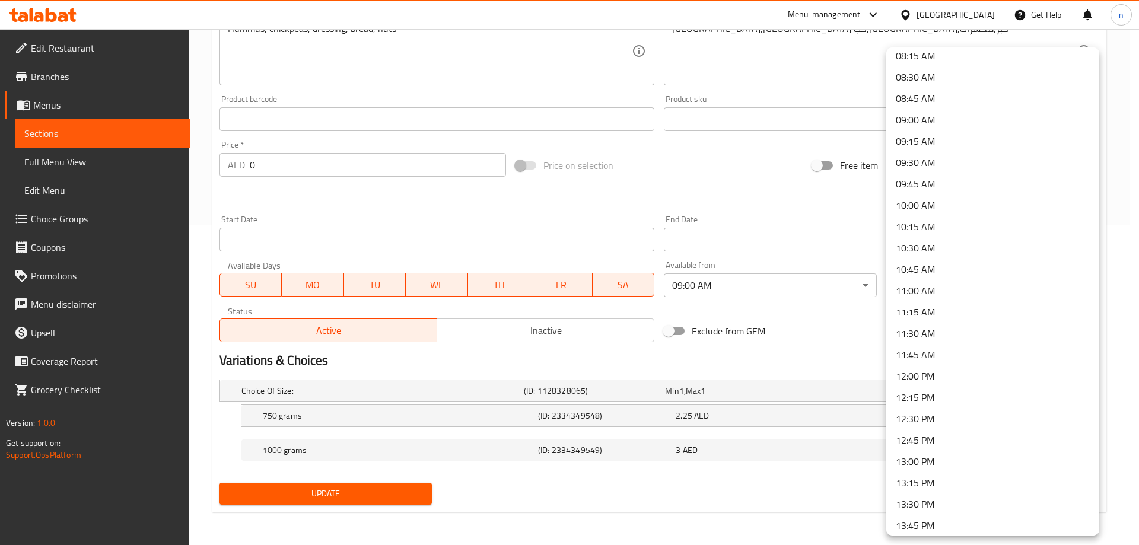
click at [915, 288] on li "11:00 AM" at bounding box center [992, 290] width 213 height 21
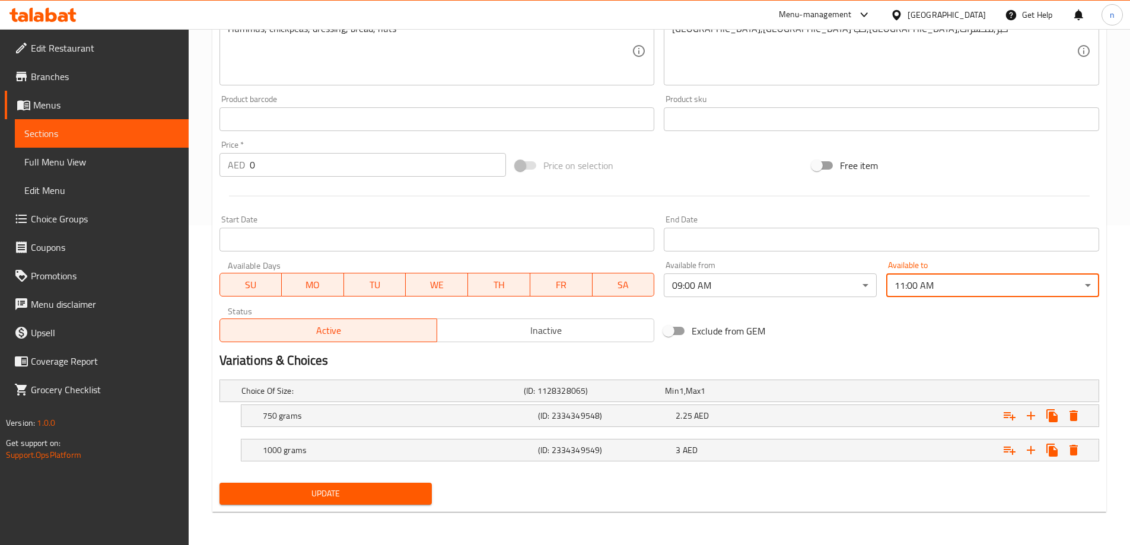
click at [281, 494] on span "Update" at bounding box center [326, 493] width 194 height 15
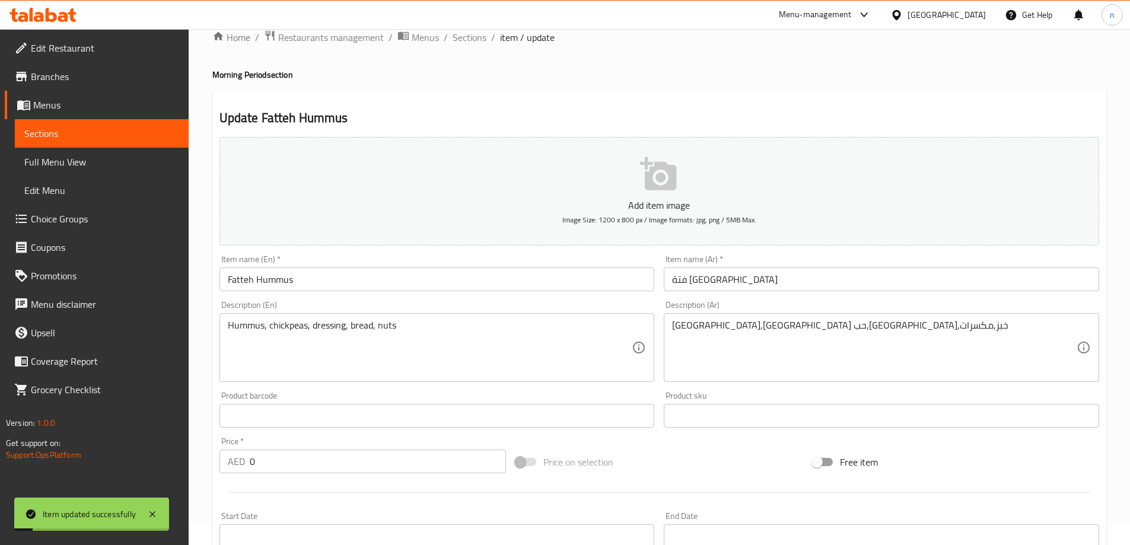
scroll to position [0, 0]
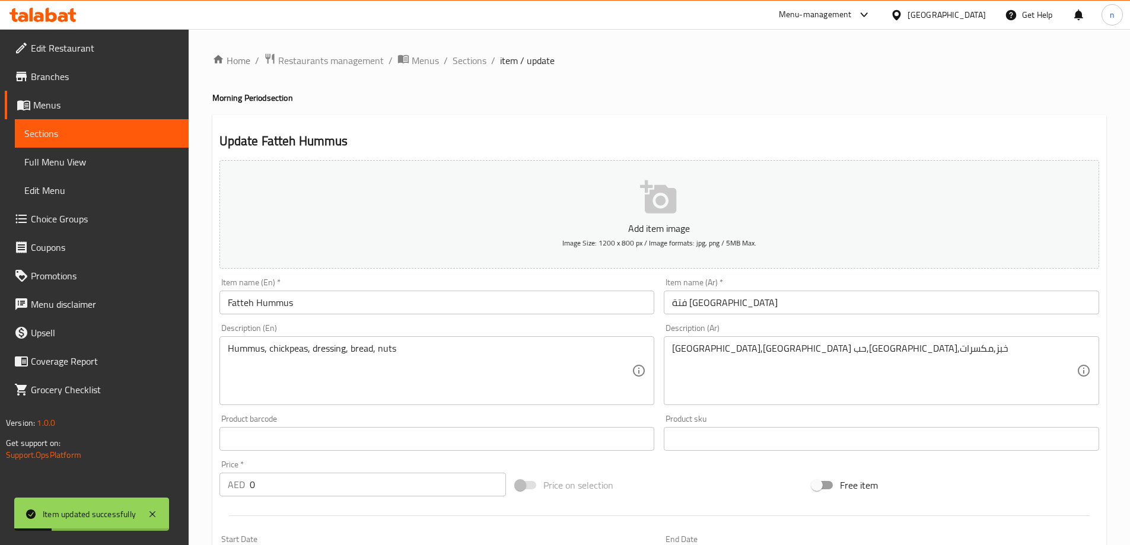
click at [72, 152] on link "Full Menu View" at bounding box center [102, 162] width 174 height 28
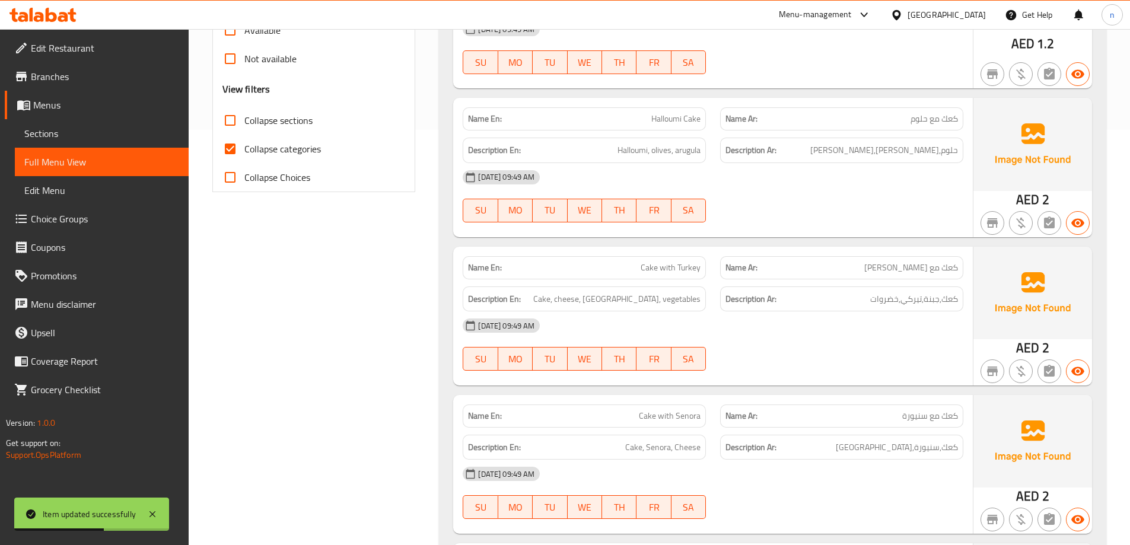
click at [280, 145] on span "Collapse categories" at bounding box center [282, 149] width 77 height 14
click at [244, 145] on input "Collapse categories" at bounding box center [230, 149] width 28 height 28
checkbox input "false"
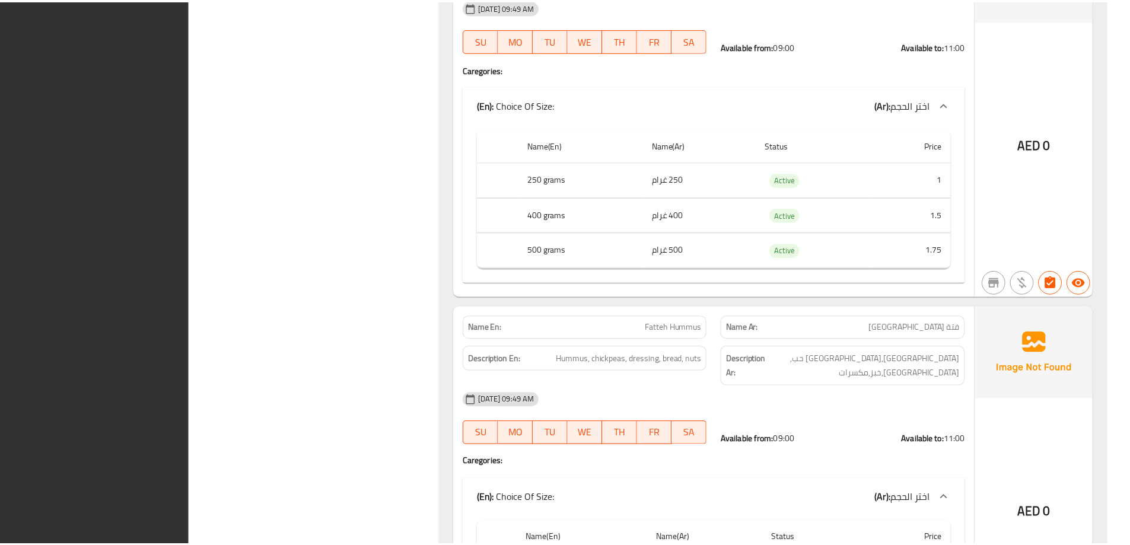
scroll to position [6103, 0]
